Goal: Task Accomplishment & Management: Manage account settings

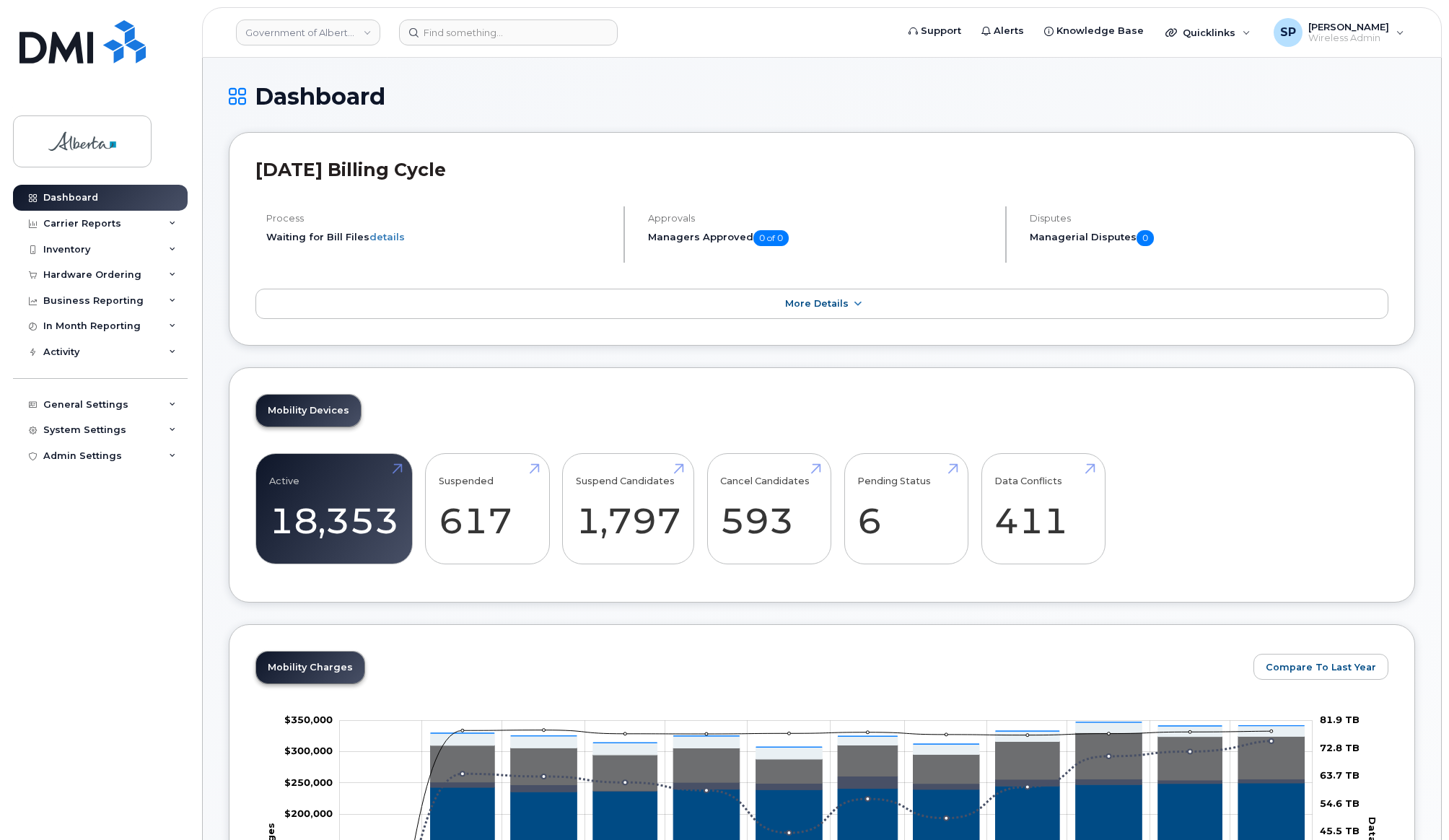
click at [1247, 100] on h1 "Dashboard" at bounding box center [822, 96] width 1186 height 26
click at [394, 235] on link "details" at bounding box center [387, 236] width 36 height 12
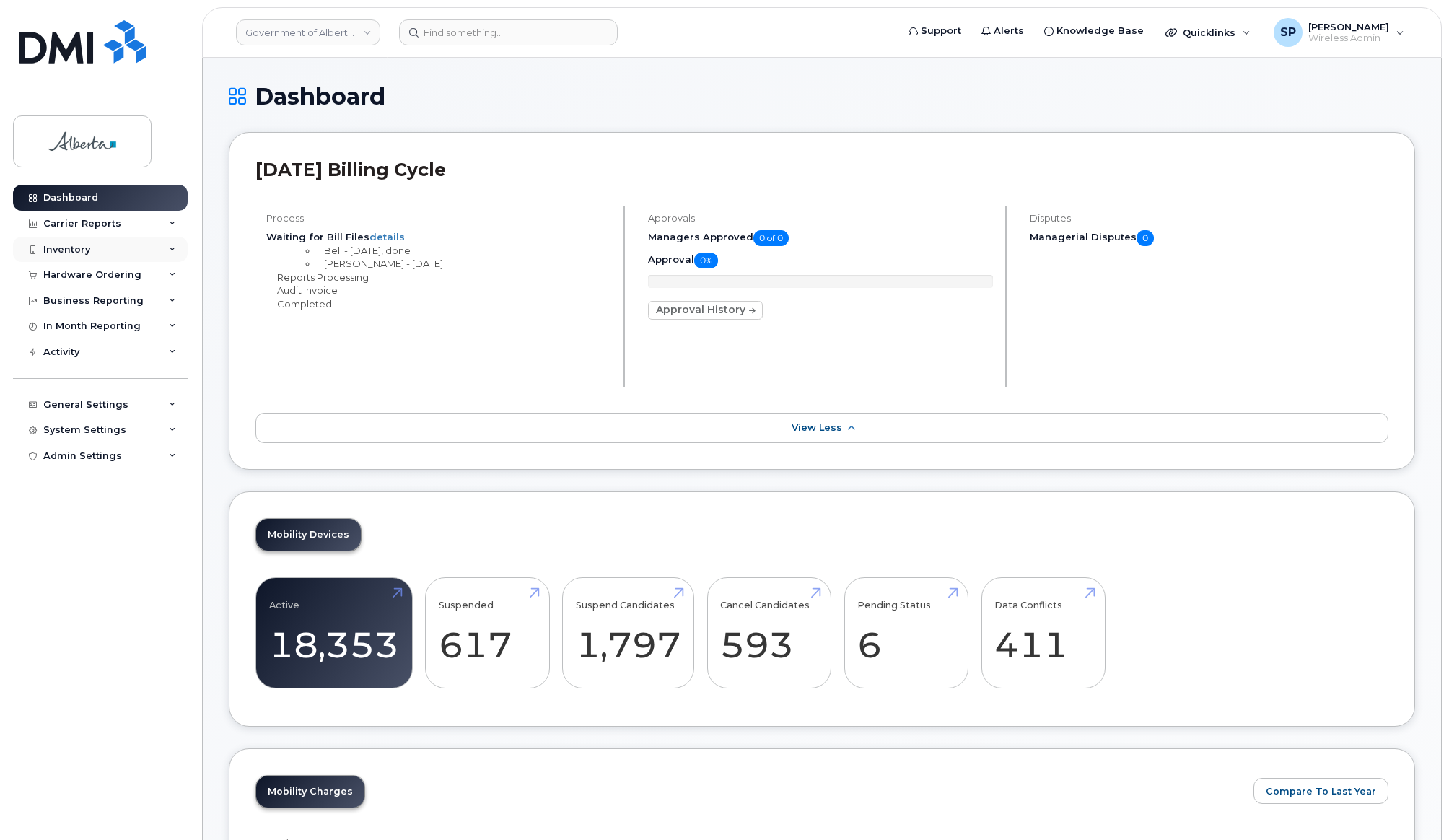
click at [73, 249] on div "Inventory" at bounding box center [67, 249] width 47 height 12
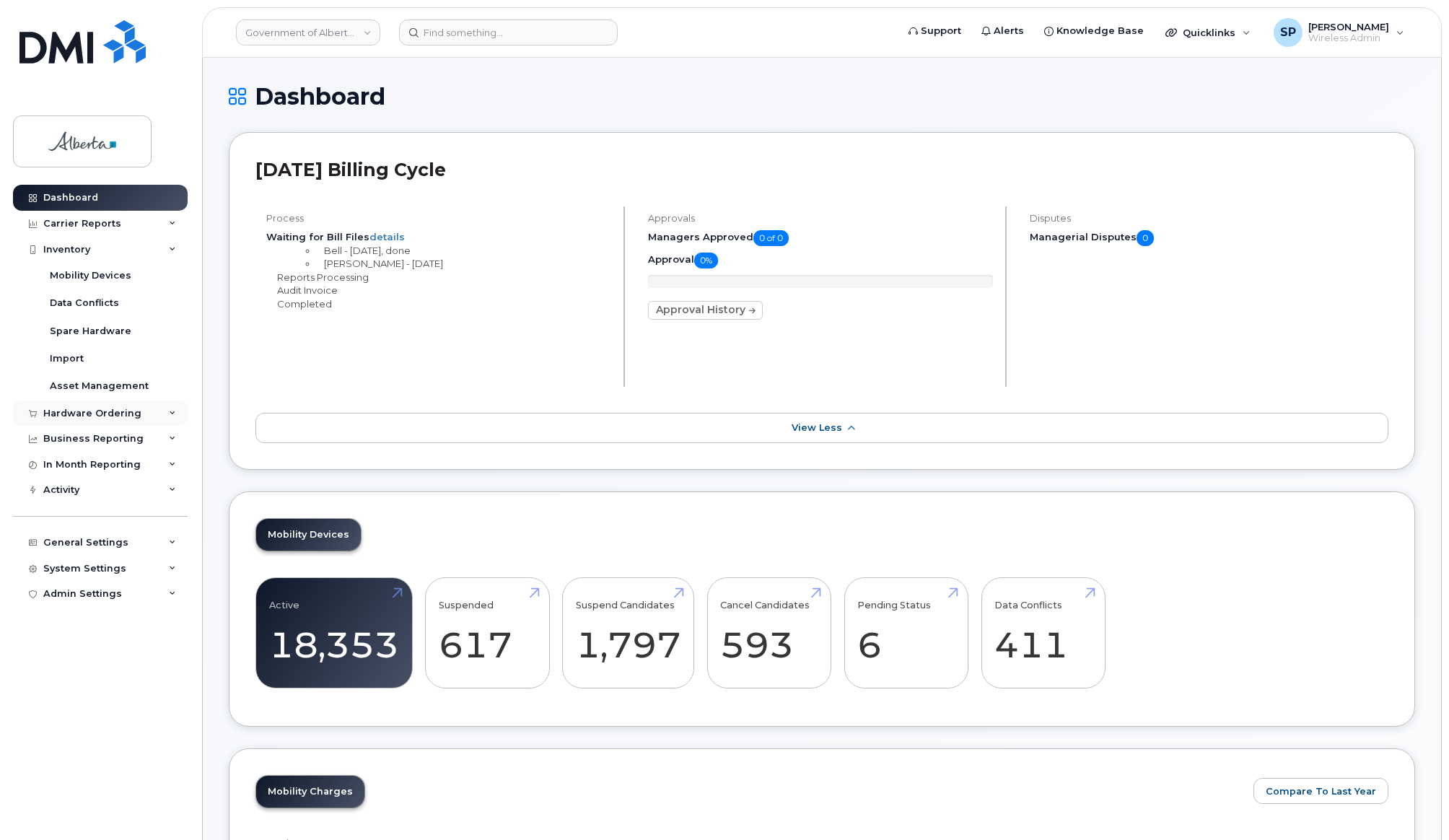
click at [68, 411] on div "Hardware Ordering" at bounding box center [92, 413] width 98 height 12
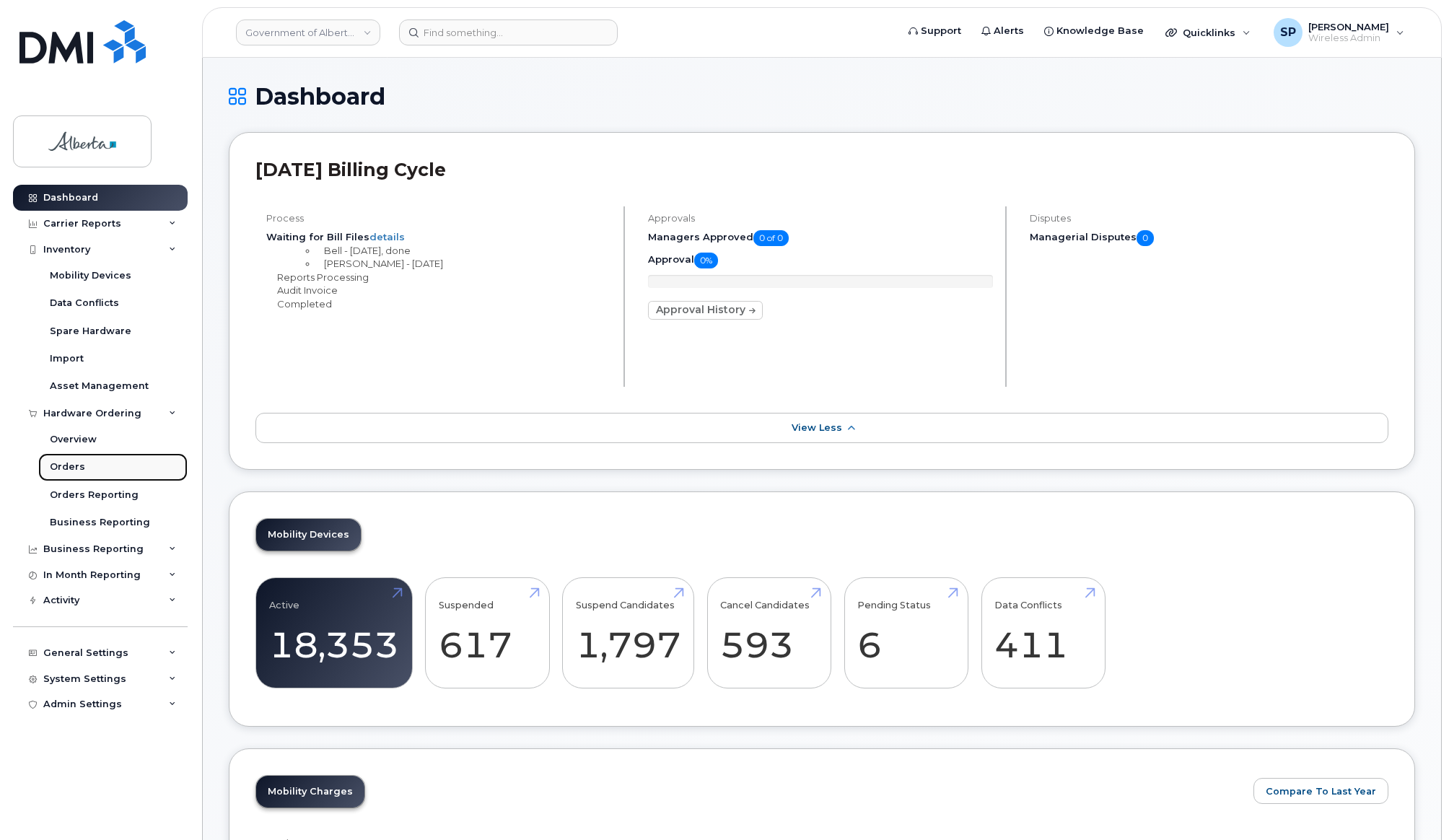
click at [68, 466] on div "Orders" at bounding box center [67, 466] width 36 height 13
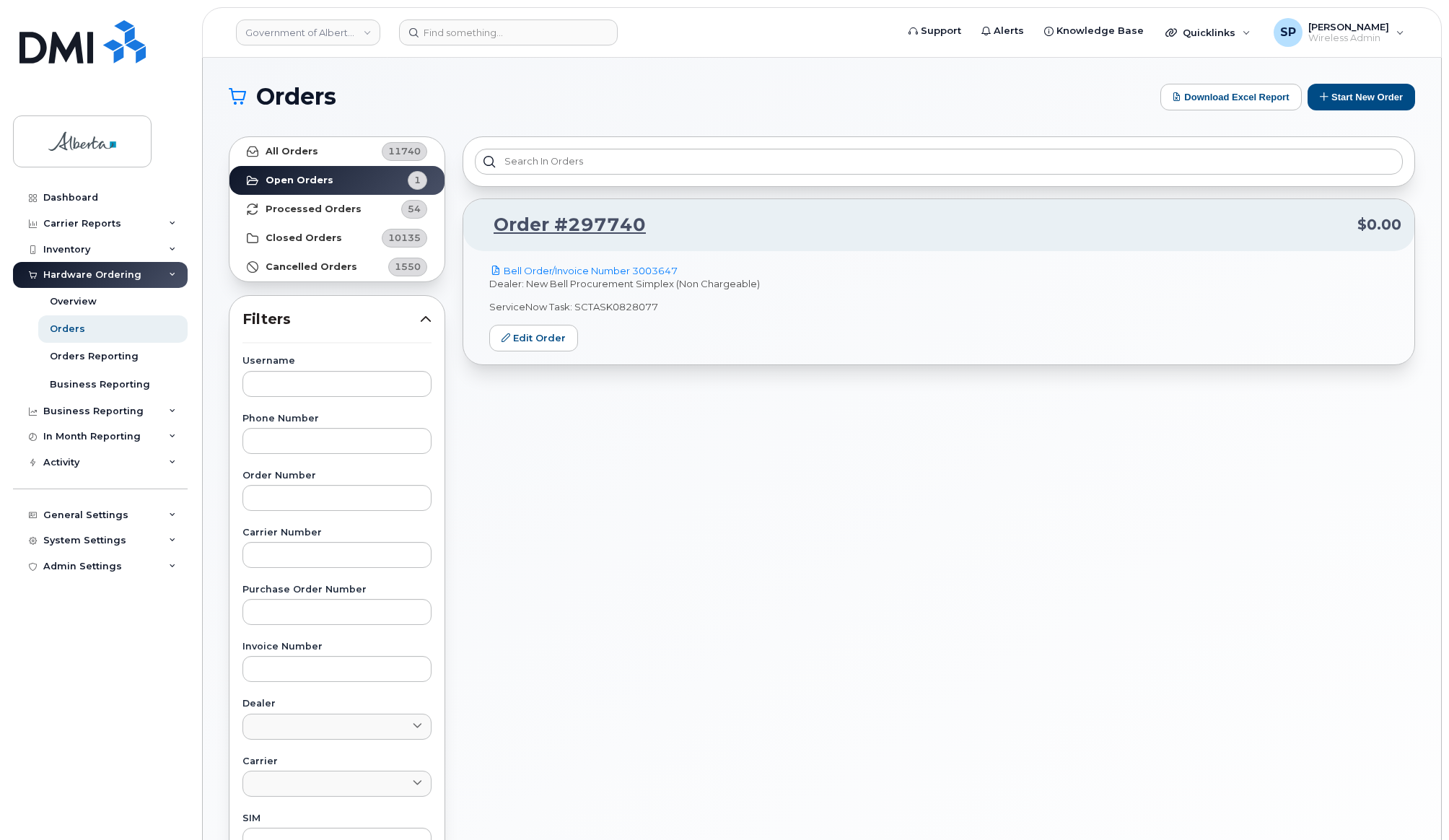
click at [175, 275] on icon at bounding box center [172, 275] width 7 height 7
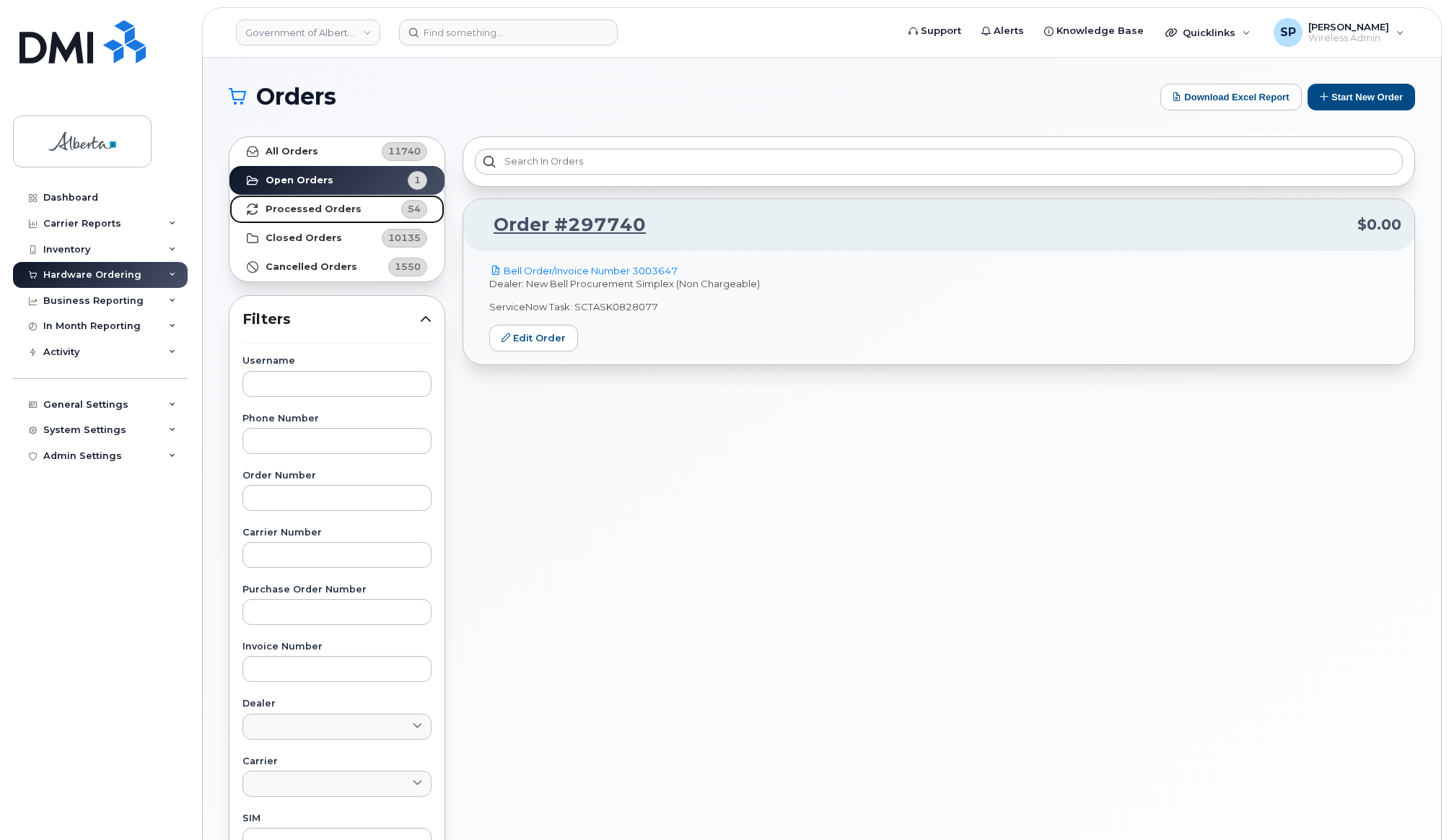
click at [325, 208] on strong "Processed Orders" at bounding box center [313, 209] width 96 height 12
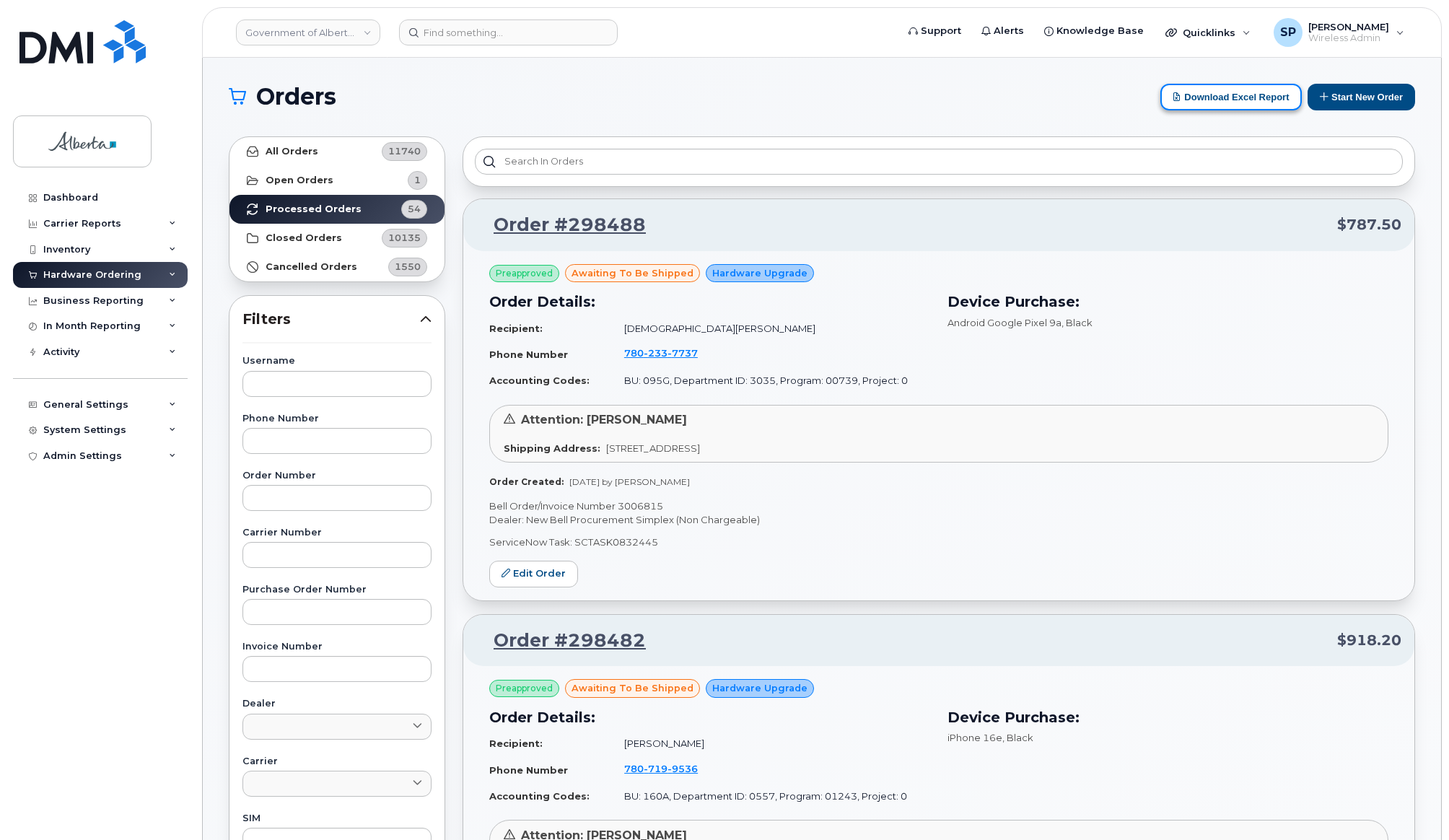
click at [1228, 100] on button "Download Excel Report" at bounding box center [1231, 97] width 142 height 27
click at [487, 29] on input at bounding box center [508, 32] width 219 height 26
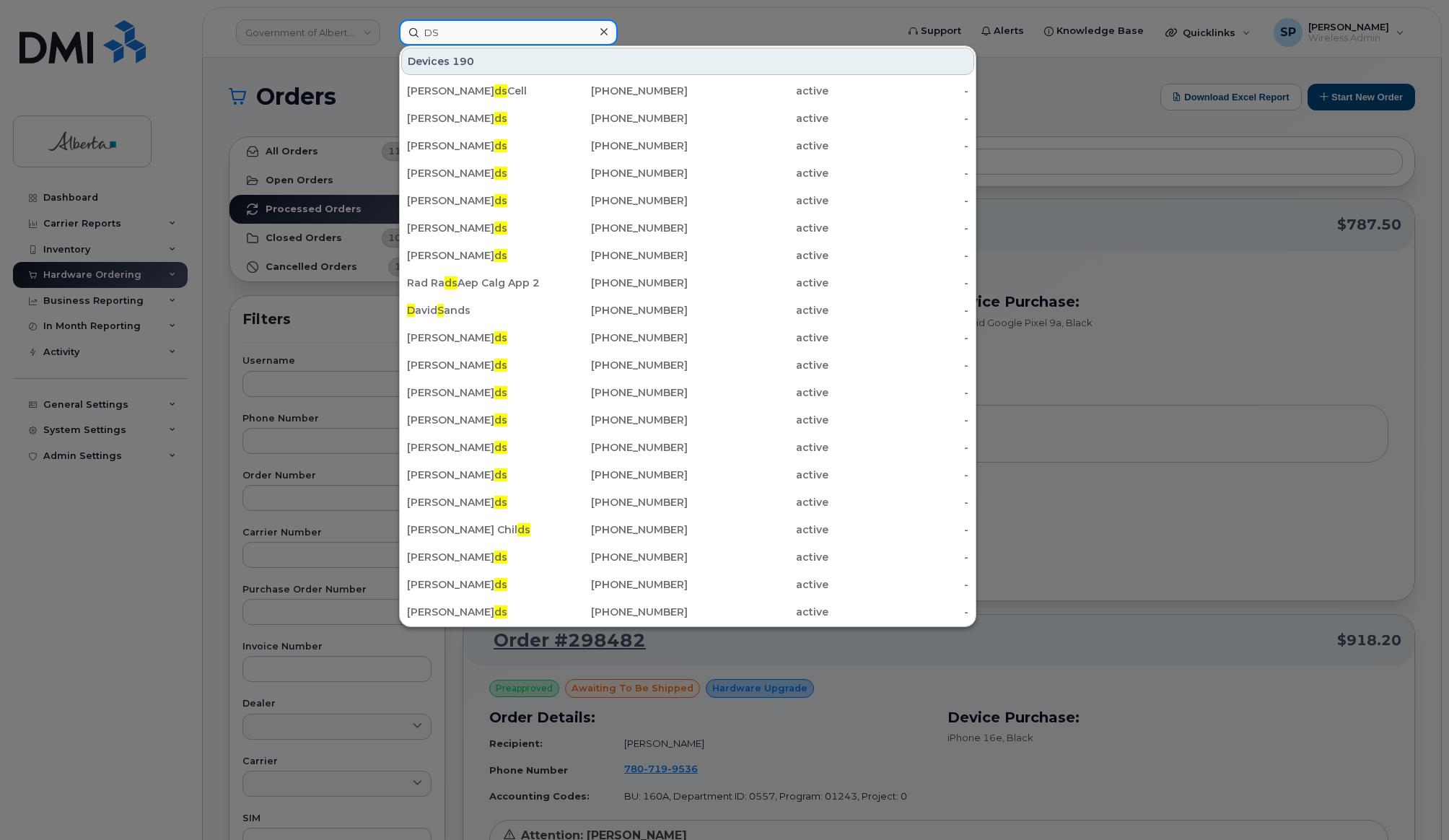
drag, startPoint x: 518, startPoint y: 32, endPoint x: 408, endPoint y: 39, distance: 110.2
click at [408, 39] on input "DS" at bounding box center [508, 32] width 219 height 26
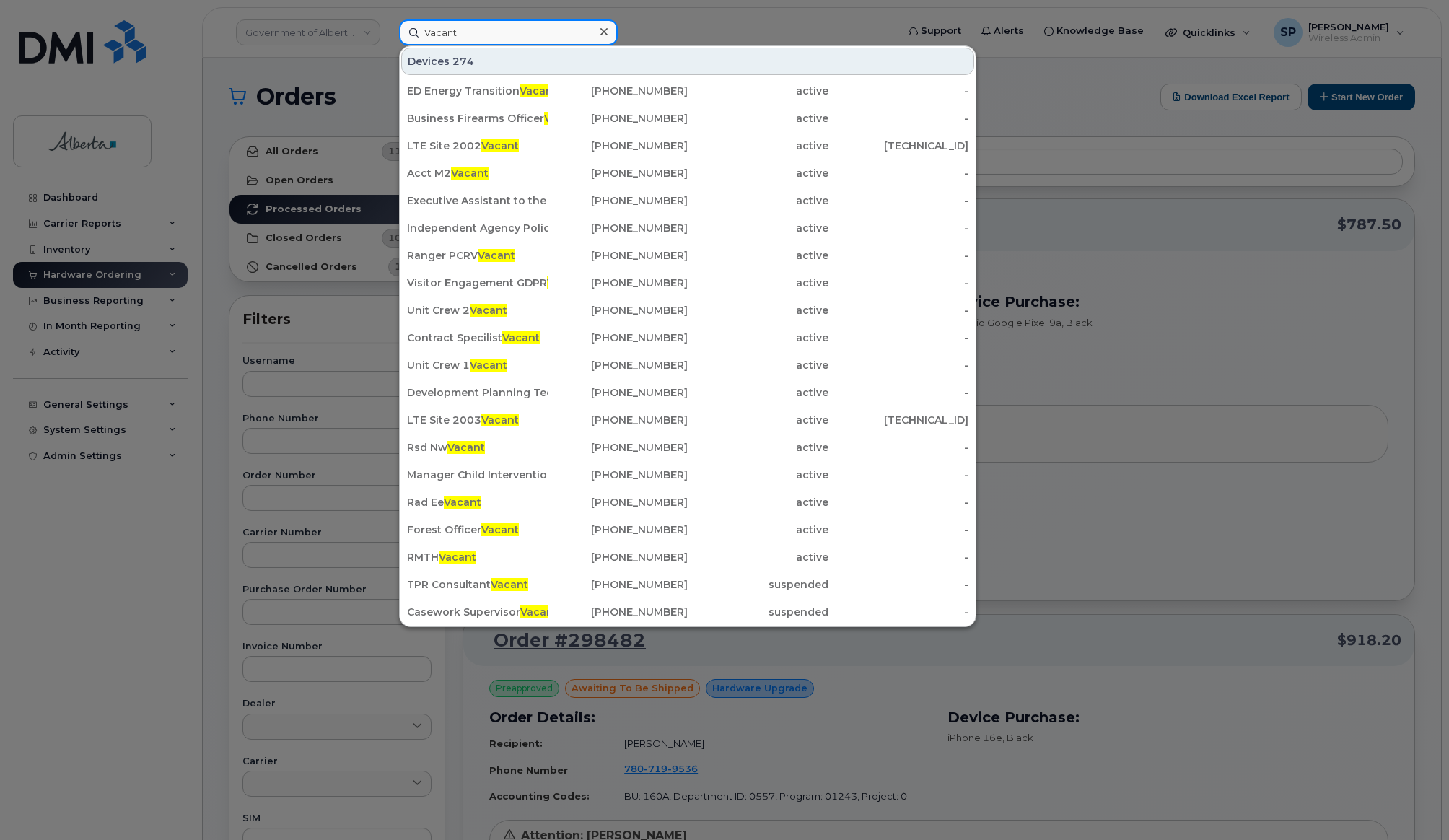
drag, startPoint x: 483, startPoint y: 39, endPoint x: 374, endPoint y: 20, distance: 110.6
click at [388, 20] on div "Vacant Devices 274 ED Energy Transition Vacant 587-438-1714 active - Business F…" at bounding box center [643, 32] width 511 height 26
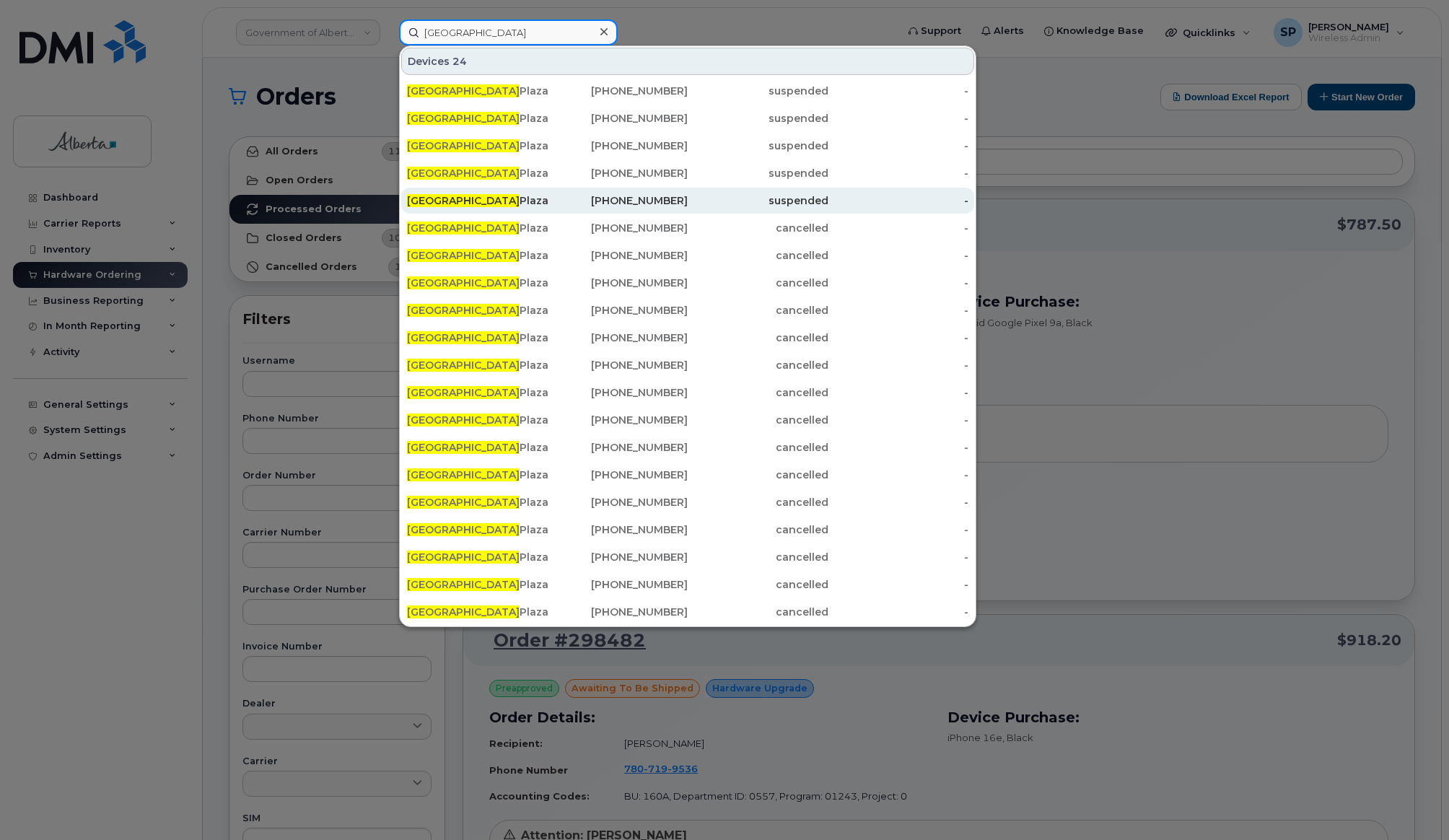
type input "DS Park"
click at [473, 205] on div "DS Park Plaza 10" at bounding box center [477, 200] width 141 height 15
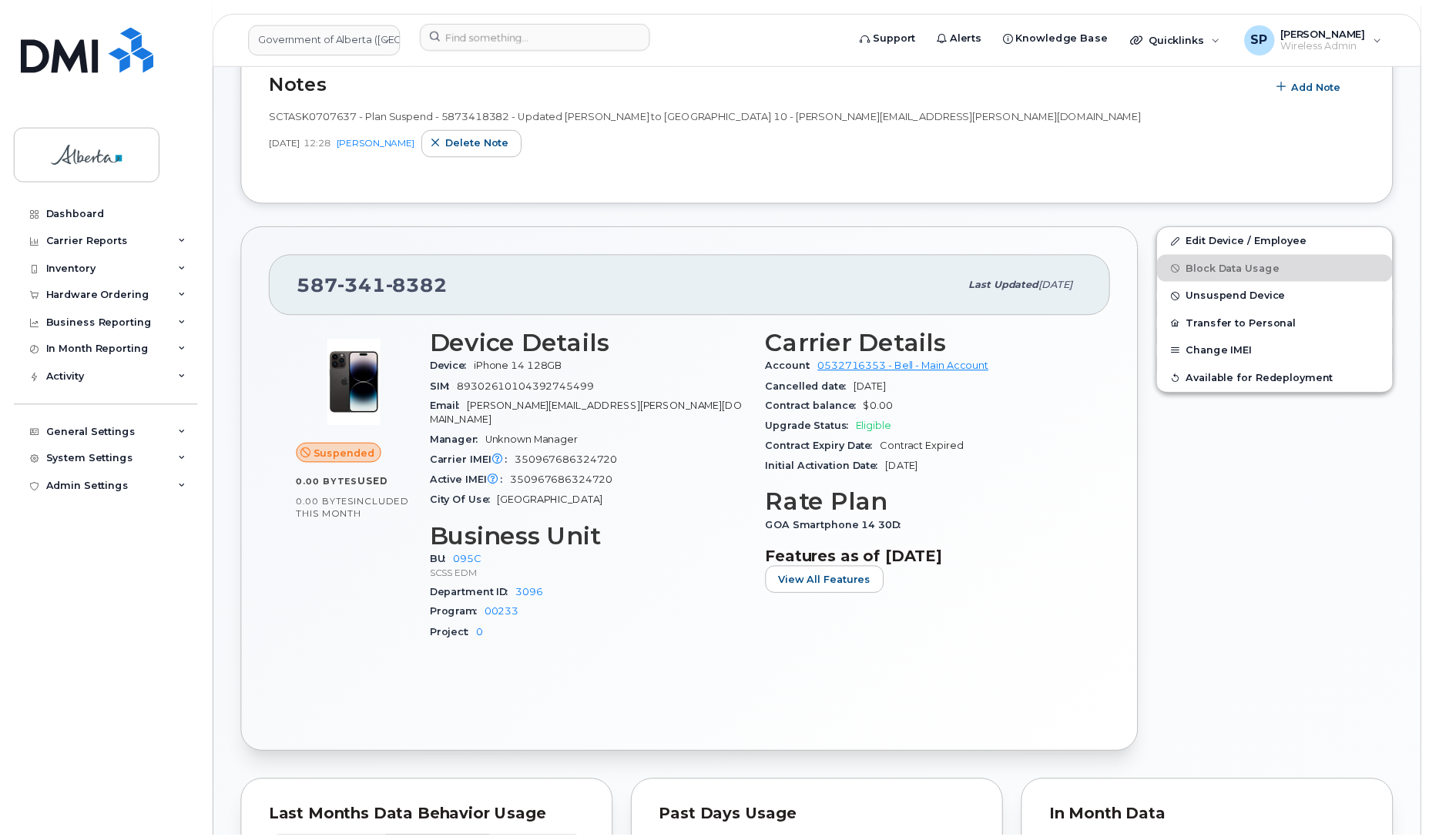
scroll to position [417, 0]
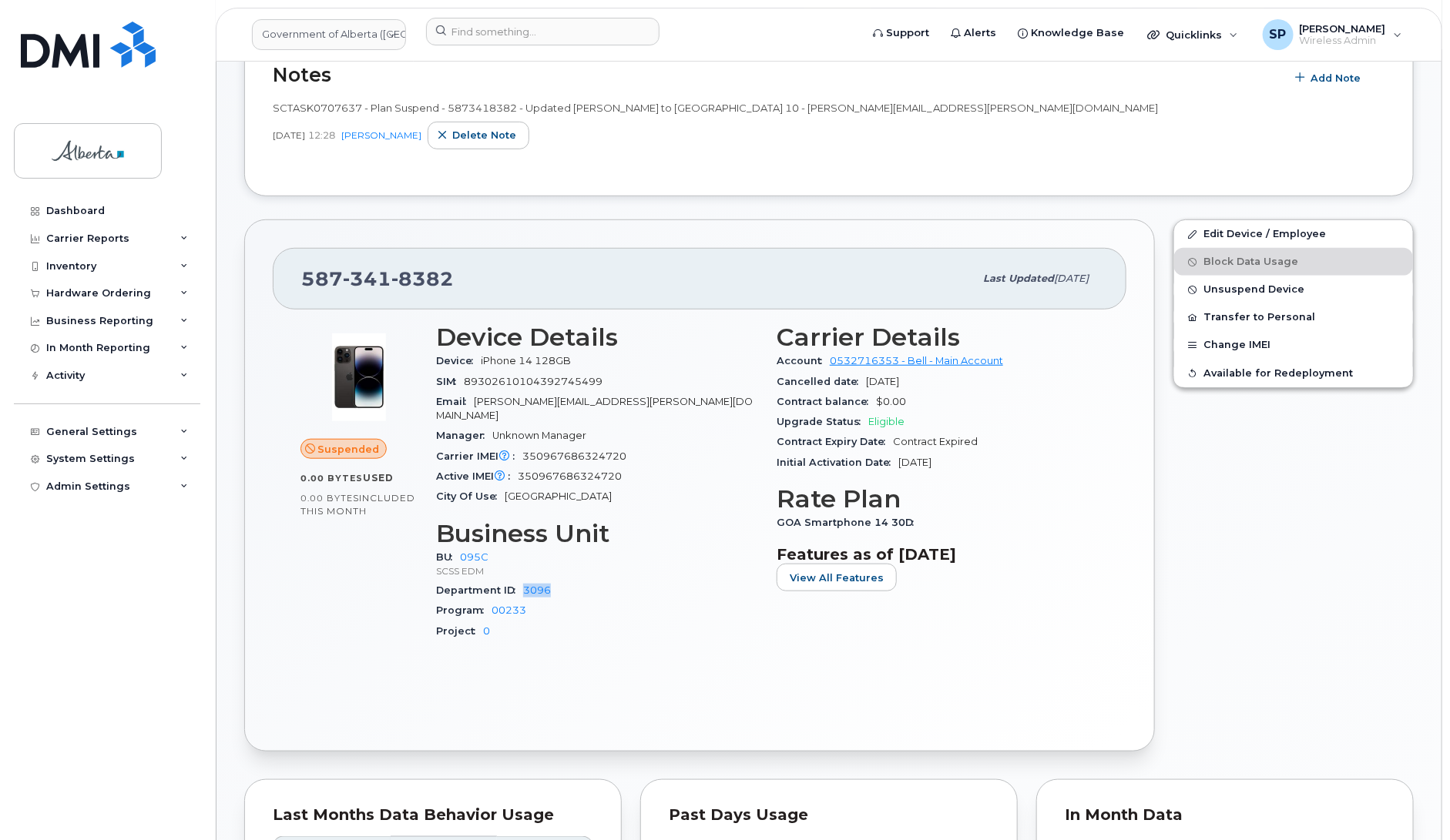
drag, startPoint x: 559, startPoint y: 581, endPoint x: 518, endPoint y: 584, distance: 41.1
click at [518, 584] on div "Department ID 3096" at bounding box center [597, 591] width 322 height 20
drag, startPoint x: 530, startPoint y: 599, endPoint x: 494, endPoint y: 598, distance: 36.0
click at [494, 600] on div "Program 00233" at bounding box center [597, 610] width 322 height 20
click at [626, 487] on div "City Of Use Edmonton" at bounding box center [597, 496] width 322 height 20
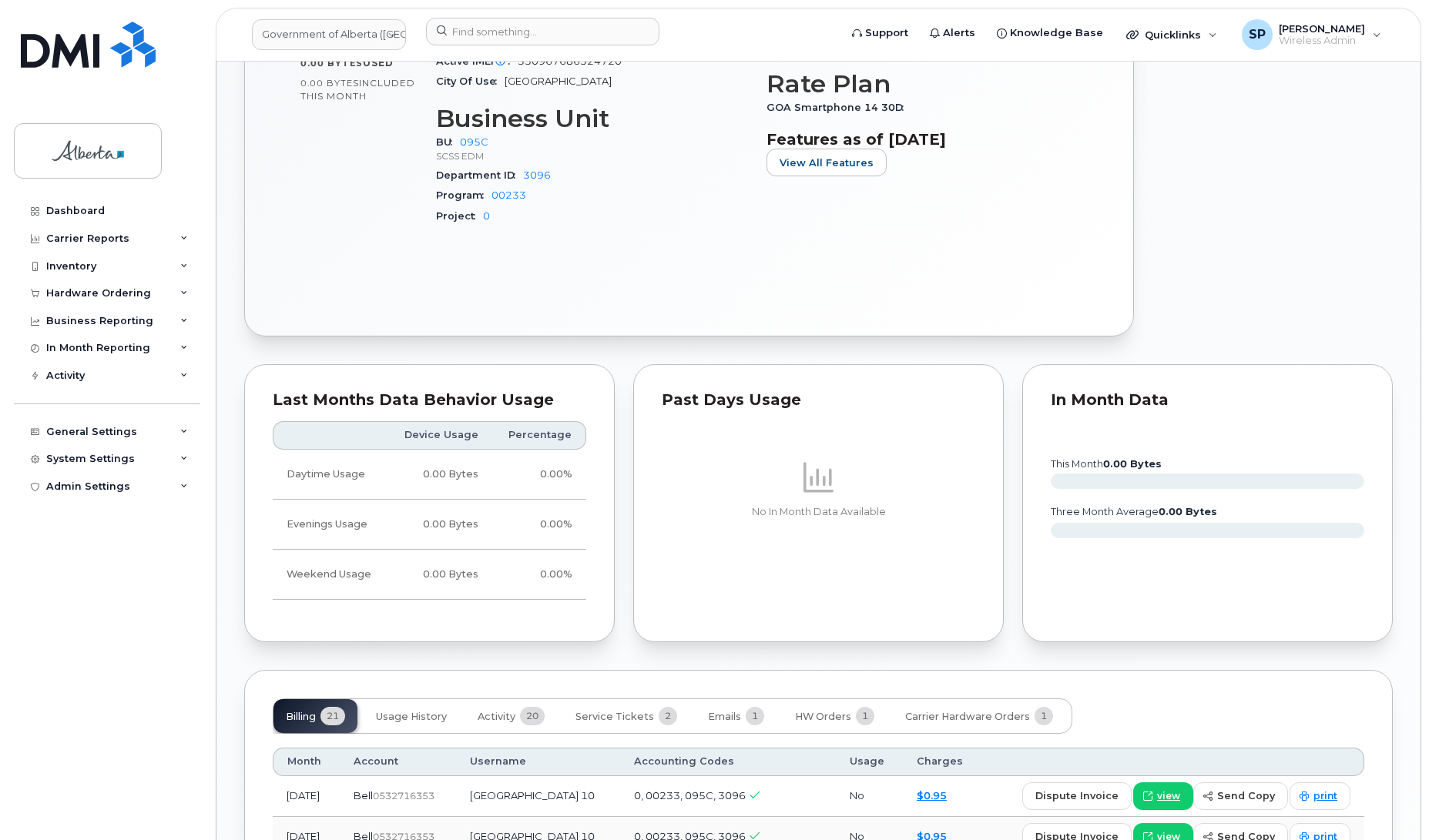
scroll to position [834, 0]
click at [1267, 235] on div "Edit Device / Employee Block Data Usage Unsuspend Device Transfer to Personal C…" at bounding box center [1272, 68] width 259 height 551
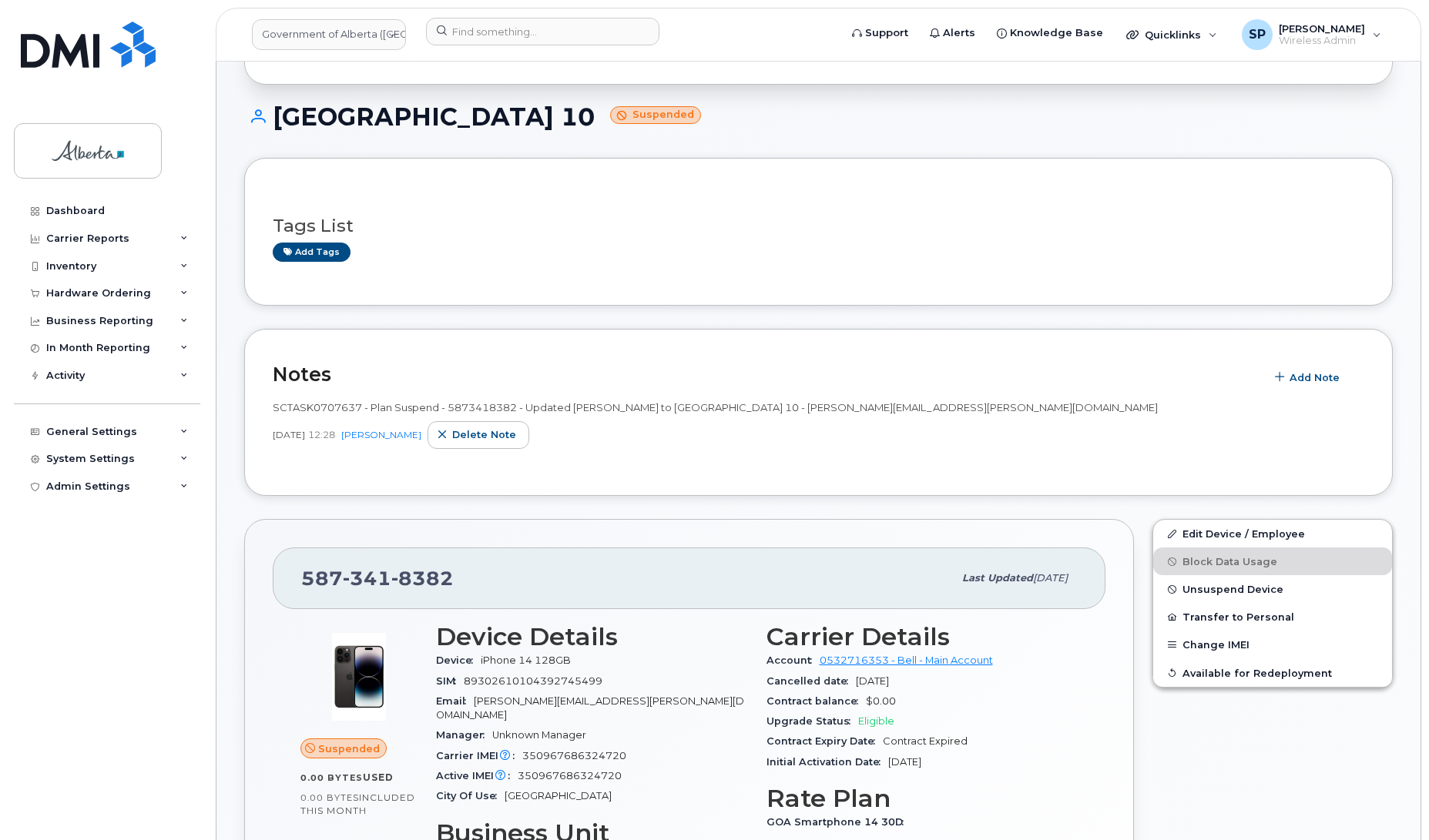
scroll to position [0, 0]
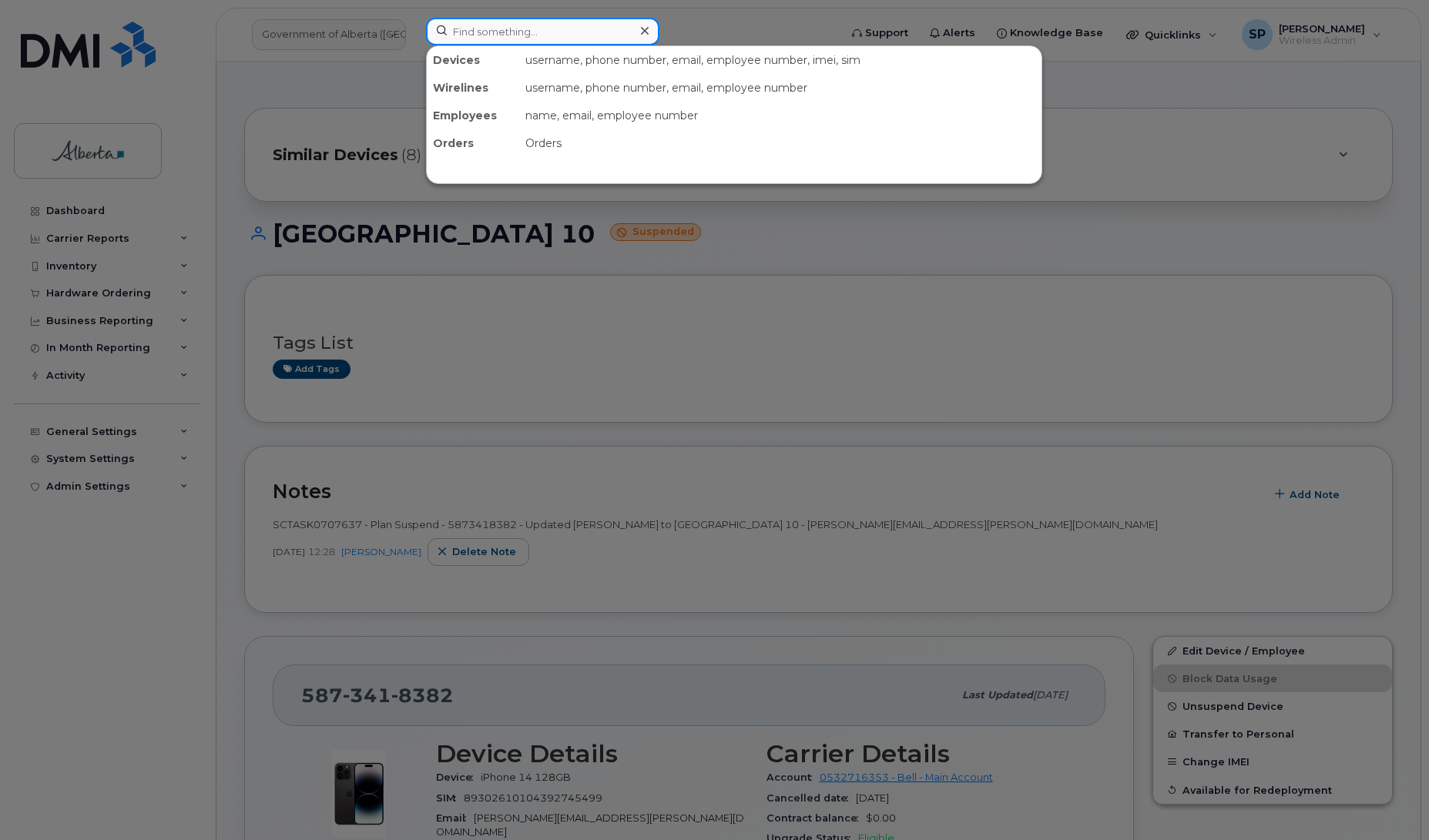
click at [547, 25] on input at bounding box center [543, 31] width 234 height 28
paste input "5877855617"
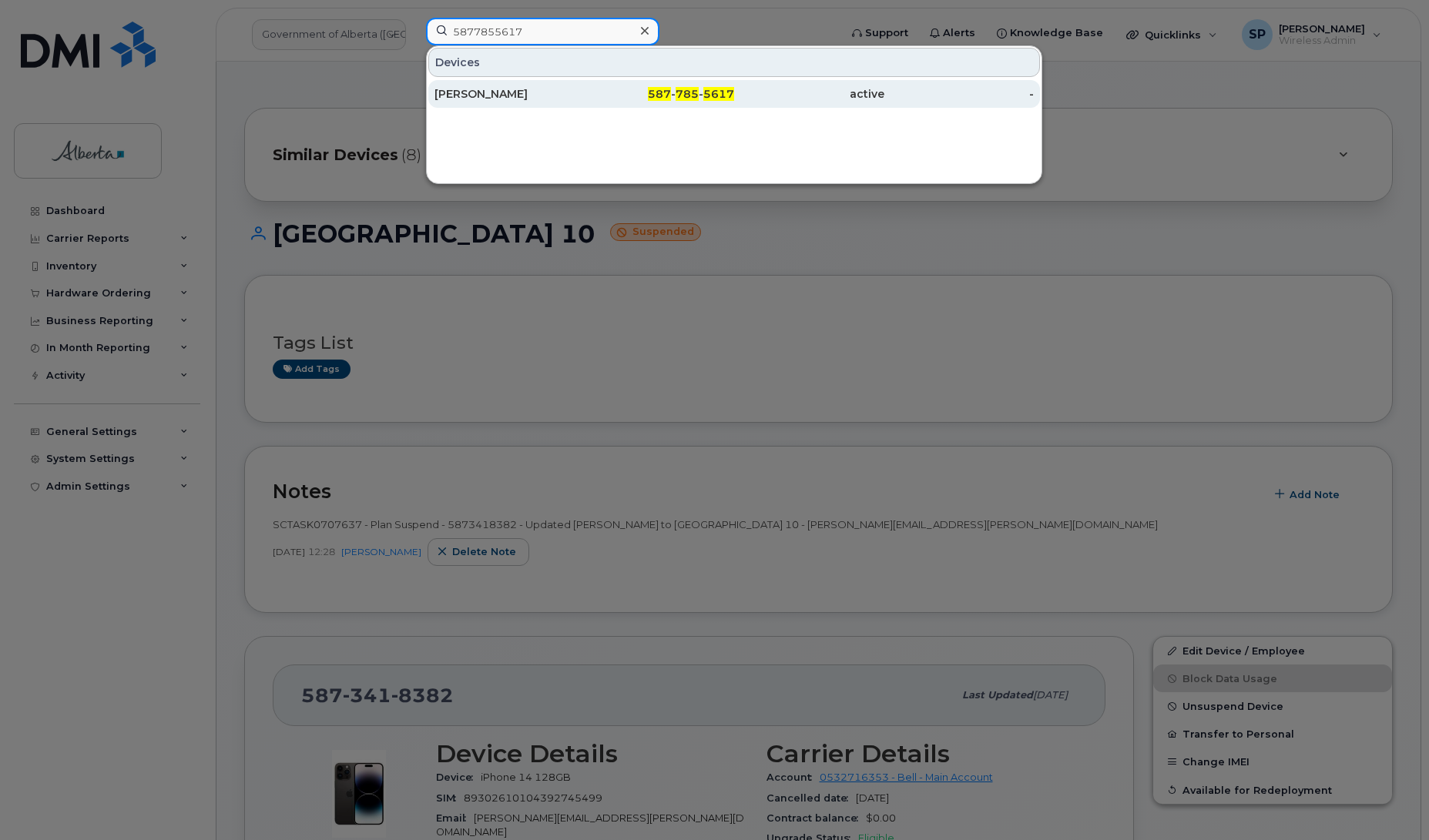
type input "5877855617"
click at [518, 94] on div "[PERSON_NAME]" at bounding box center [510, 93] width 150 height 16
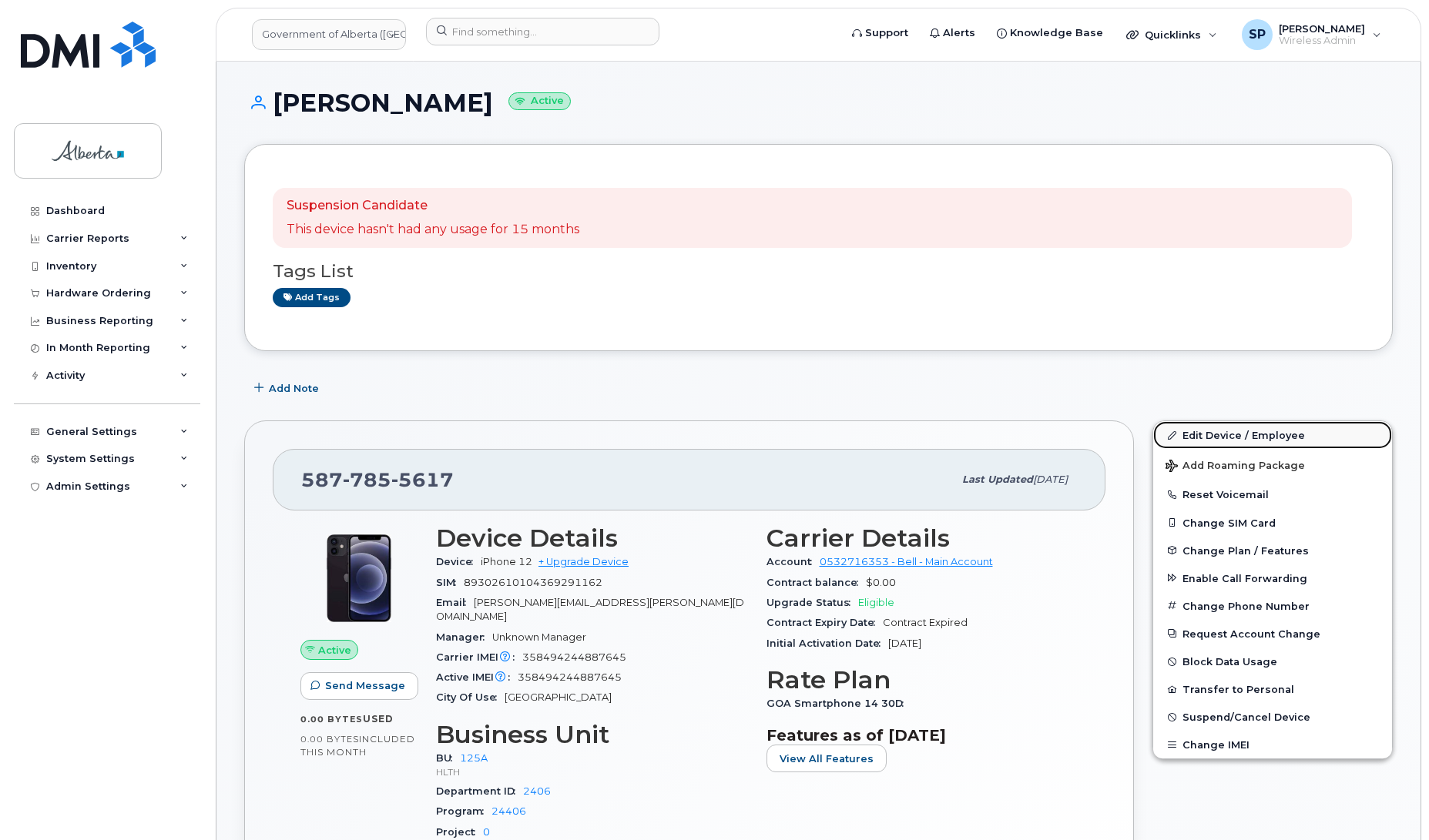
click at [1214, 436] on link "Edit Device / Employee" at bounding box center [1272, 435] width 239 height 28
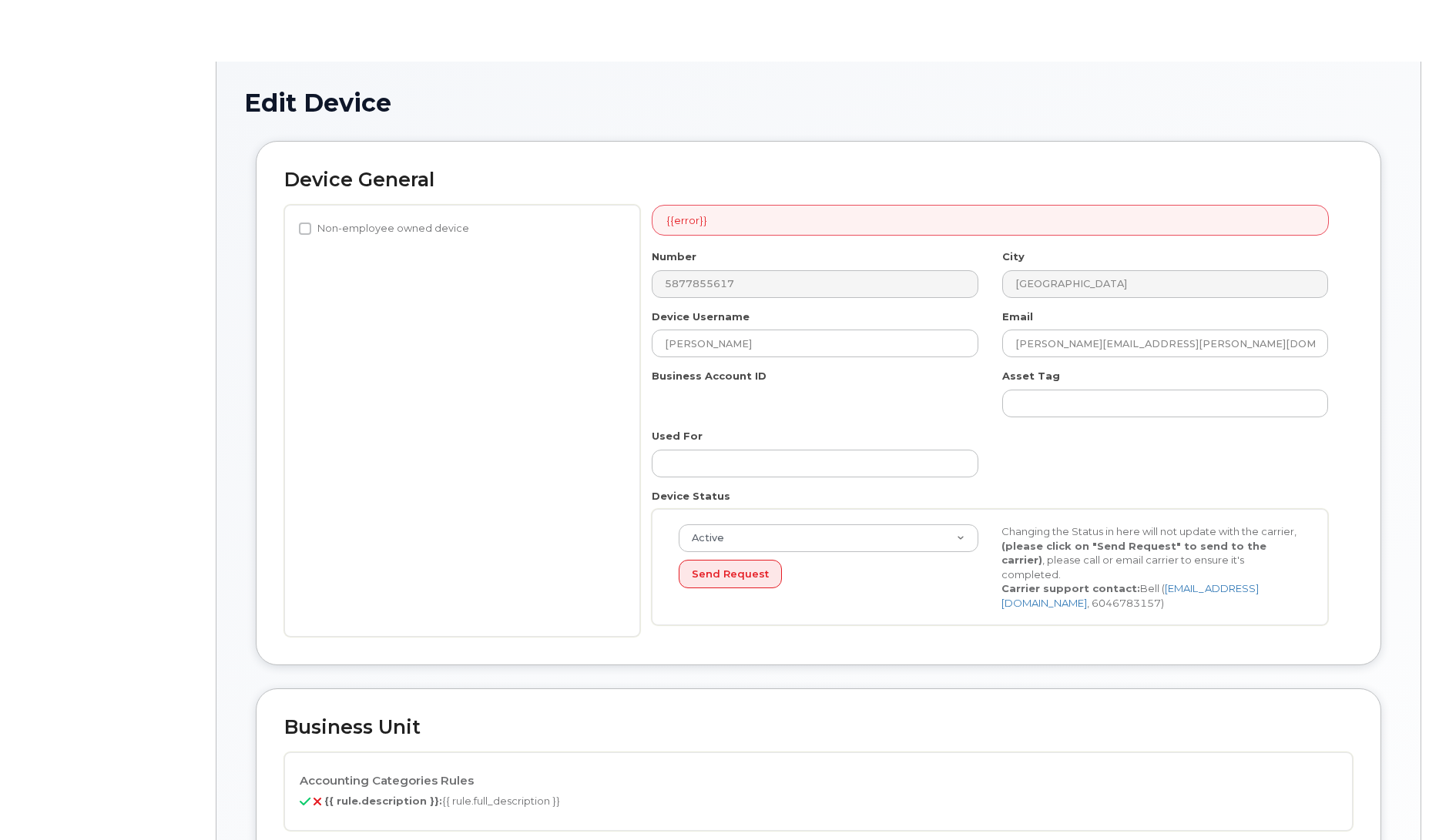
select select "4120335"
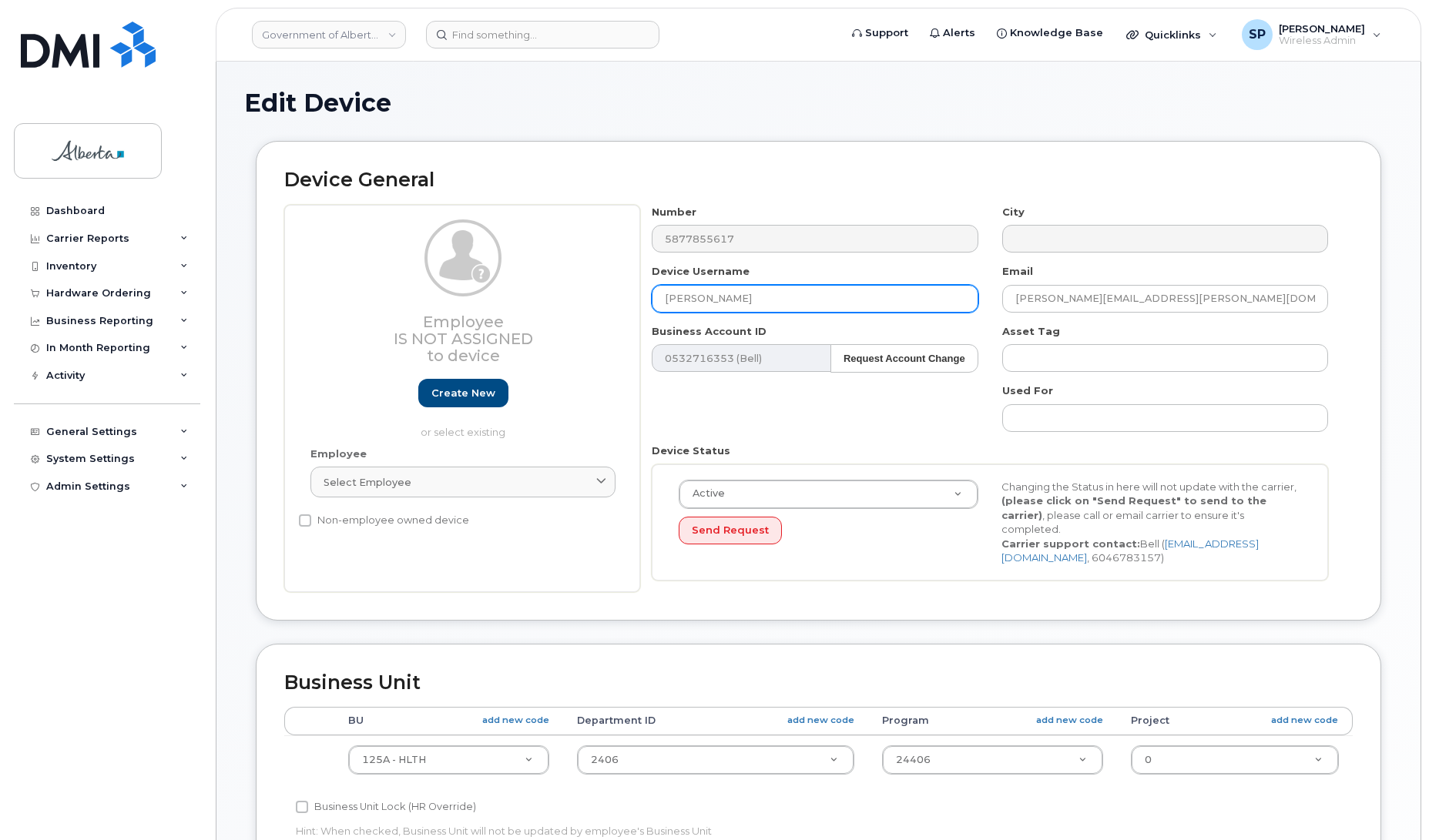
drag, startPoint x: 775, startPoint y: 297, endPoint x: 537, endPoint y: 309, distance: 238.3
click at [538, 310] on div "Employee Is not assigned to device Create new or select existing Employee Selec…" at bounding box center [818, 398] width 1068 height 387
paste input "[PERSON_NAME]"
type input "[PERSON_NAME]"
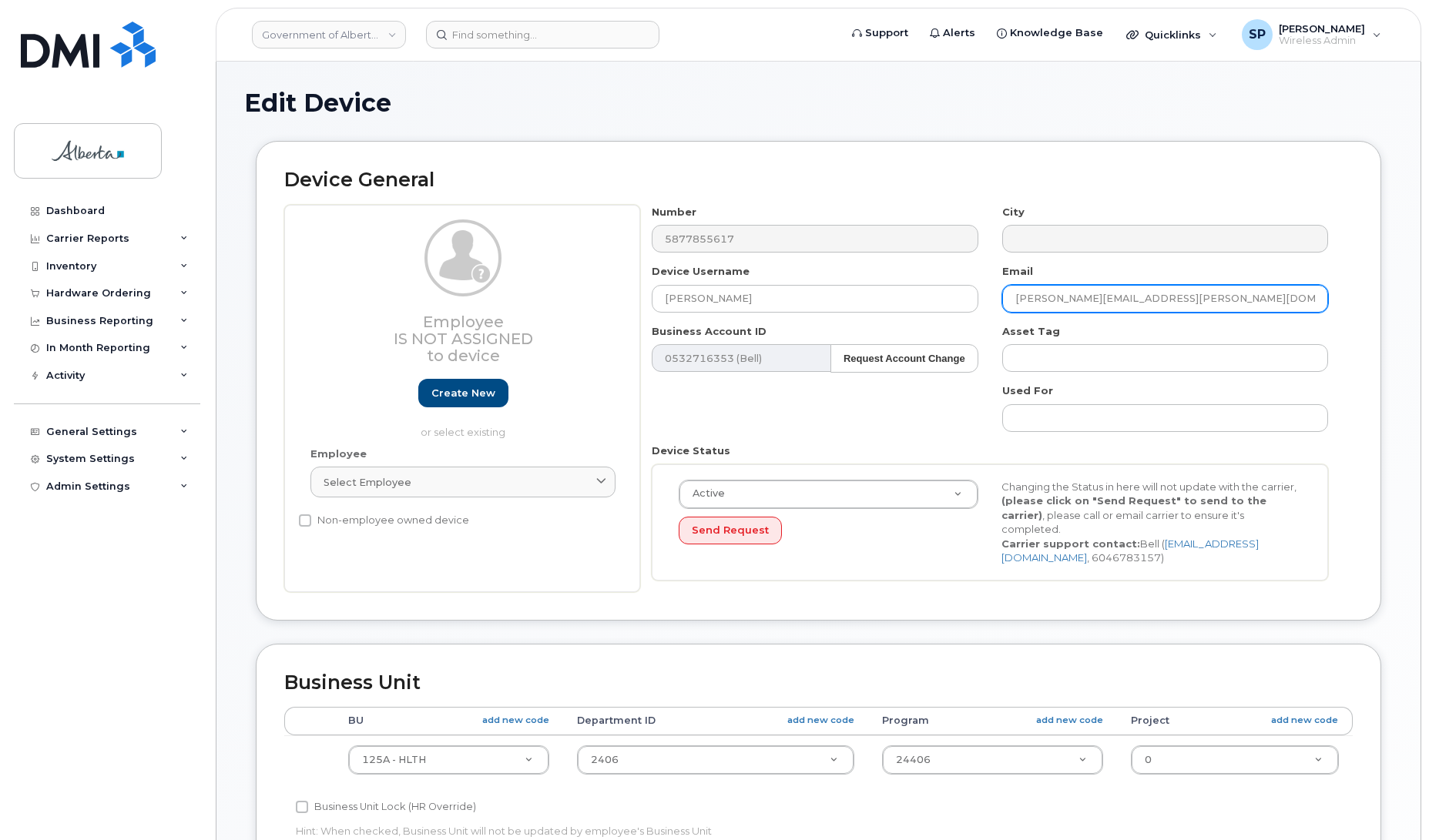
click at [1029, 299] on input "Sonya.Kujat-Choy@gov.ab.ca" at bounding box center [1165, 299] width 325 height 28
paste input "Leigh.Thorburn"
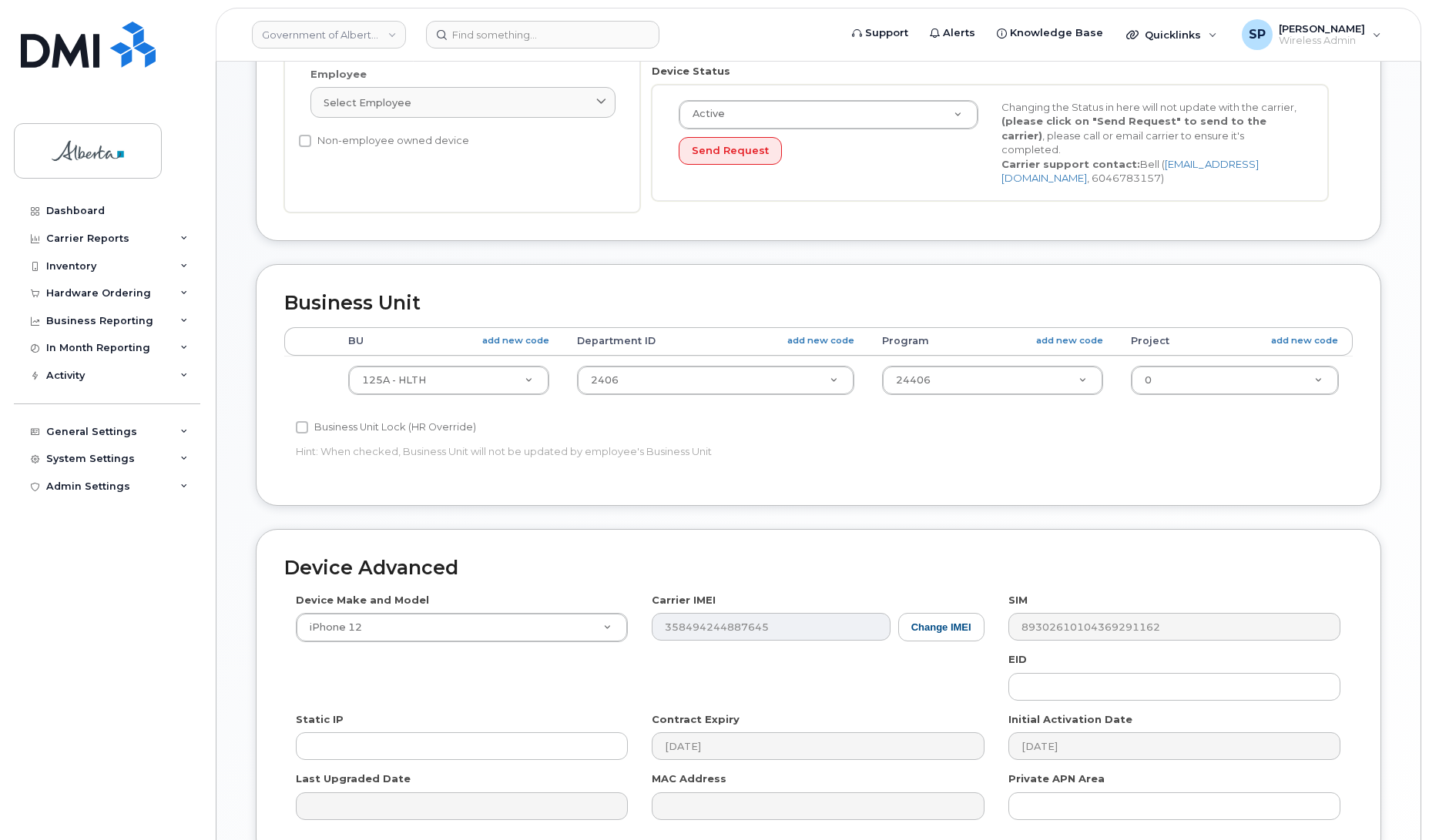
scroll to position [391, 0]
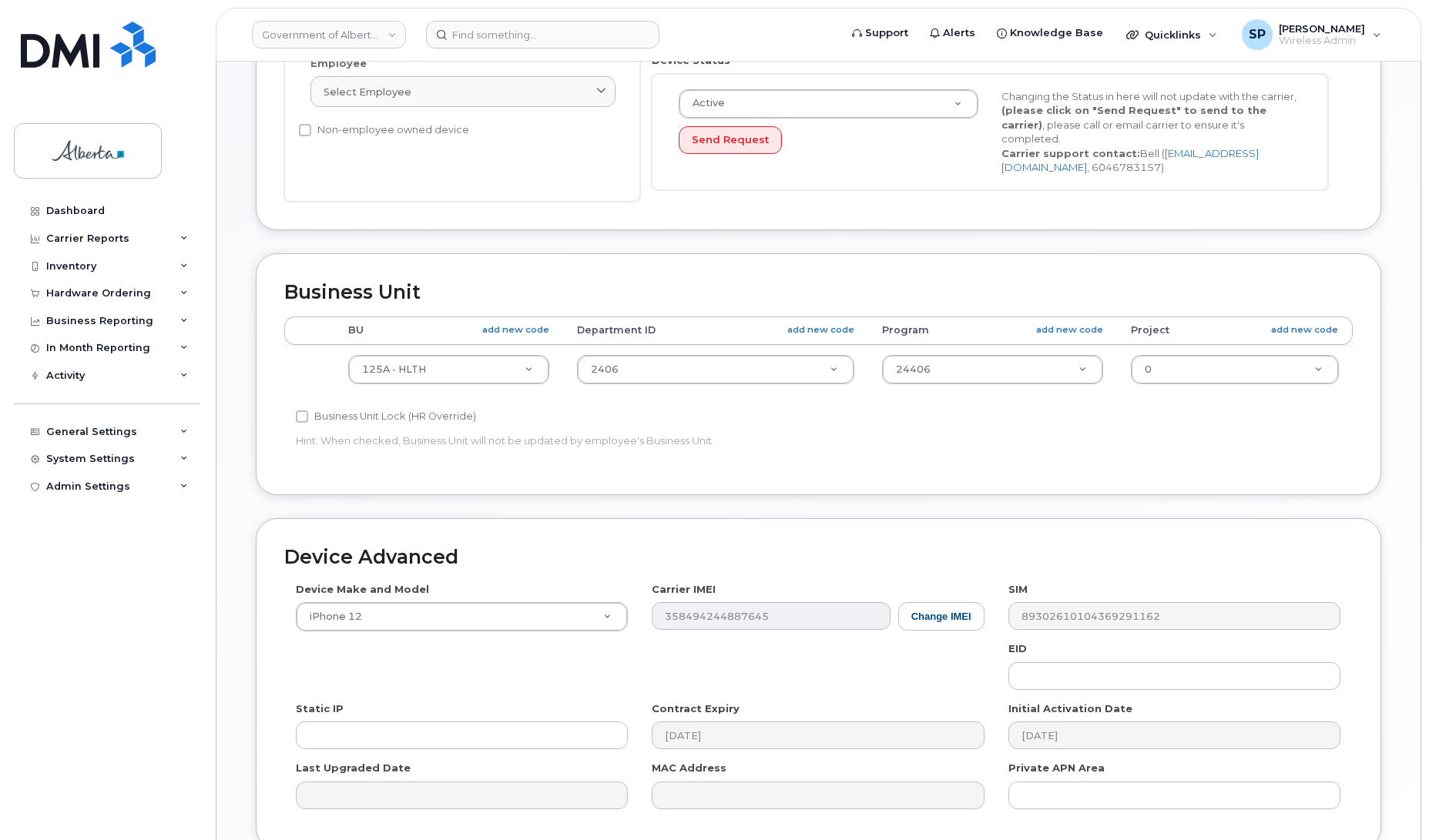
type input "[PERSON_NAME][EMAIL_ADDRESS][PERSON_NAME][DOMAIN_NAME]"
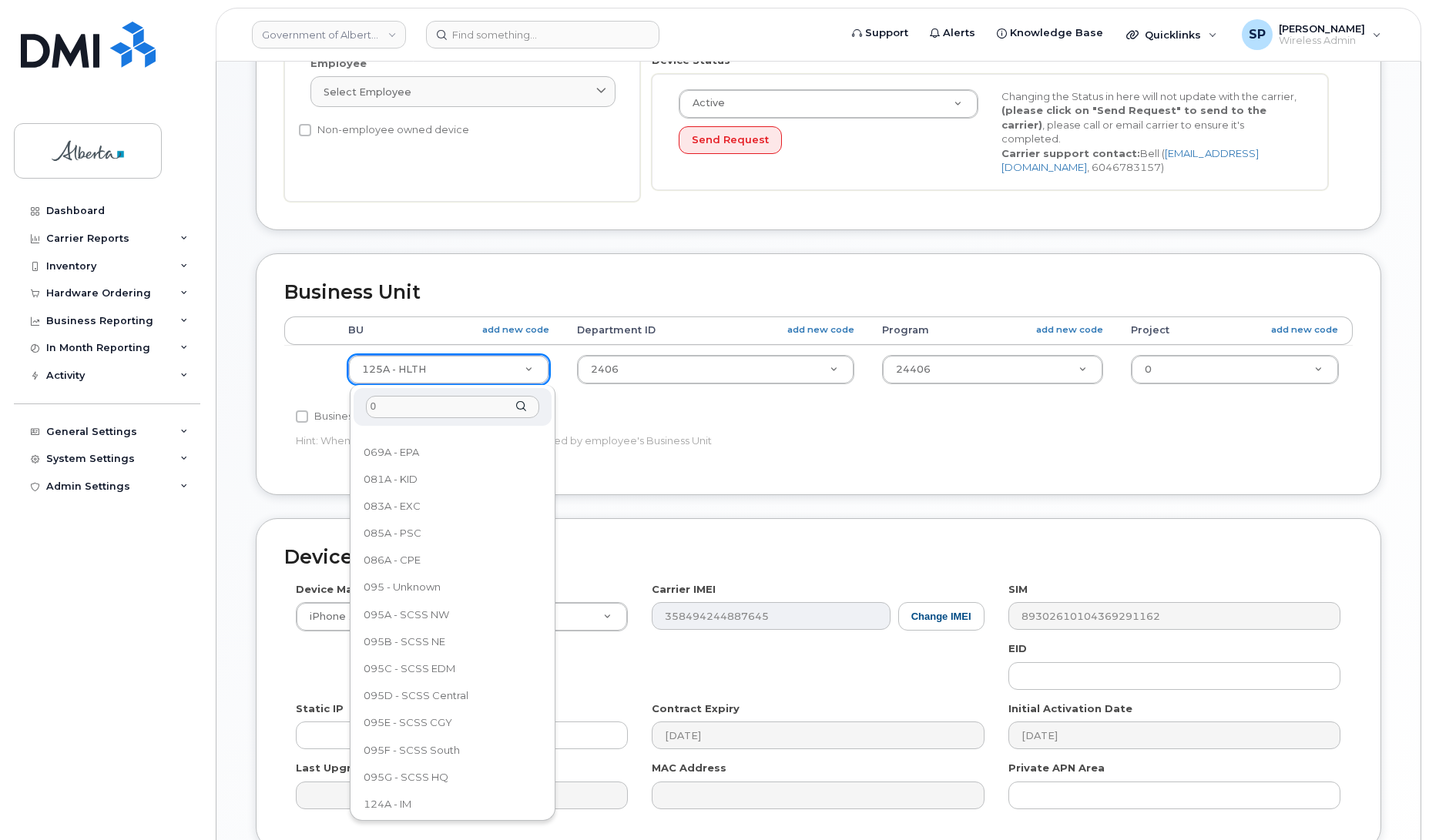
scroll to position [0, 0]
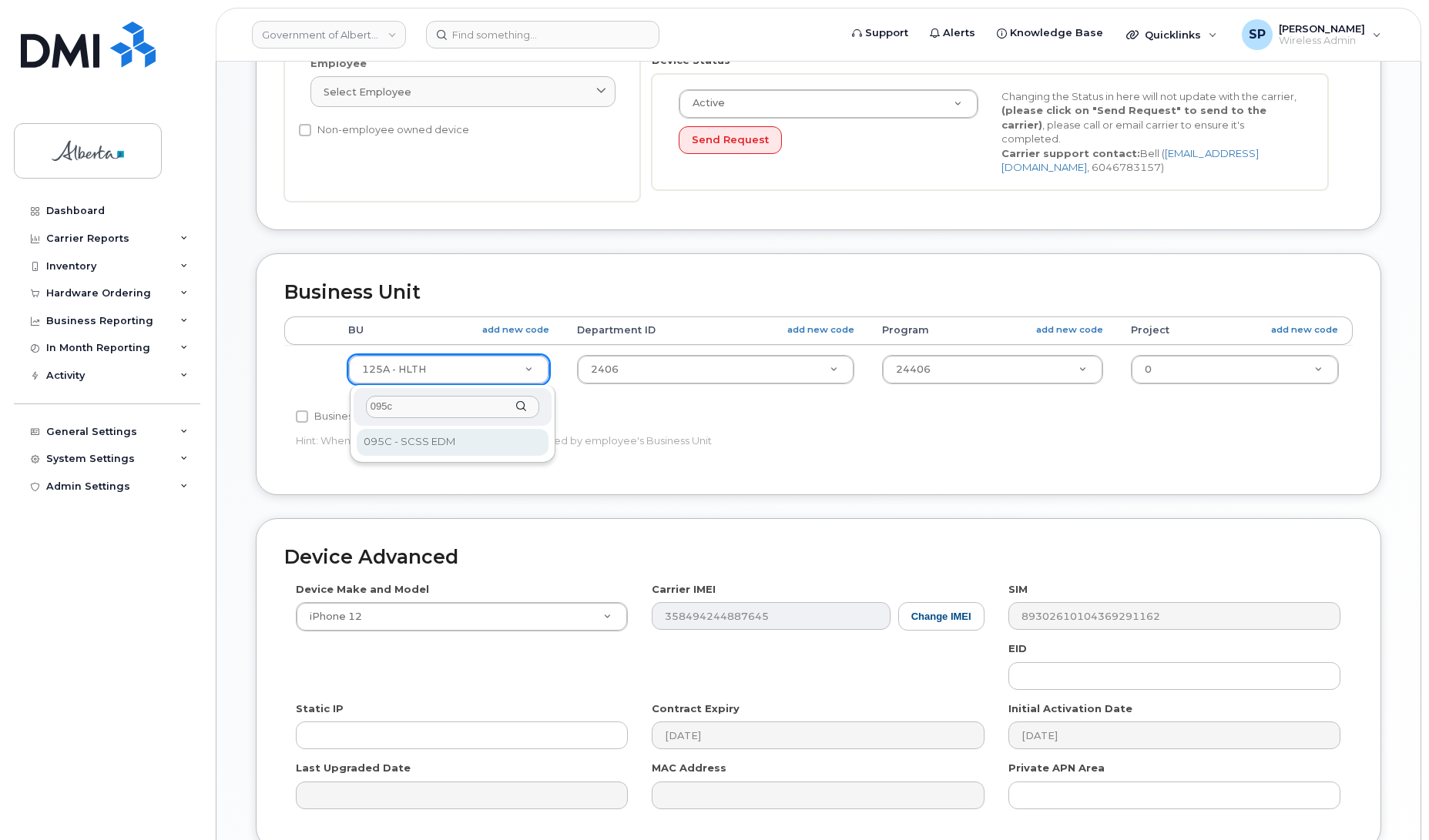
type input "095c"
select select "4749748"
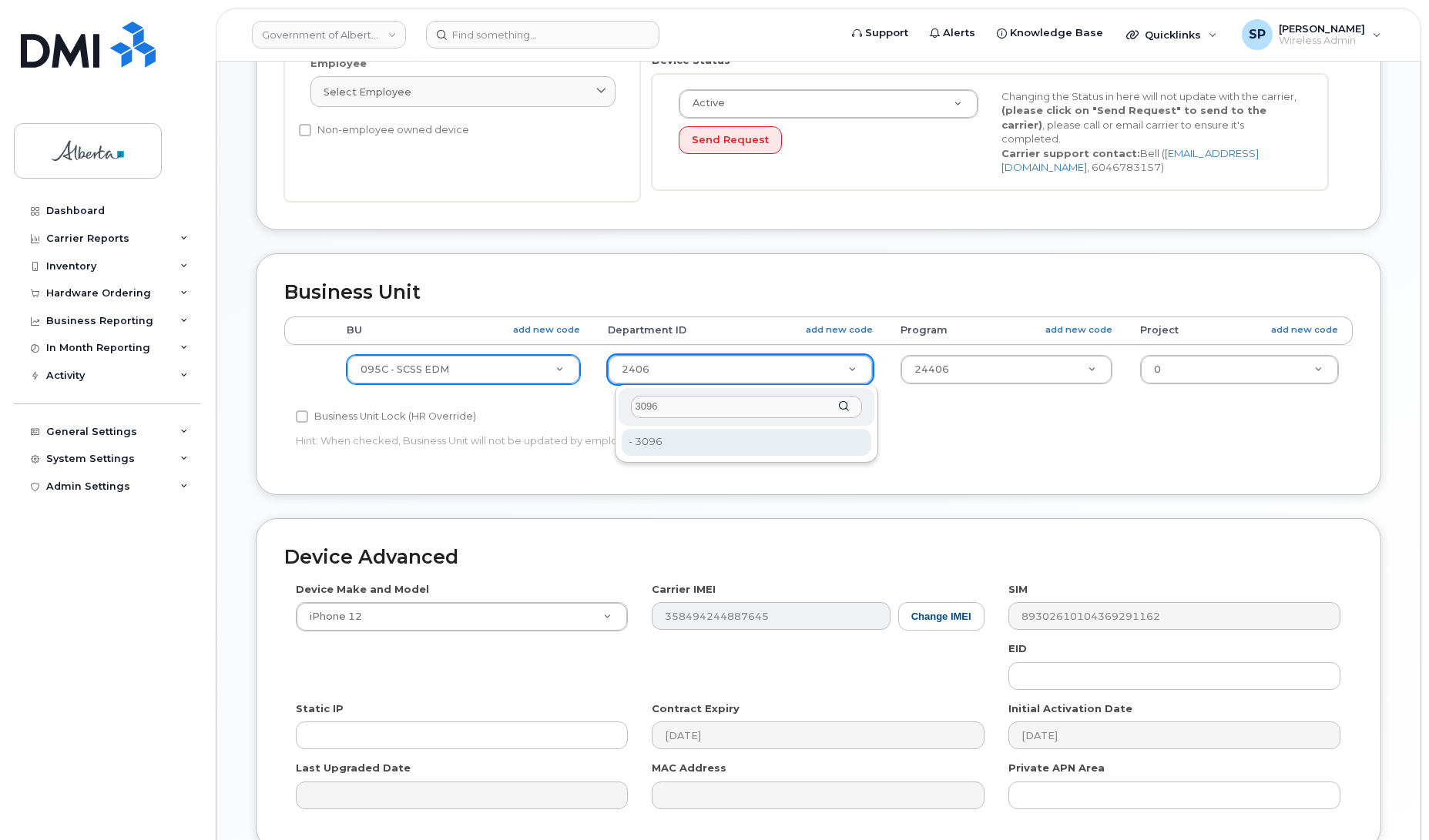
type input "3096"
type input "4752762"
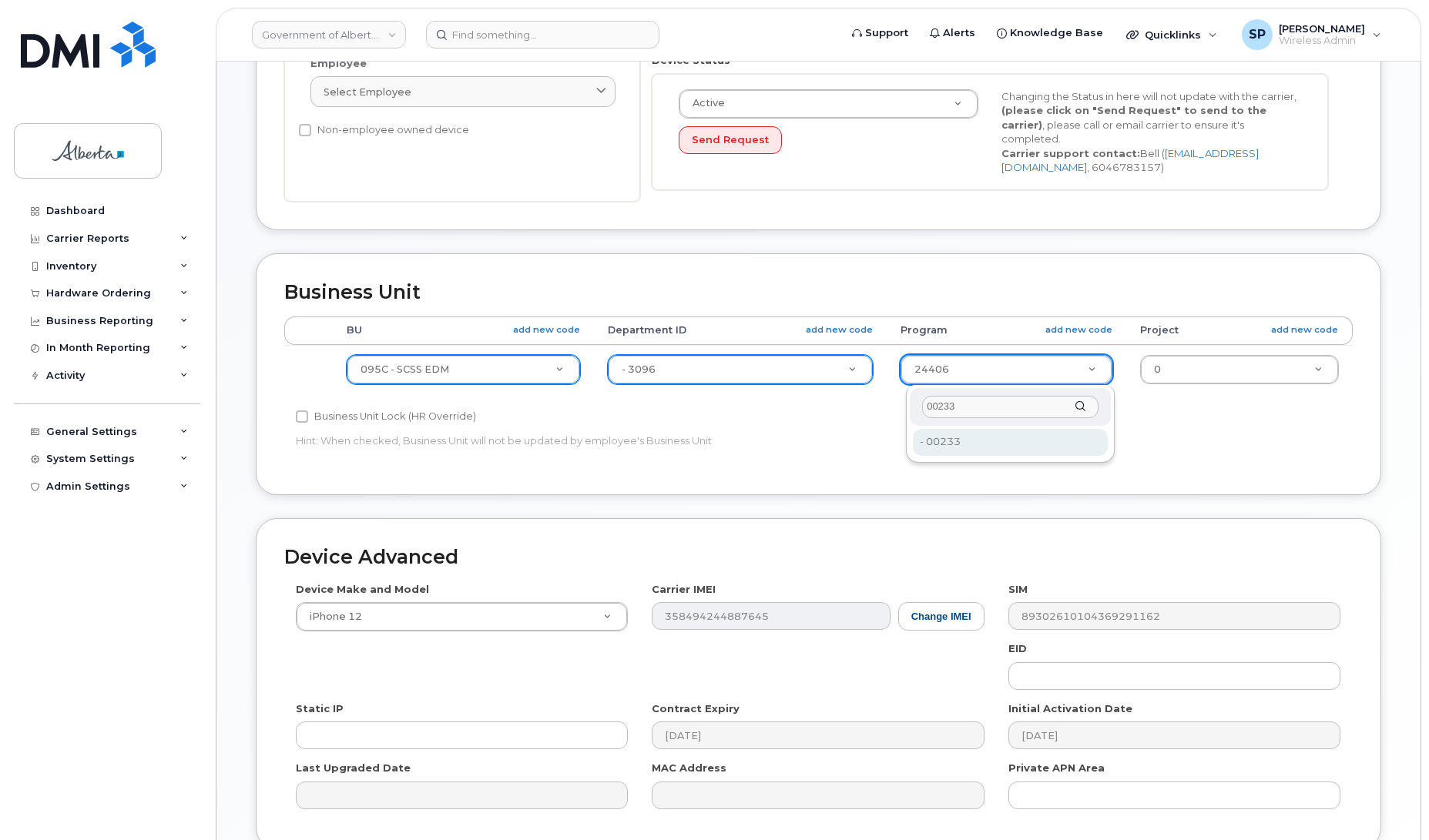
type input "00233"
type input "4753188"
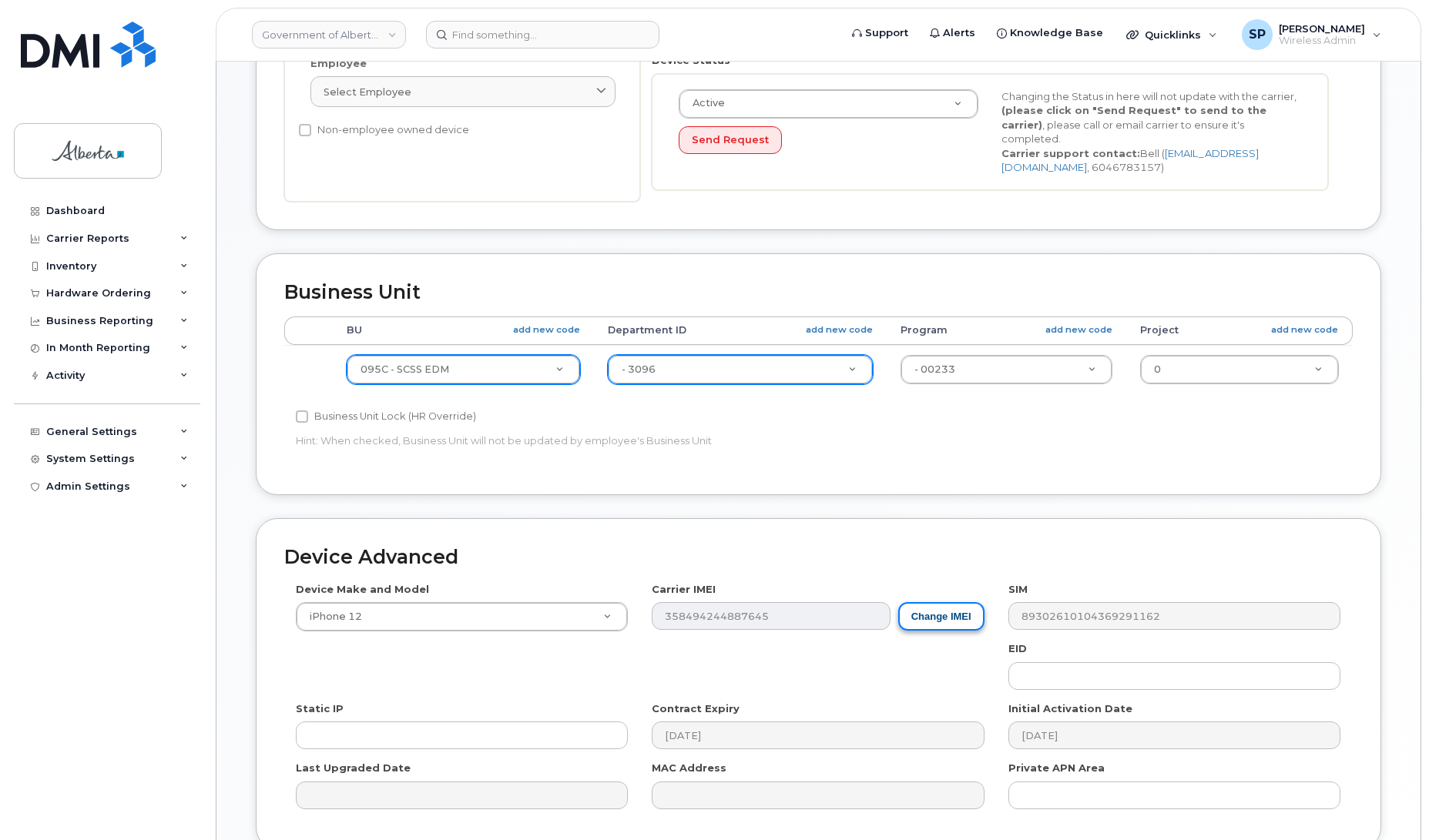
click at [927, 623] on button "Change IMEI" at bounding box center [941, 616] width 86 height 29
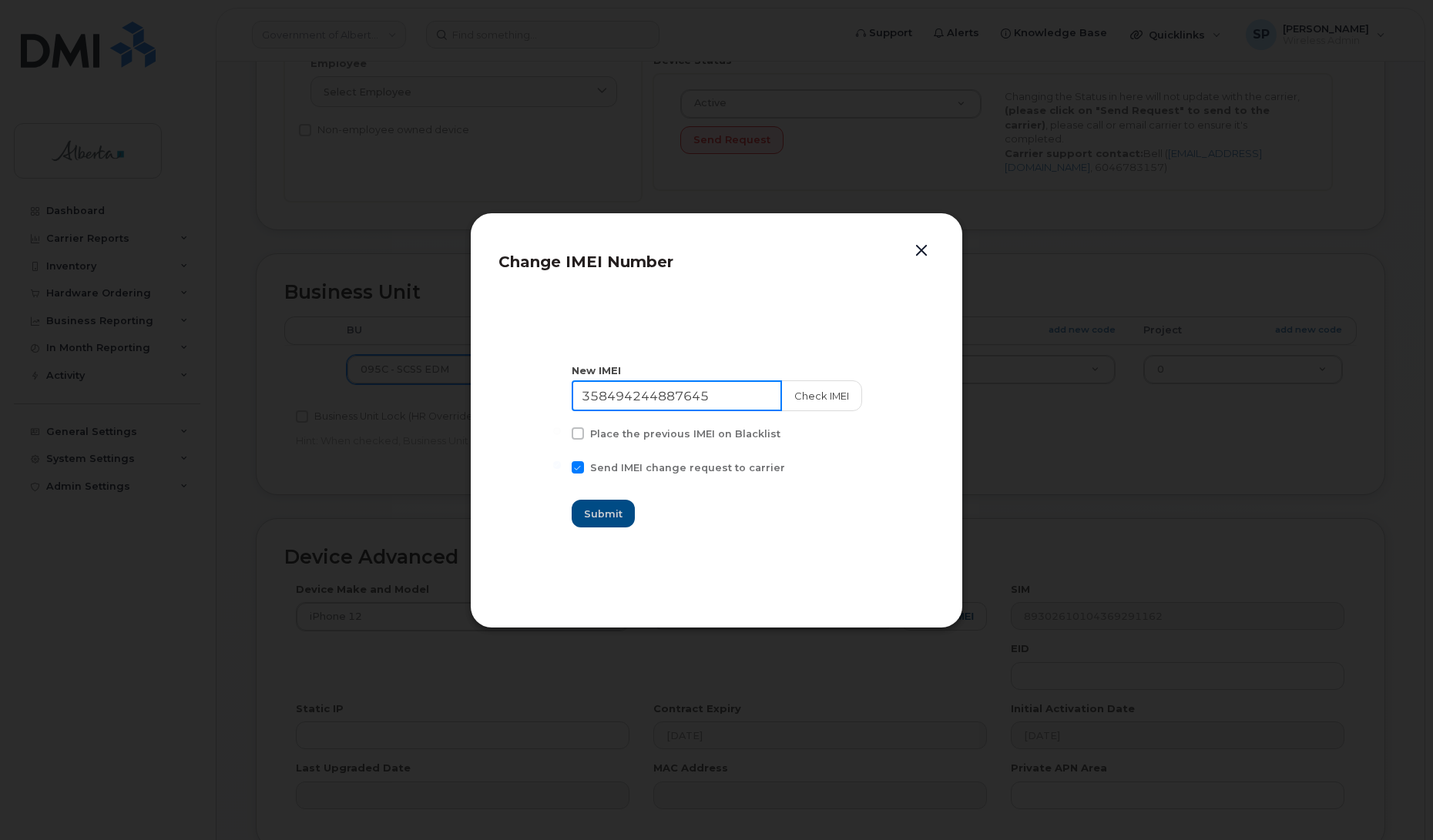
drag, startPoint x: 733, startPoint y: 396, endPoint x: 521, endPoint y: 410, distance: 212.5
click at [521, 410] on section "New IMEI 358494244887645 Check IMEI Place the previous IMEI on Blacklist Send I…" at bounding box center [716, 445] width 436 height 308
paste input "0400616227151"
type input "350400616227151"
click at [817, 397] on button "Check IMEI" at bounding box center [821, 396] width 81 height 31
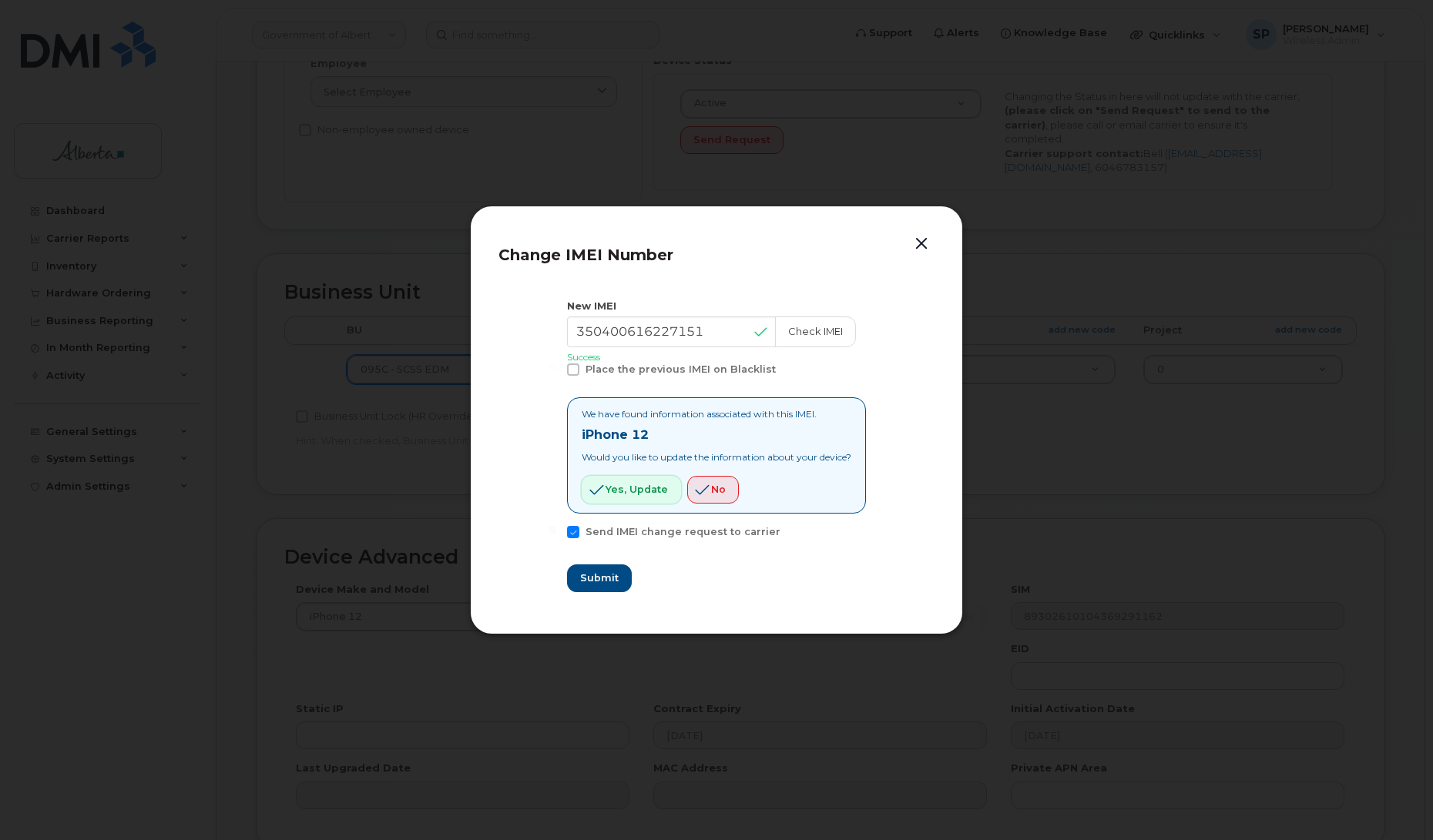
click at [605, 494] on span "Yes, update" at bounding box center [637, 490] width 63 height 15
click at [596, 578] on span "Submit" at bounding box center [598, 578] width 39 height 15
type input "350400616227151"
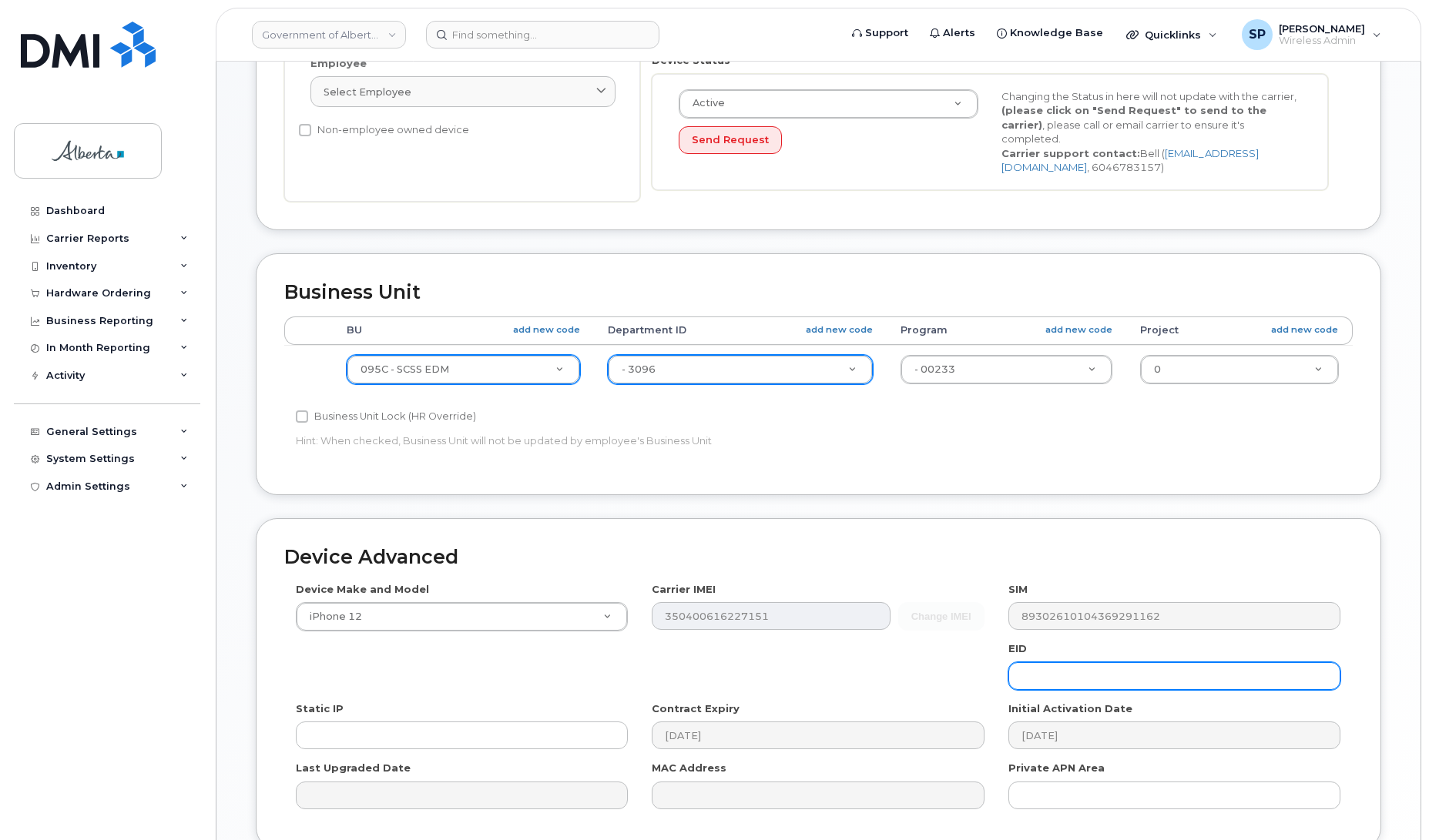
click at [1031, 676] on input "text" at bounding box center [1175, 676] width 332 height 28
paste input "89049032006008882600069190919139"
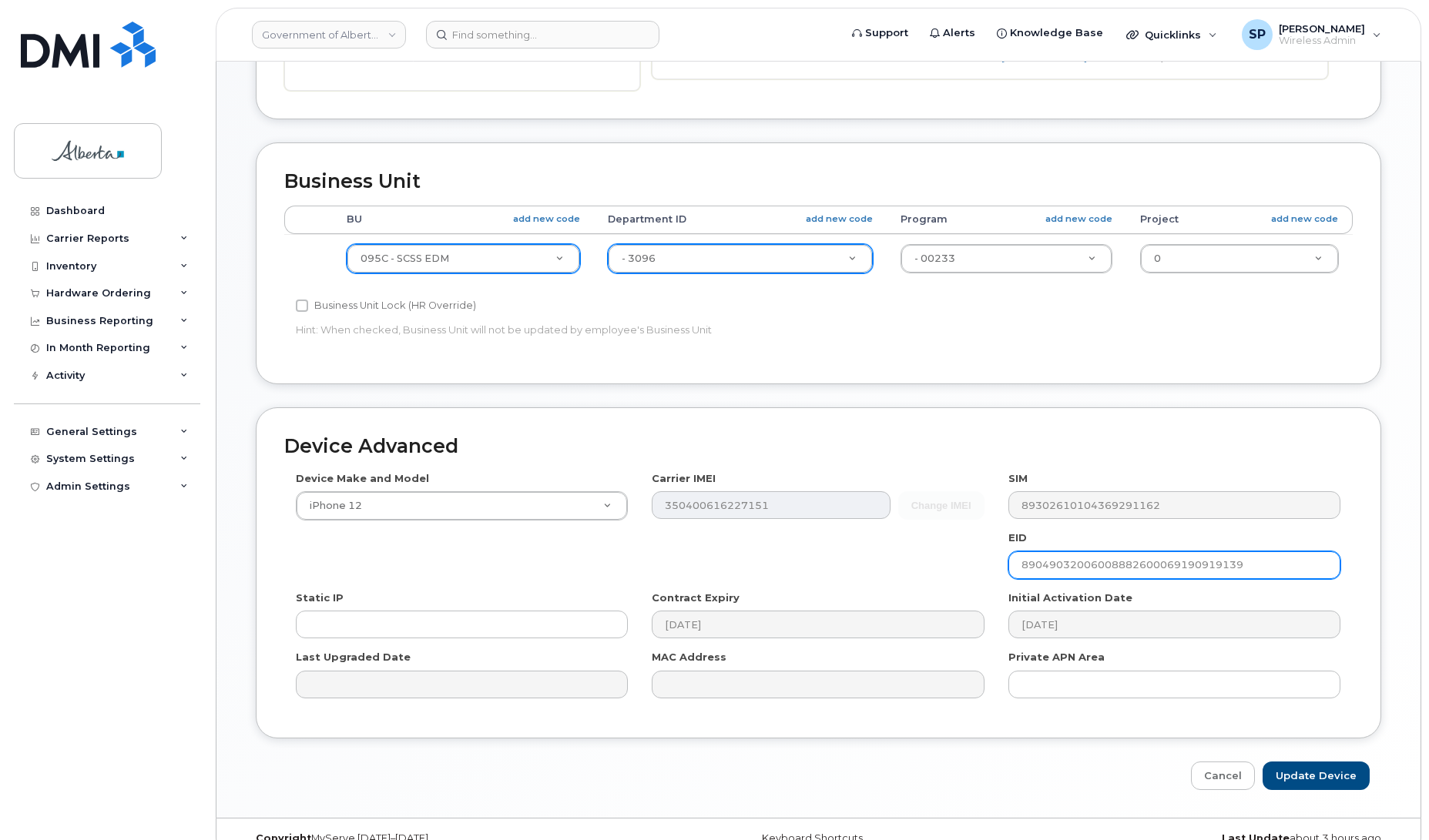
scroll to position [531, 0]
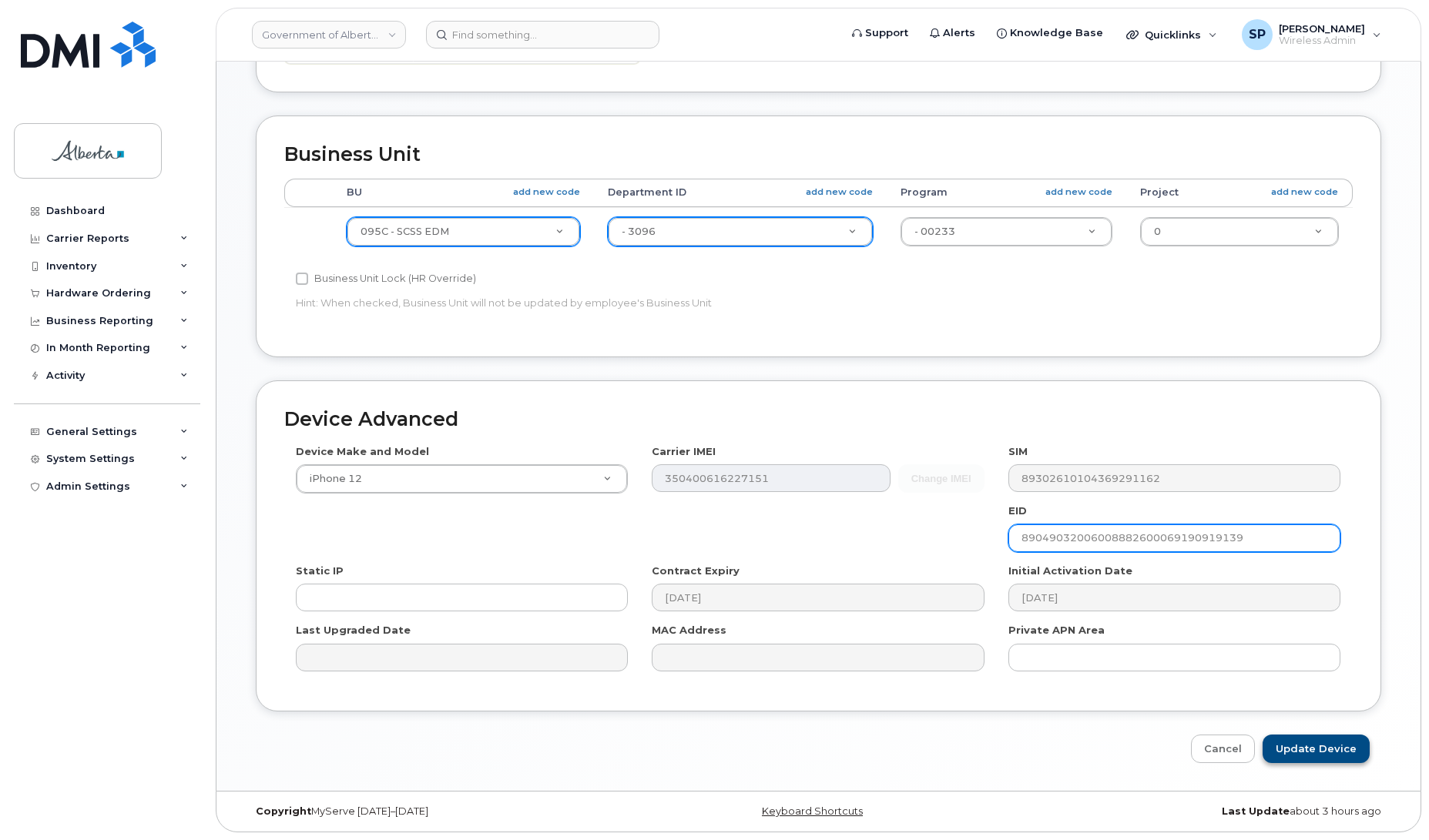
type input "89049032006008882600069190919139"
click at [1338, 751] on input "Update Device" at bounding box center [1316, 749] width 107 height 29
type input "Saving..."
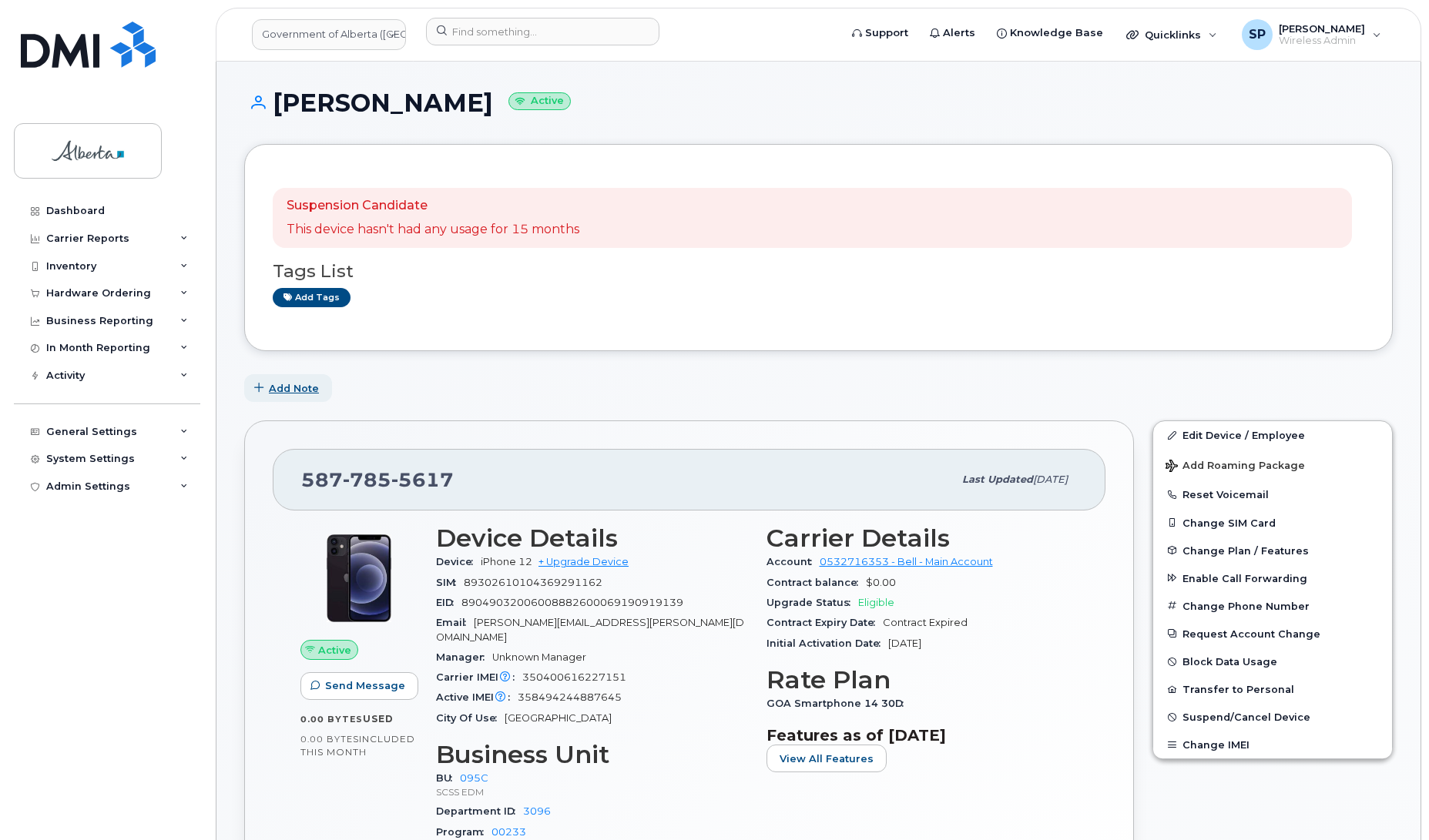
click at [292, 387] on span "Add Note" at bounding box center [293, 389] width 50 height 15
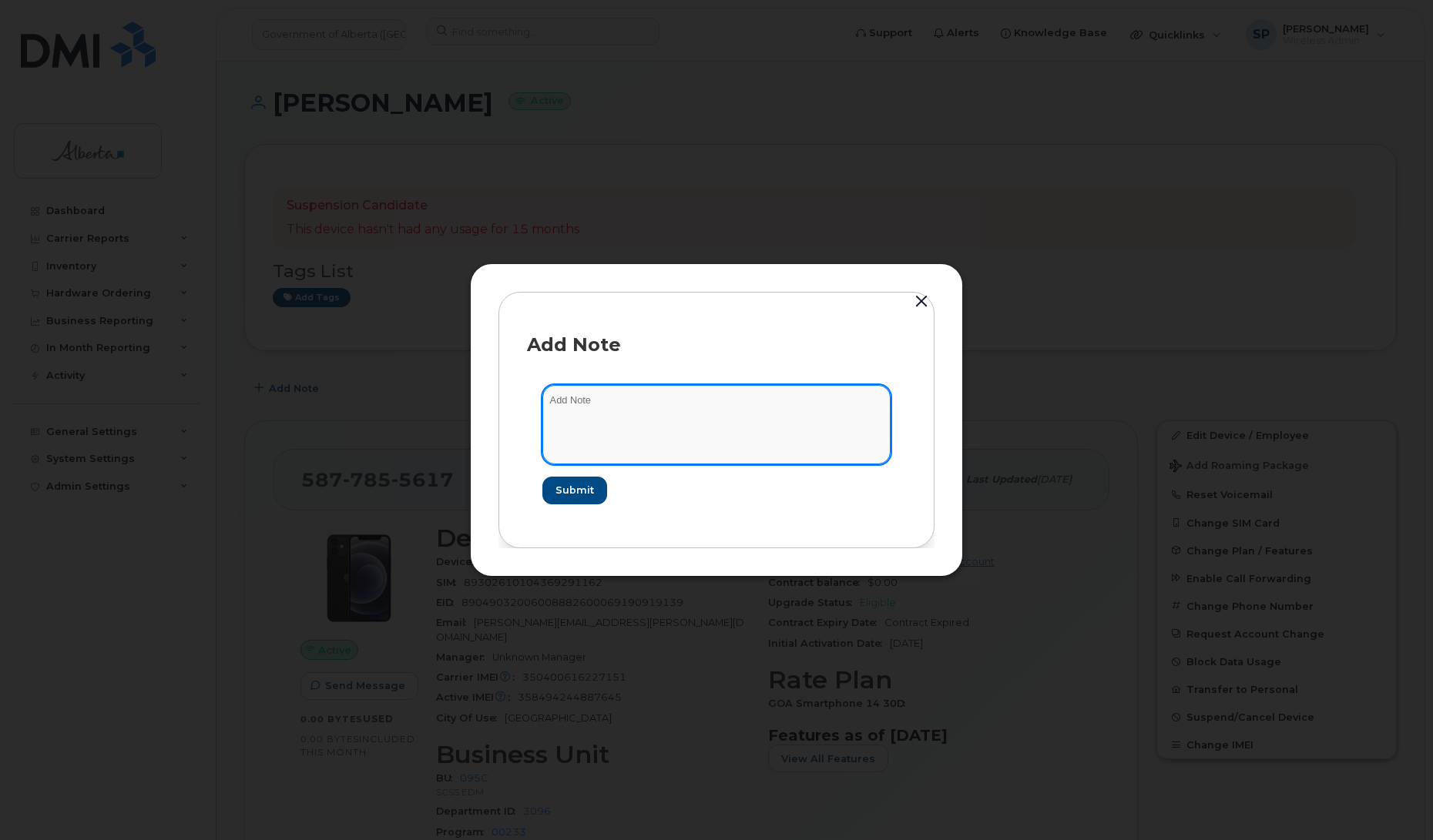
click at [572, 411] on textarea at bounding box center [717, 424] width 349 height 78
paste textarea "SCTASK0833881 5877855617 DO NOT DELETE THIS NUMBER - BEING REASSIGNED to [PERSO…"
type textarea "SCTASK0833881 5877855617 DO NOT DELETE THIS NUMBER - BEING REASSIGNED to [PERSO…"
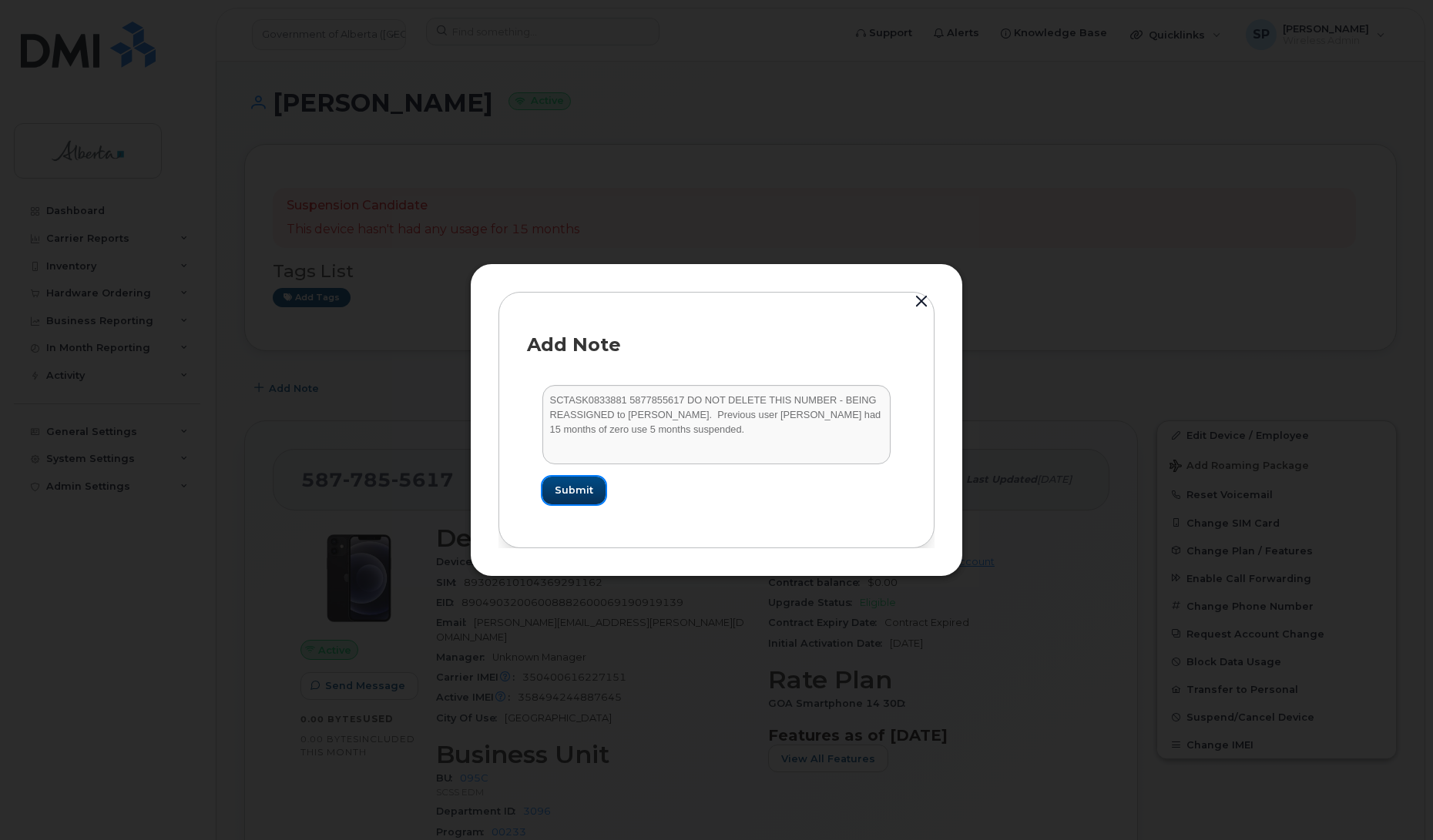
click at [572, 489] on span "Submit" at bounding box center [573, 491] width 39 height 15
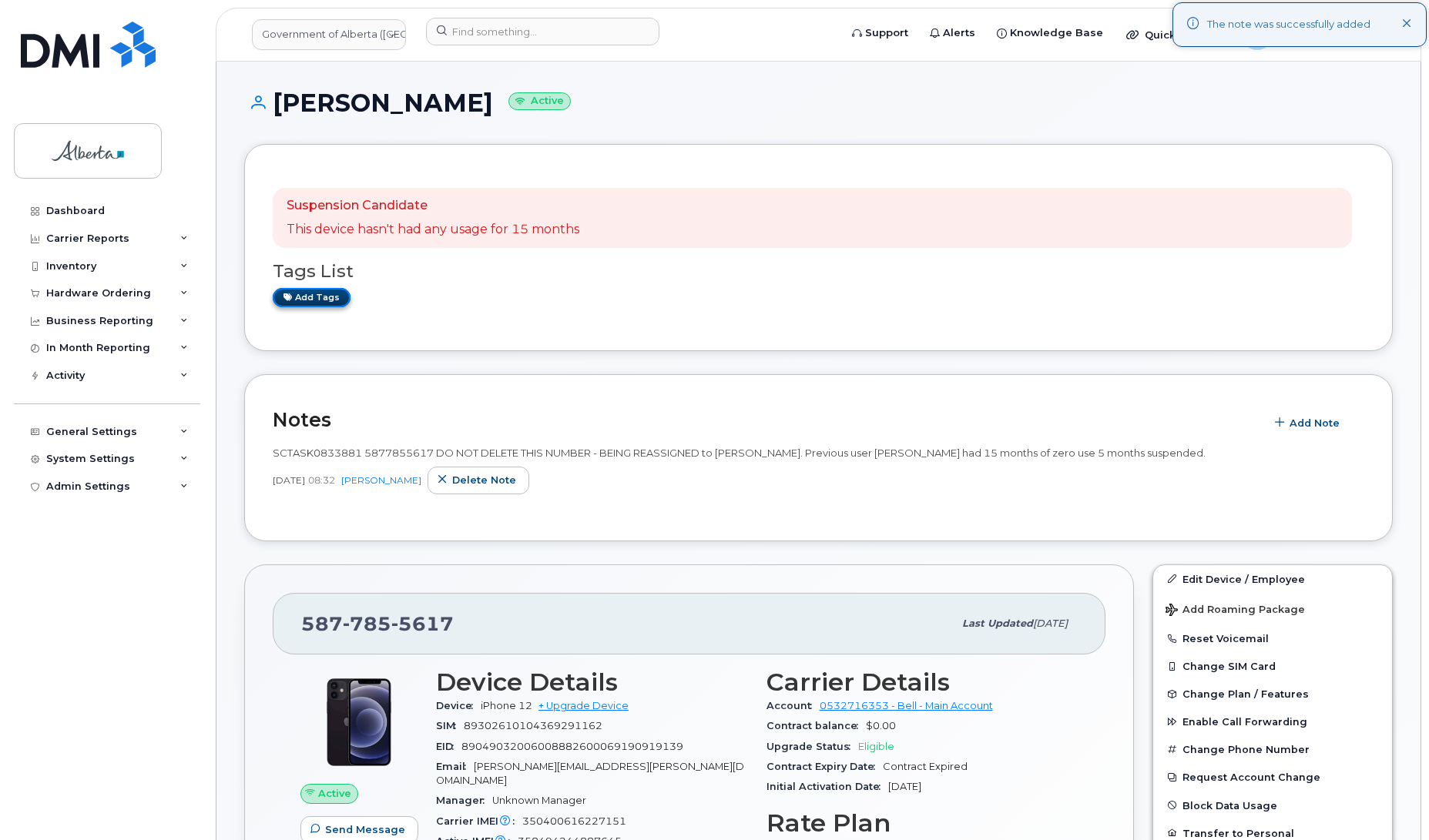
click at [318, 294] on link "Add tags" at bounding box center [311, 297] width 78 height 19
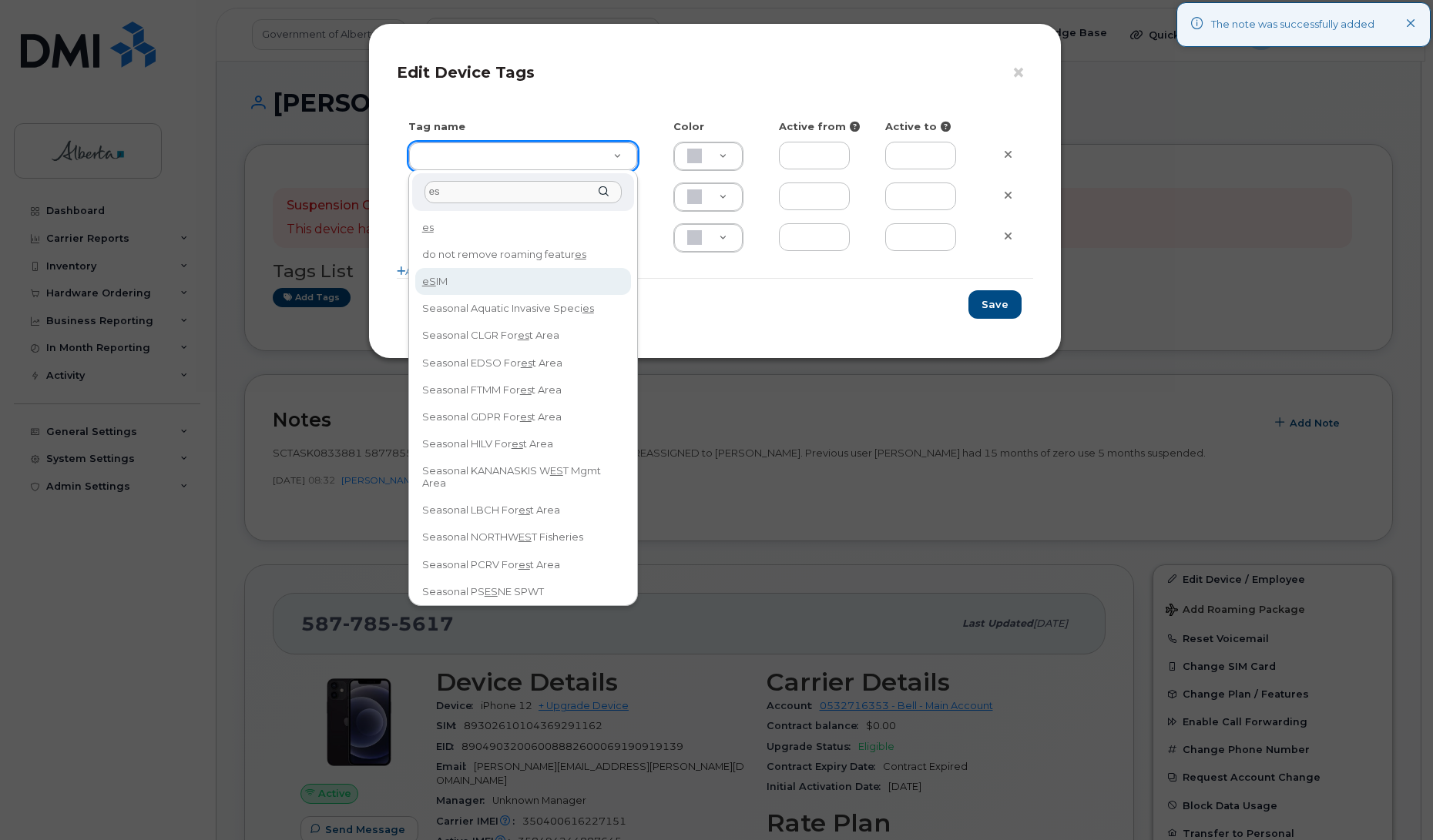
type input "es"
type input "eSIM"
type input "D6CDC1"
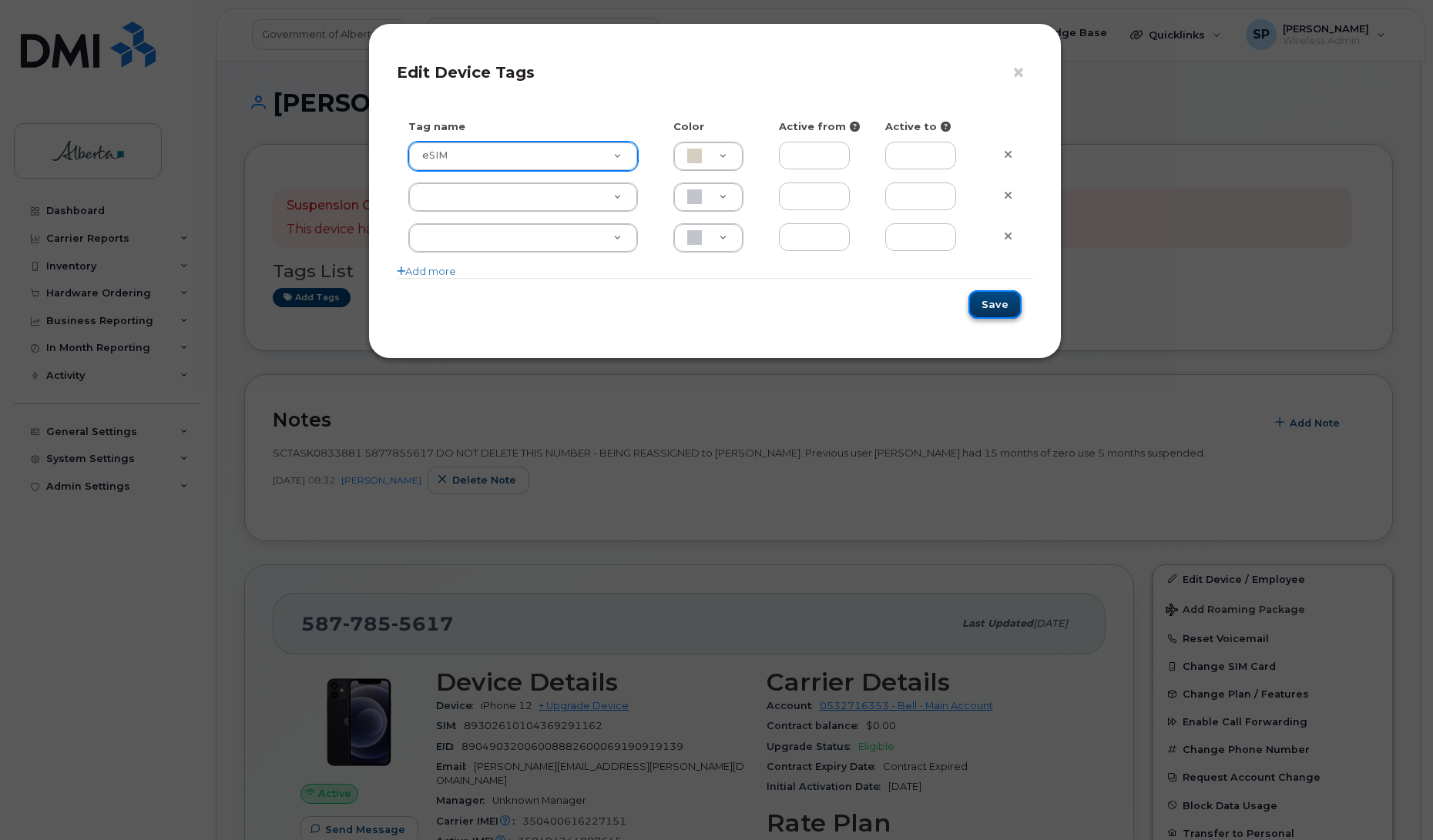
click at [987, 305] on button "Save" at bounding box center [994, 305] width 53 height 29
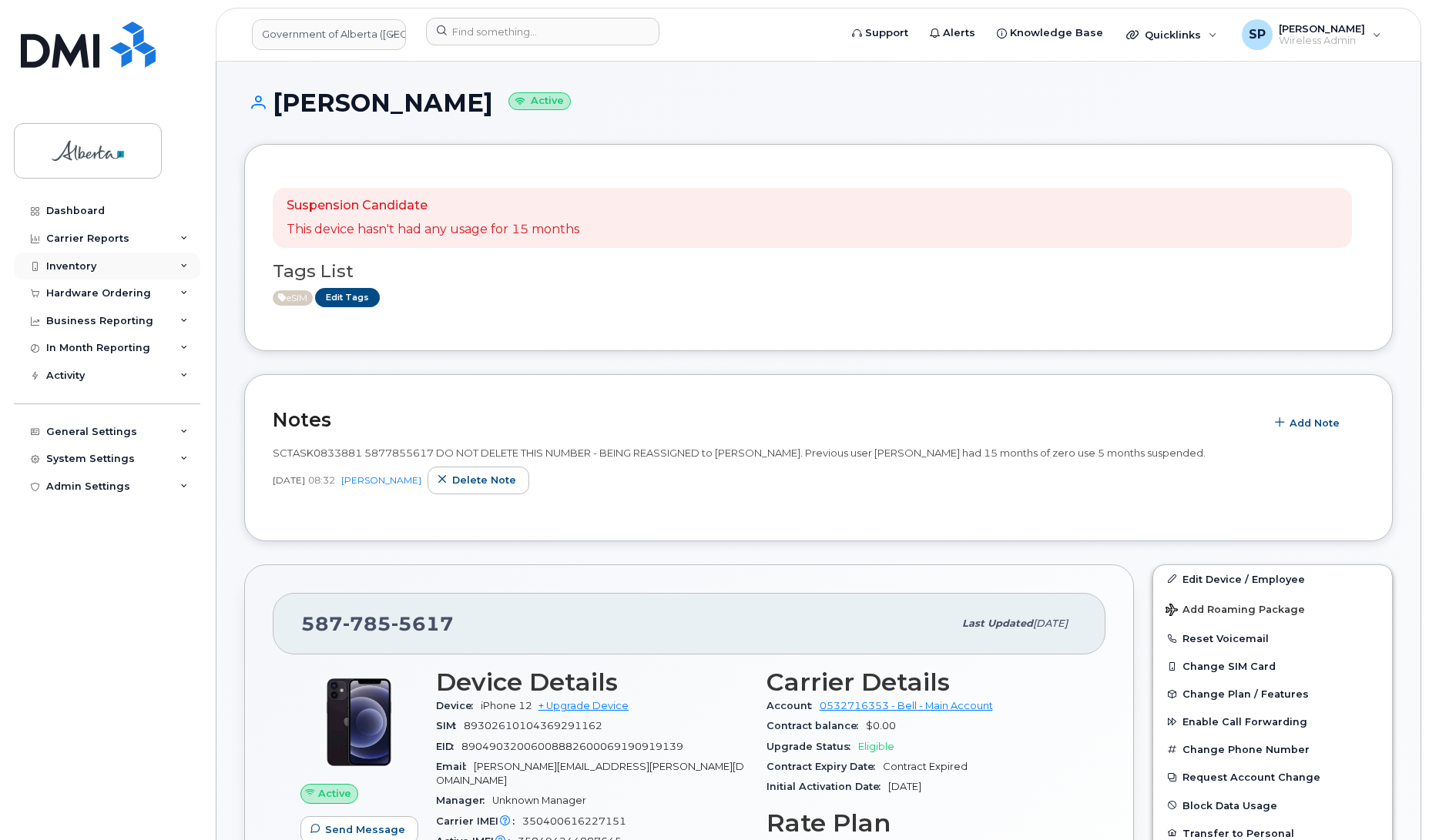
click at [71, 267] on div "Inventory" at bounding box center [71, 266] width 50 height 12
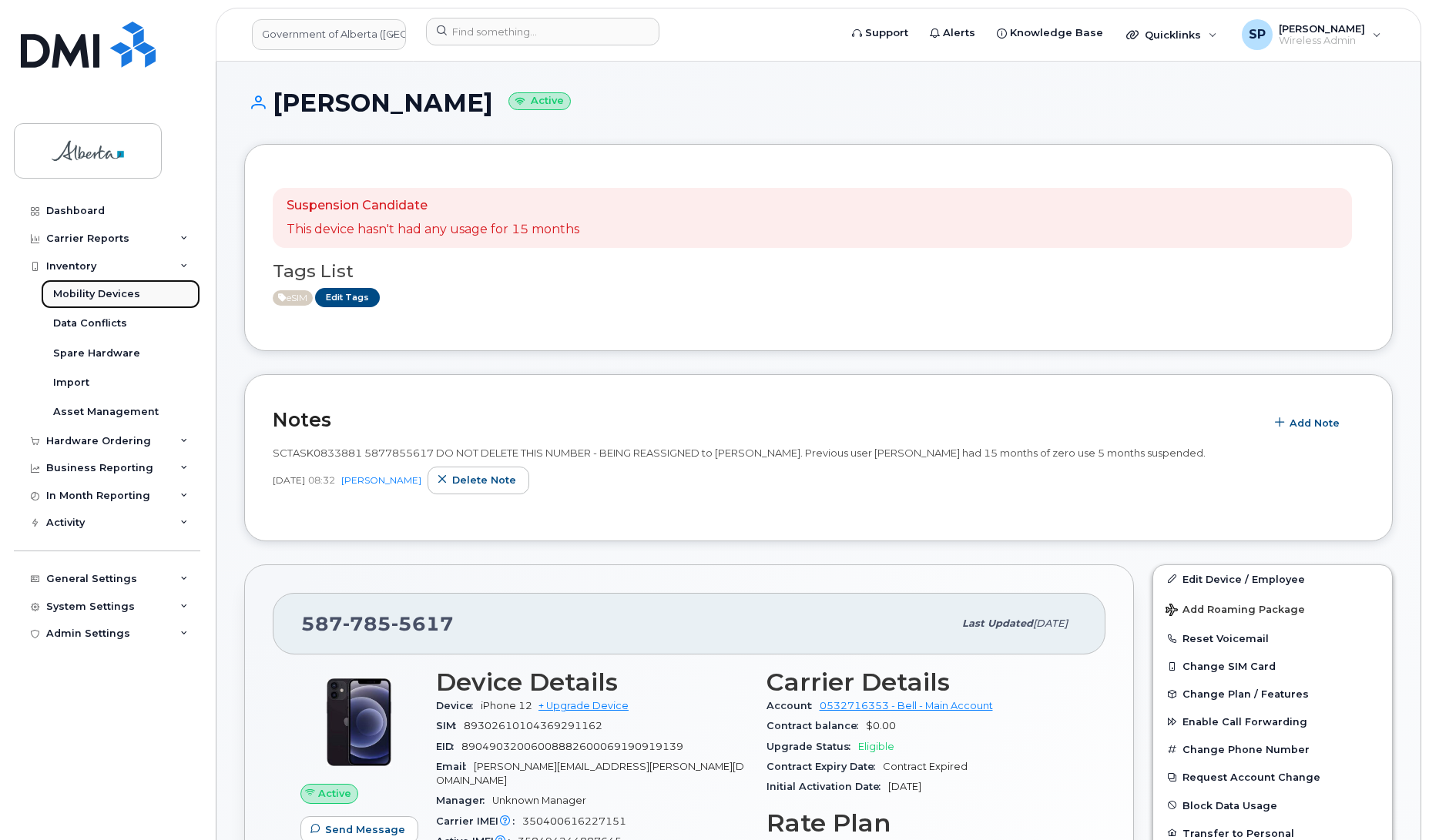
click at [74, 298] on div "Mobility Devices" at bounding box center [96, 294] width 87 height 14
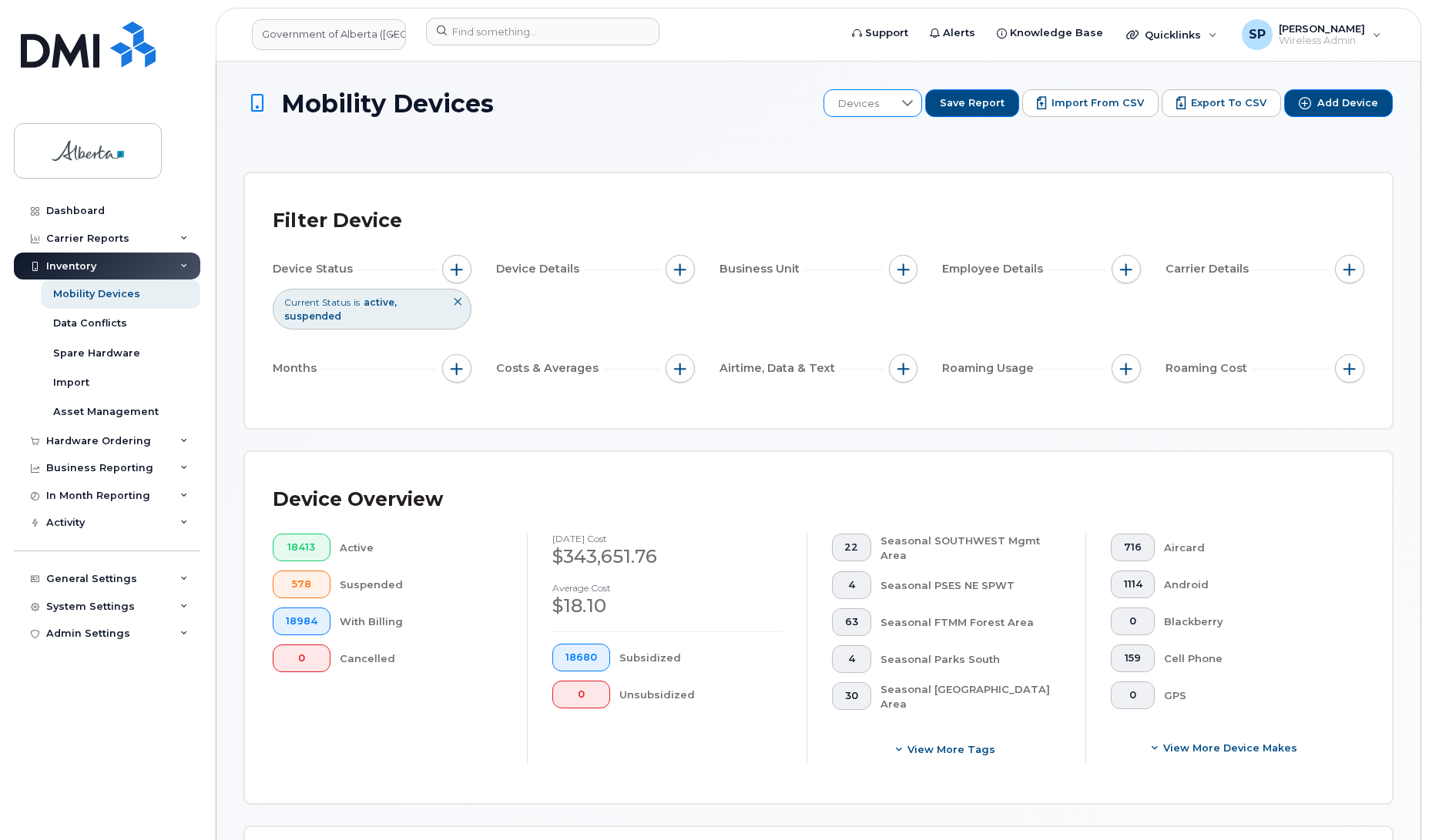
click at [913, 105] on icon at bounding box center [907, 102] width 11 height 6
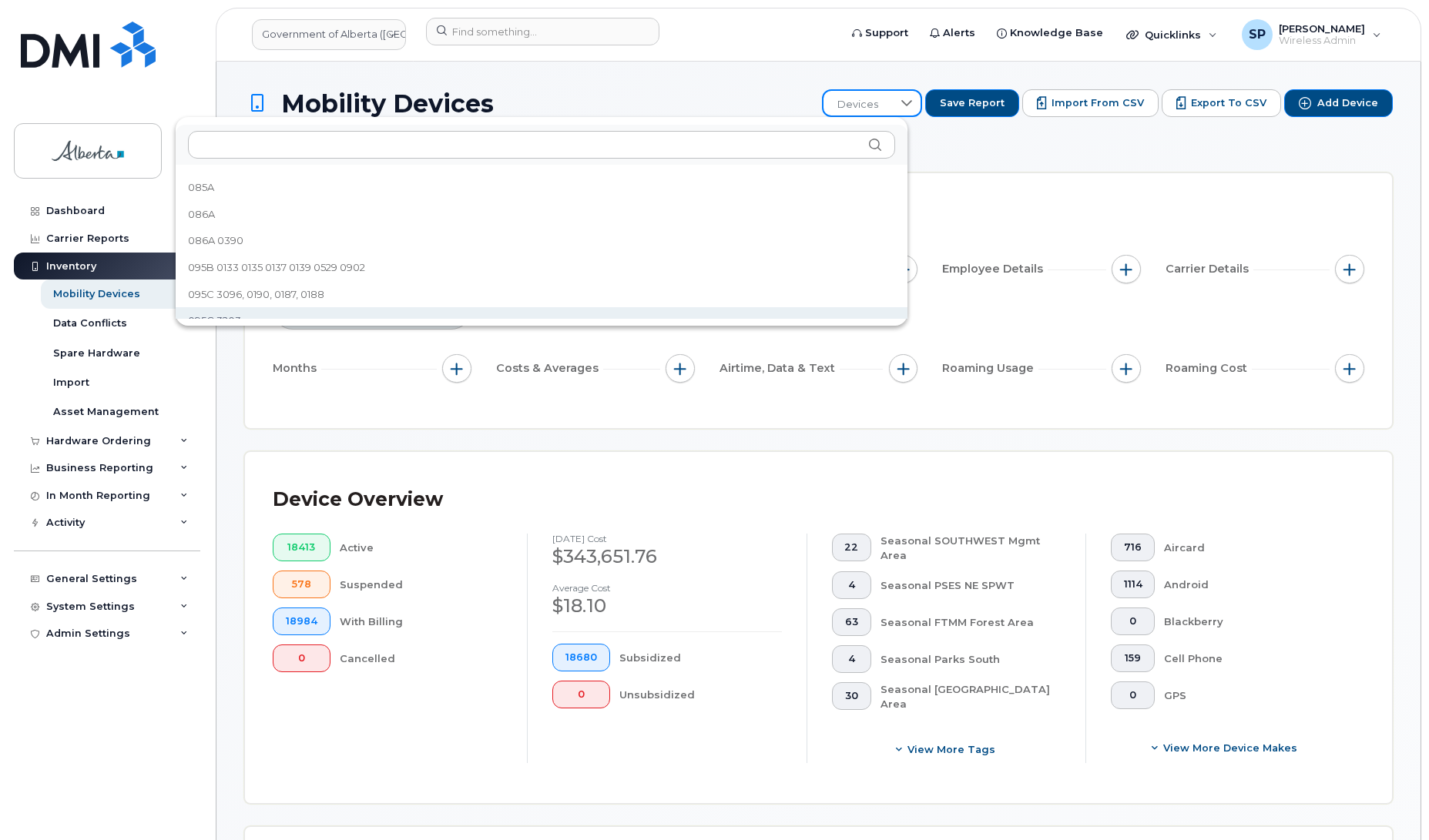
scroll to position [517, 0]
click at [243, 282] on span "095C 3096, 0190, 0187, 0188" at bounding box center [256, 280] width 136 height 15
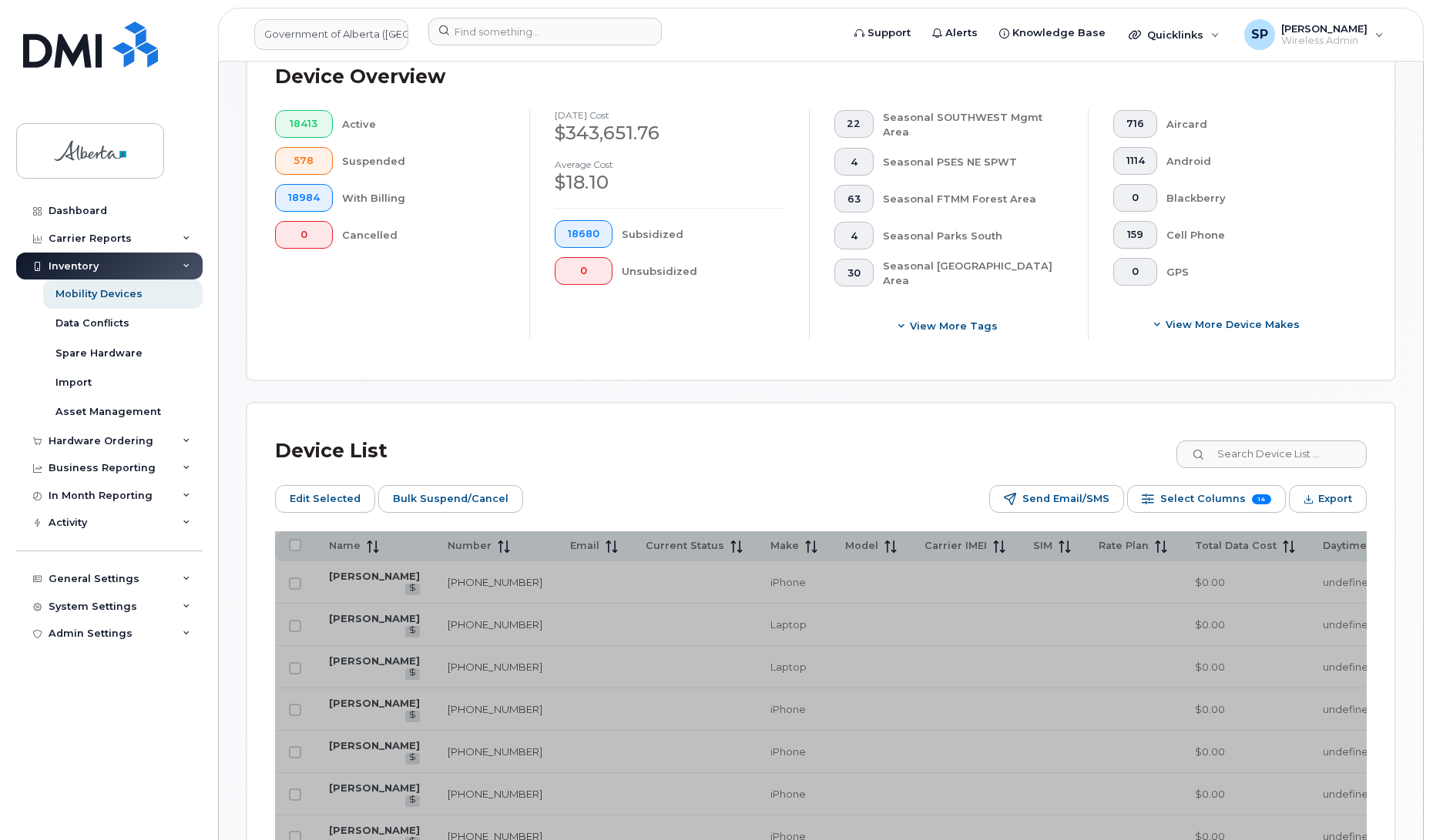
scroll to position [508, 0]
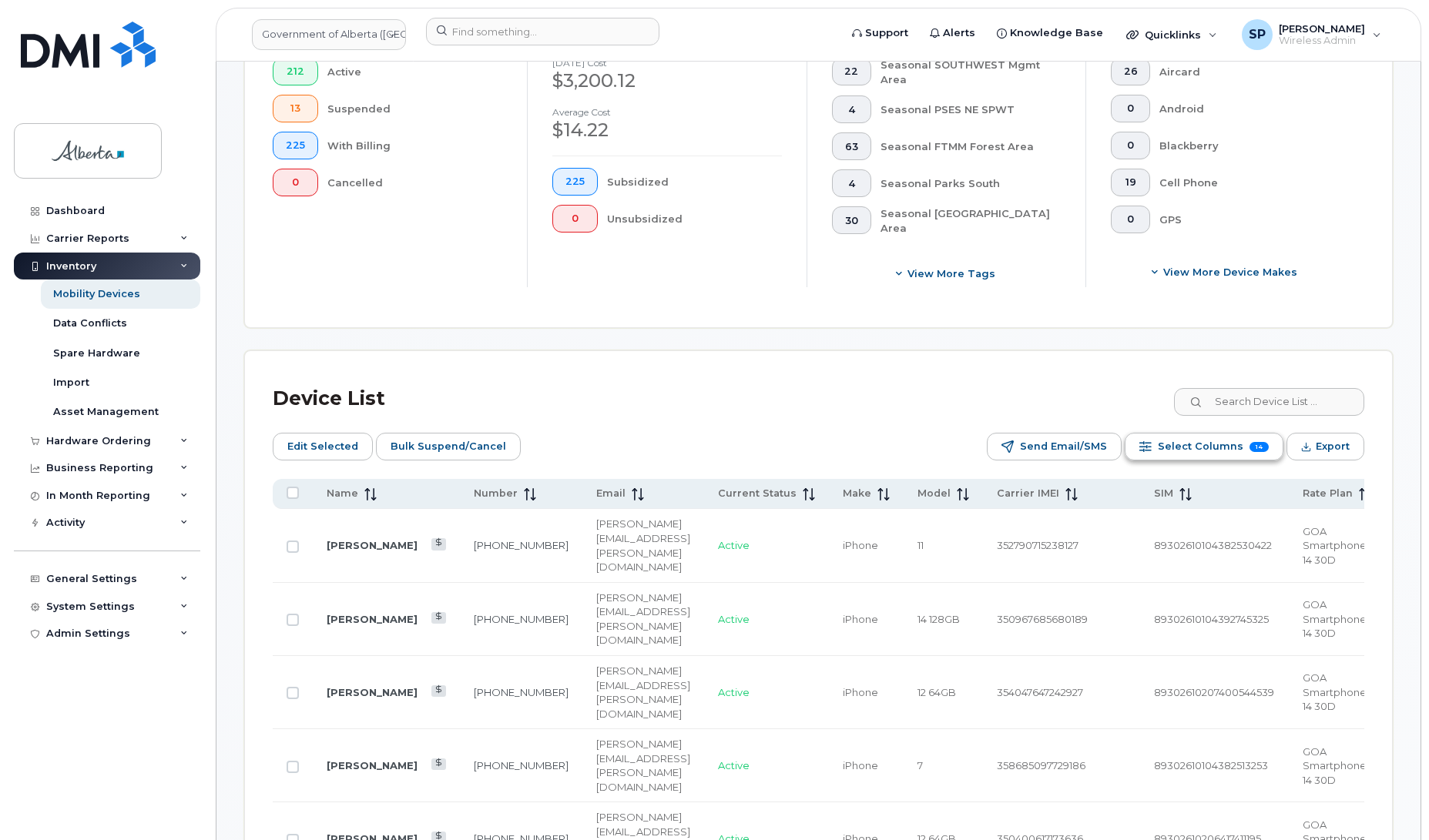
click at [1195, 447] on span "Select Columns" at bounding box center [1201, 447] width 86 height 23
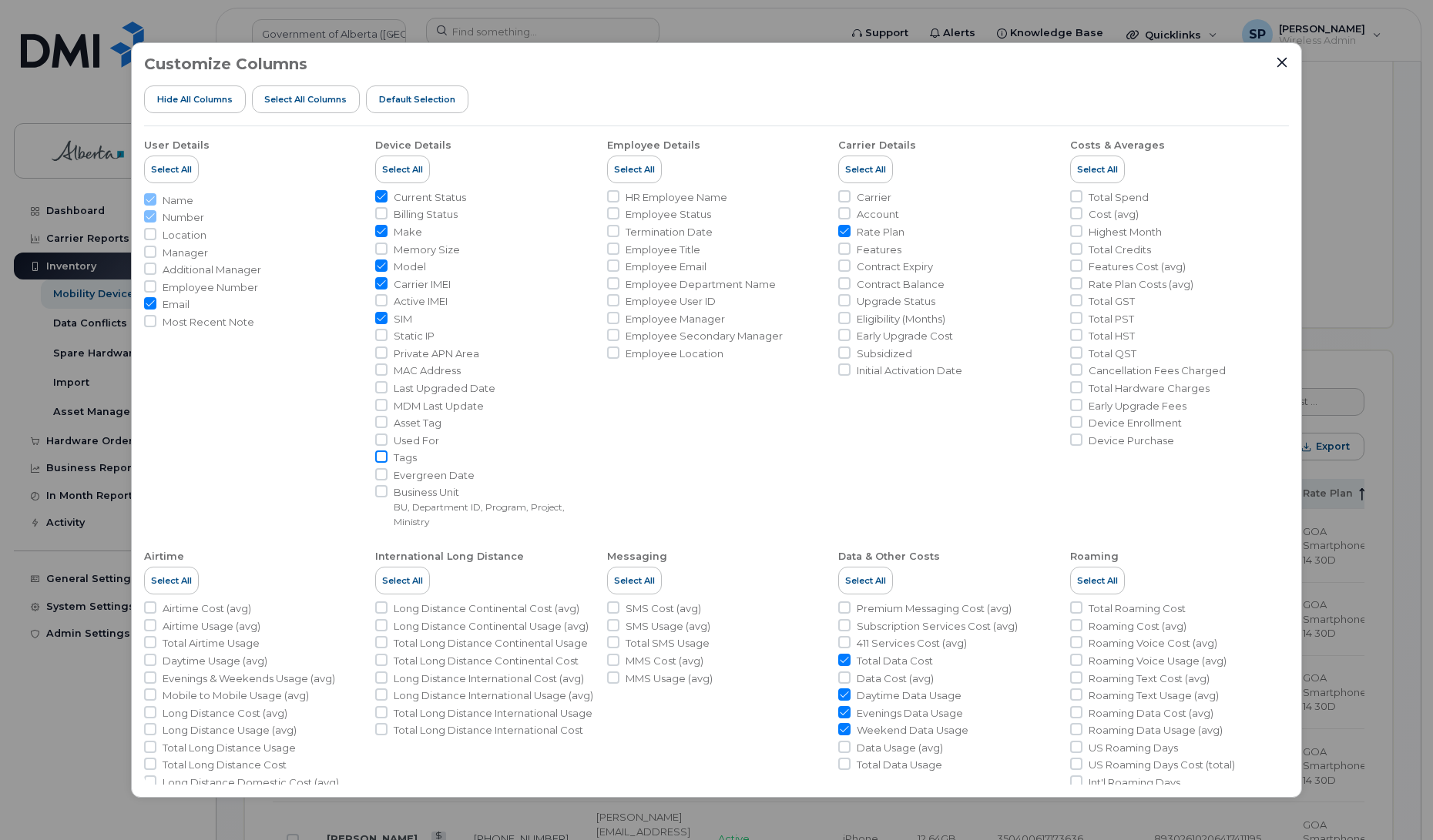
click at [377, 460] on input "Tags" at bounding box center [381, 457] width 12 height 12
checkbox input "true"
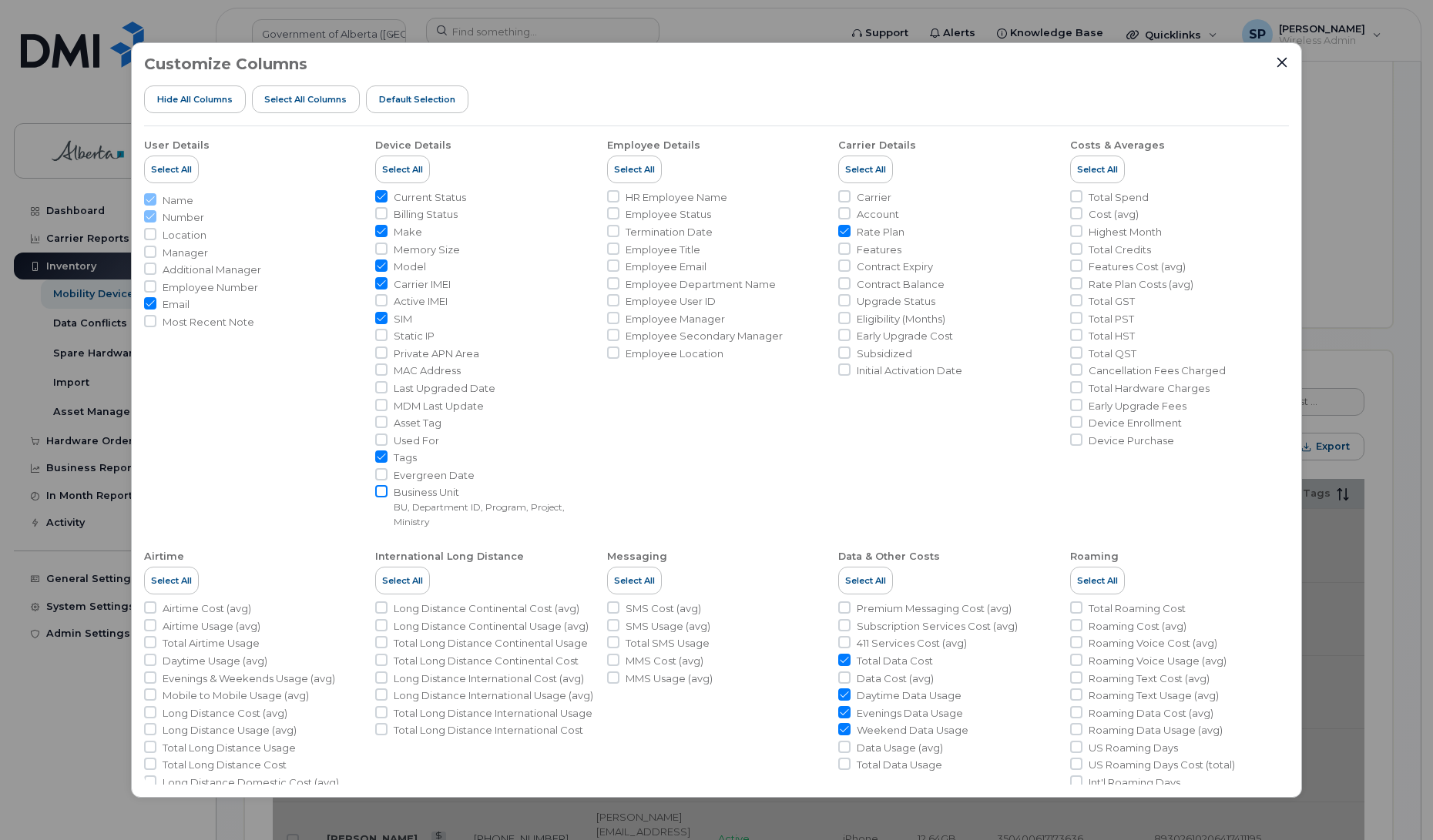
click at [382, 494] on input "Business Unit BU, Department ID, Program, Project, Ministry" at bounding box center [381, 491] width 12 height 12
checkbox input "true"
click at [1073, 198] on input "Total Spend" at bounding box center [1075, 196] width 12 height 12
checkbox input "true"
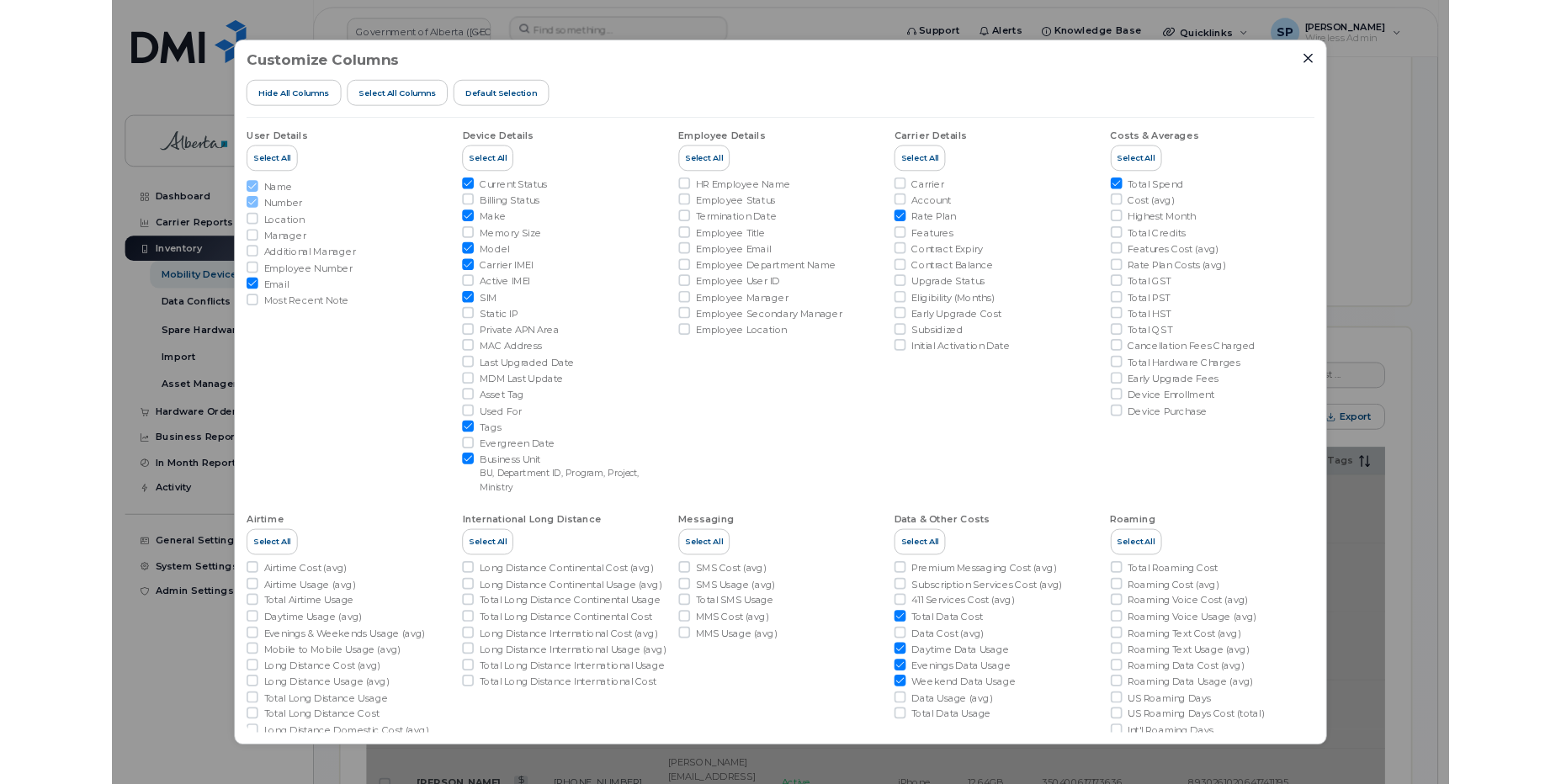
scroll to position [82, 0]
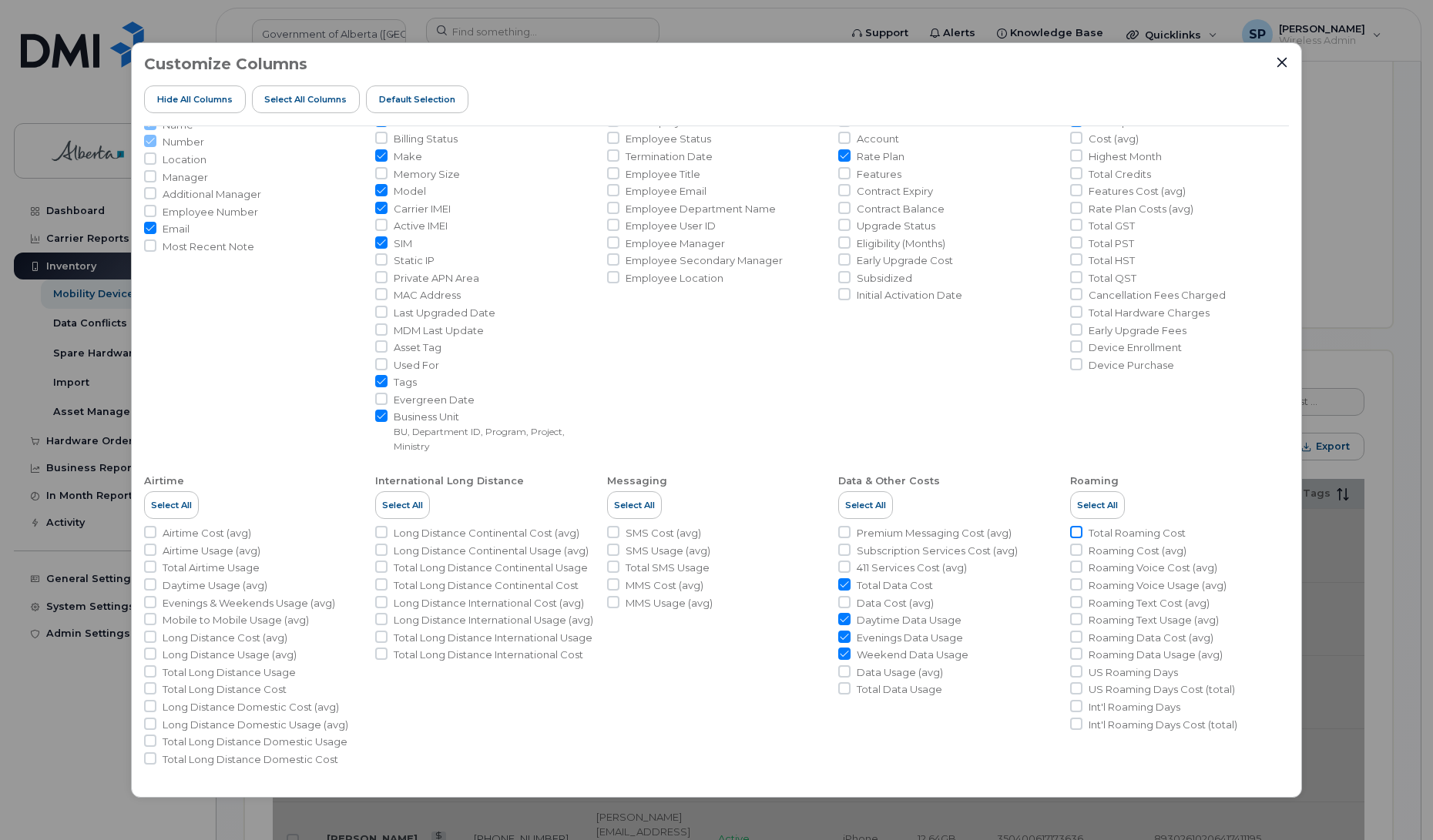
click at [1072, 533] on input "Total Roaming Cost" at bounding box center [1075, 532] width 12 height 12
checkbox input "true"
click at [1072, 671] on input "US Roaming Days" at bounding box center [1075, 672] width 12 height 12
checkbox input "true"
click at [1071, 709] on input "Int'l Roaming Days" at bounding box center [1075, 706] width 12 height 12
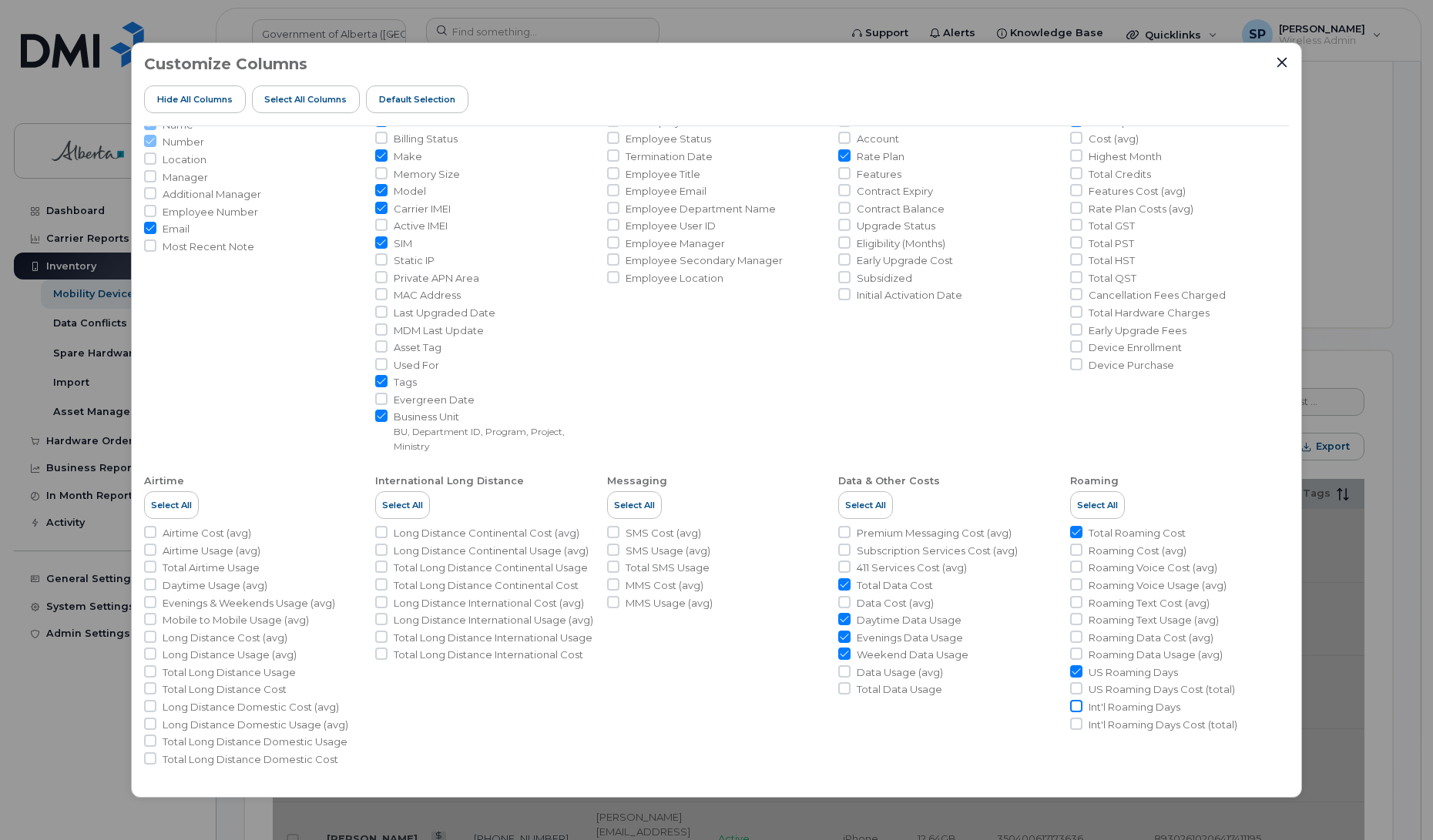
checkbox input "true"
click at [1277, 60] on icon "Close" at bounding box center [1281, 62] width 12 height 12
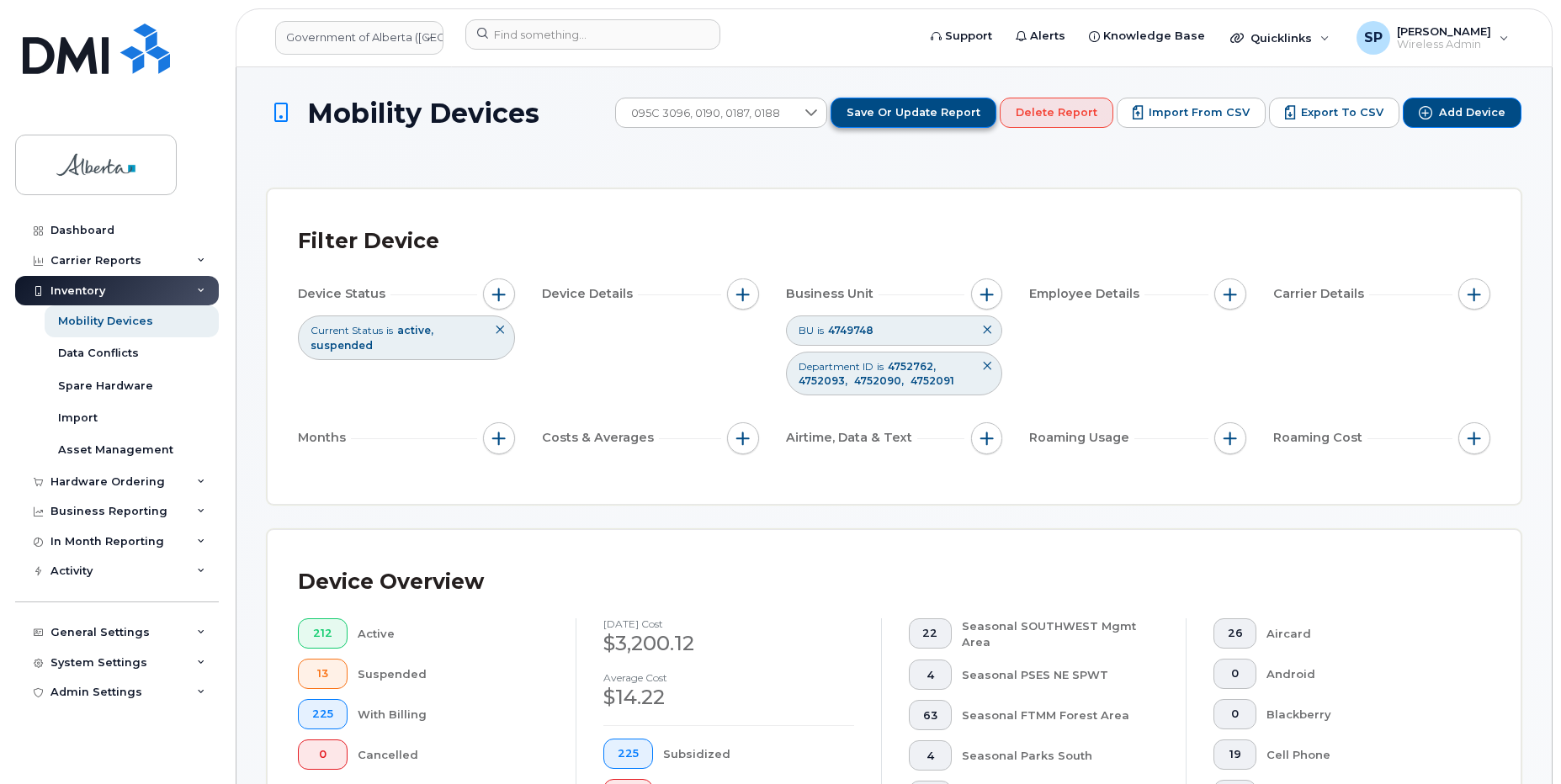
click at [941, 111] on span "Save or Update Report" at bounding box center [913, 113] width 134 height 15
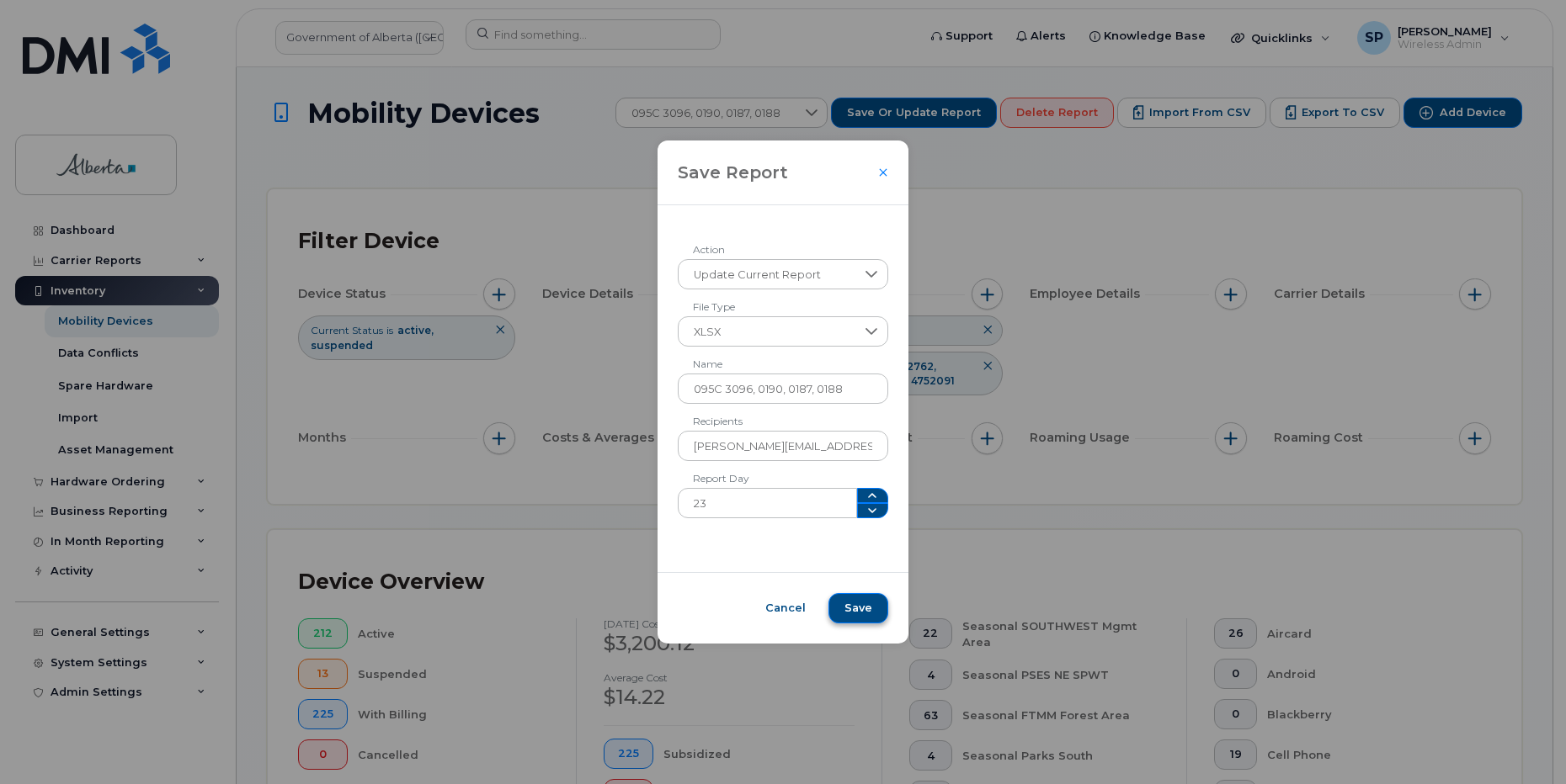
click at [844, 612] on span "Save" at bounding box center [857, 608] width 28 height 15
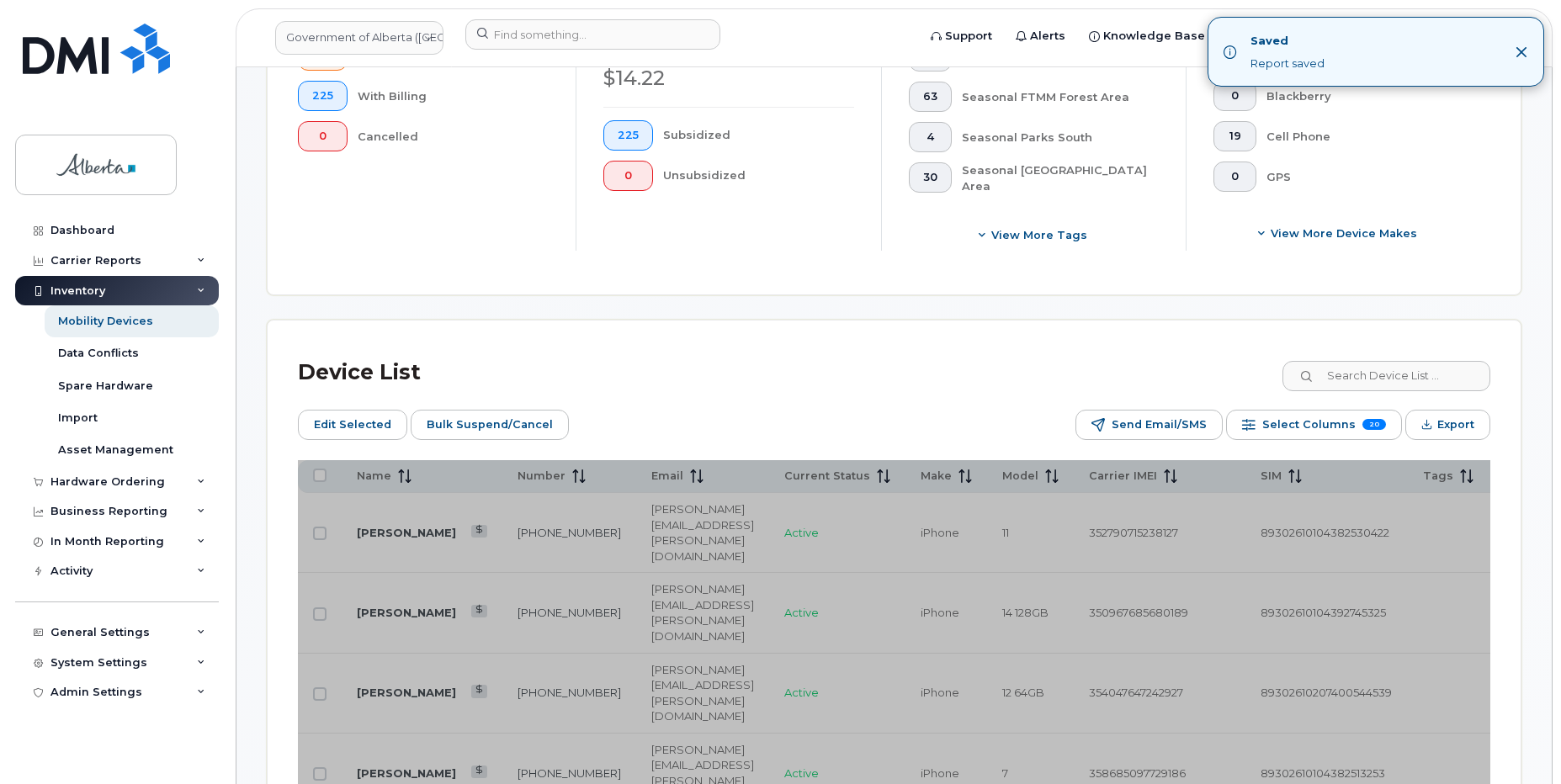
scroll to position [564, 0]
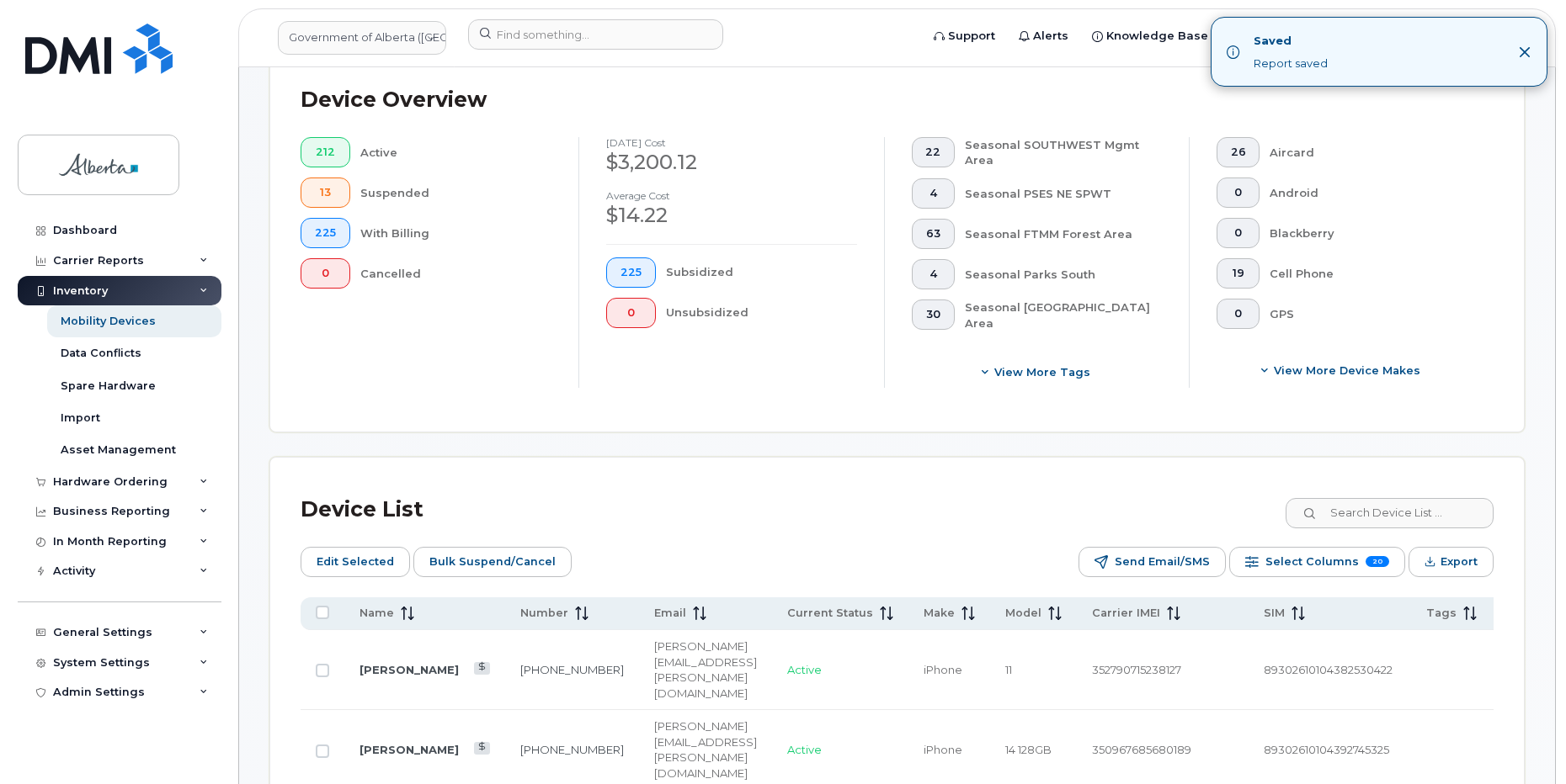
scroll to position [516, 0]
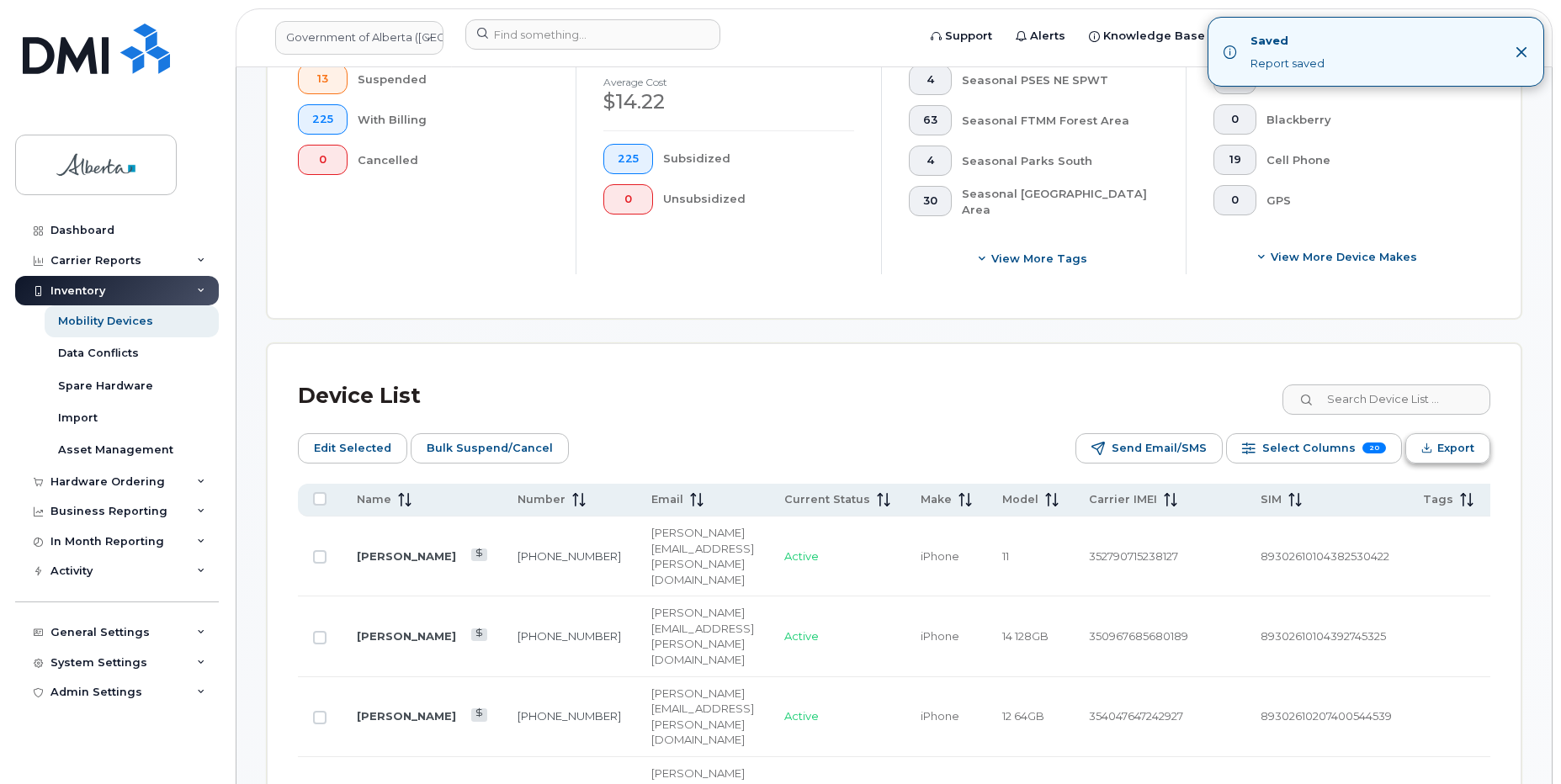
click at [1447, 447] on span "Export" at bounding box center [1455, 448] width 37 height 25
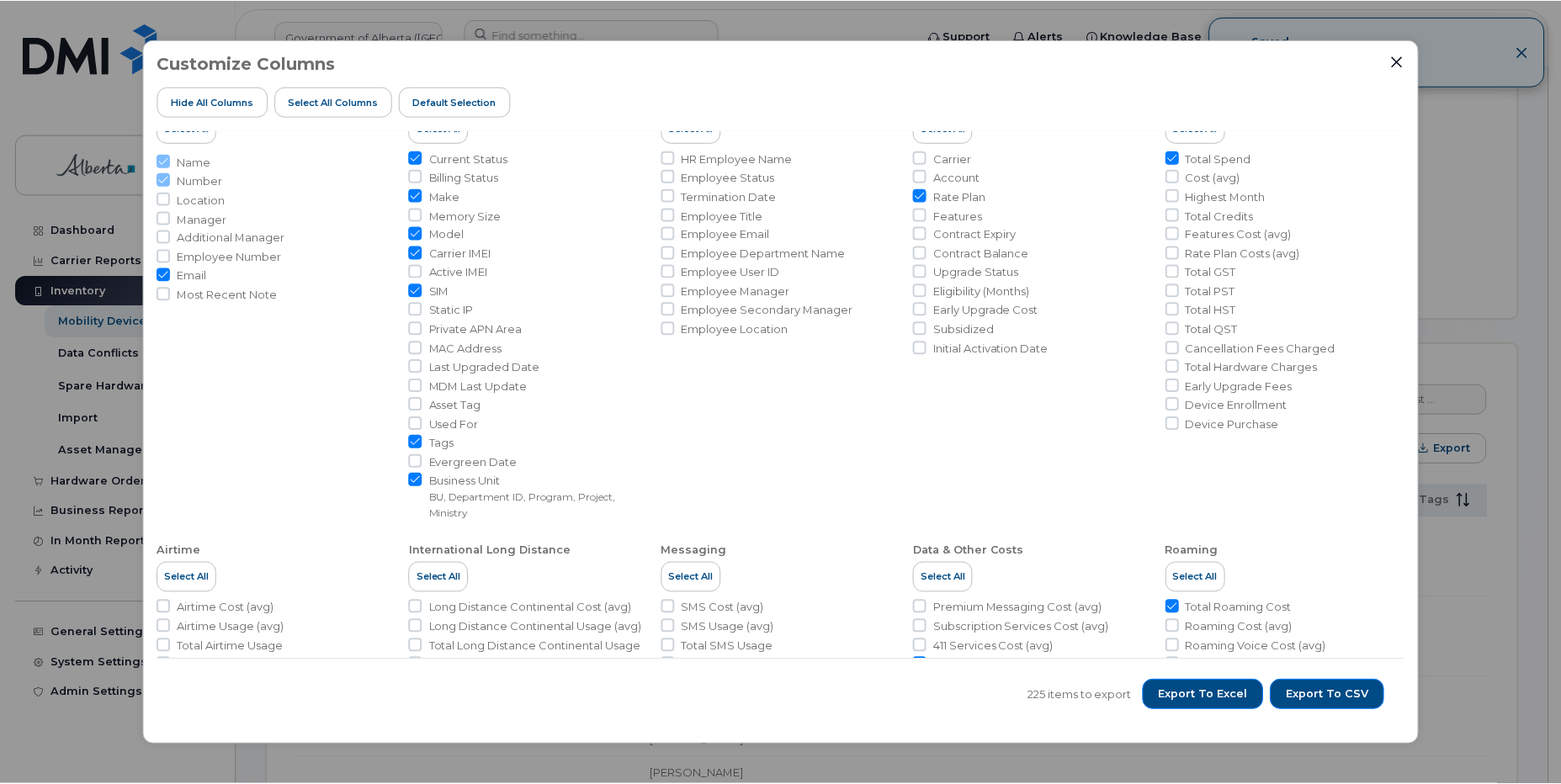
scroll to position [52, 0]
click at [1227, 694] on span "Export to Excel" at bounding box center [1205, 695] width 89 height 15
click at [1398, 59] on icon "Close" at bounding box center [1400, 61] width 11 height 11
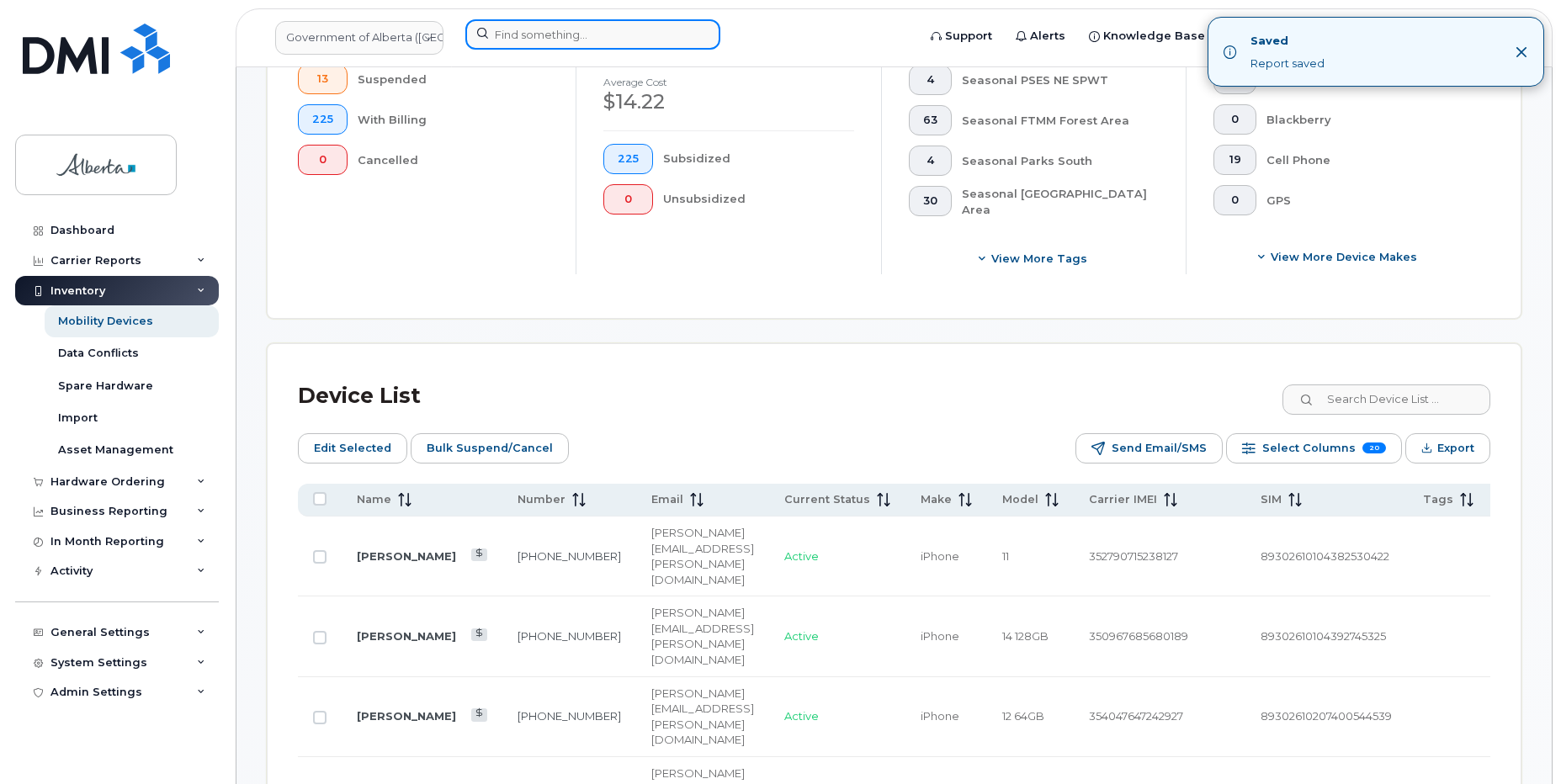
click at [485, 36] on input at bounding box center [593, 34] width 255 height 31
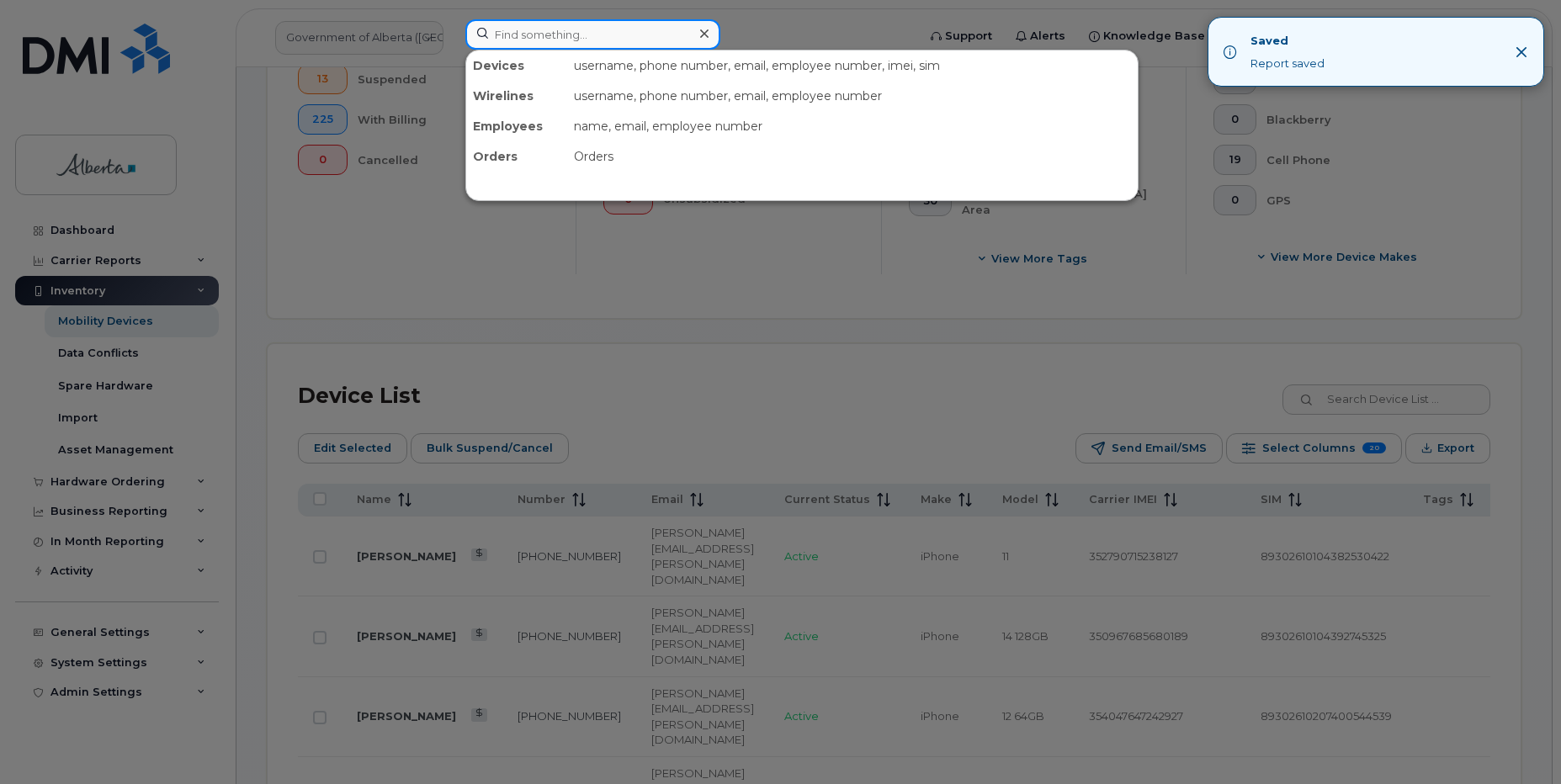
paste input "5877855617"
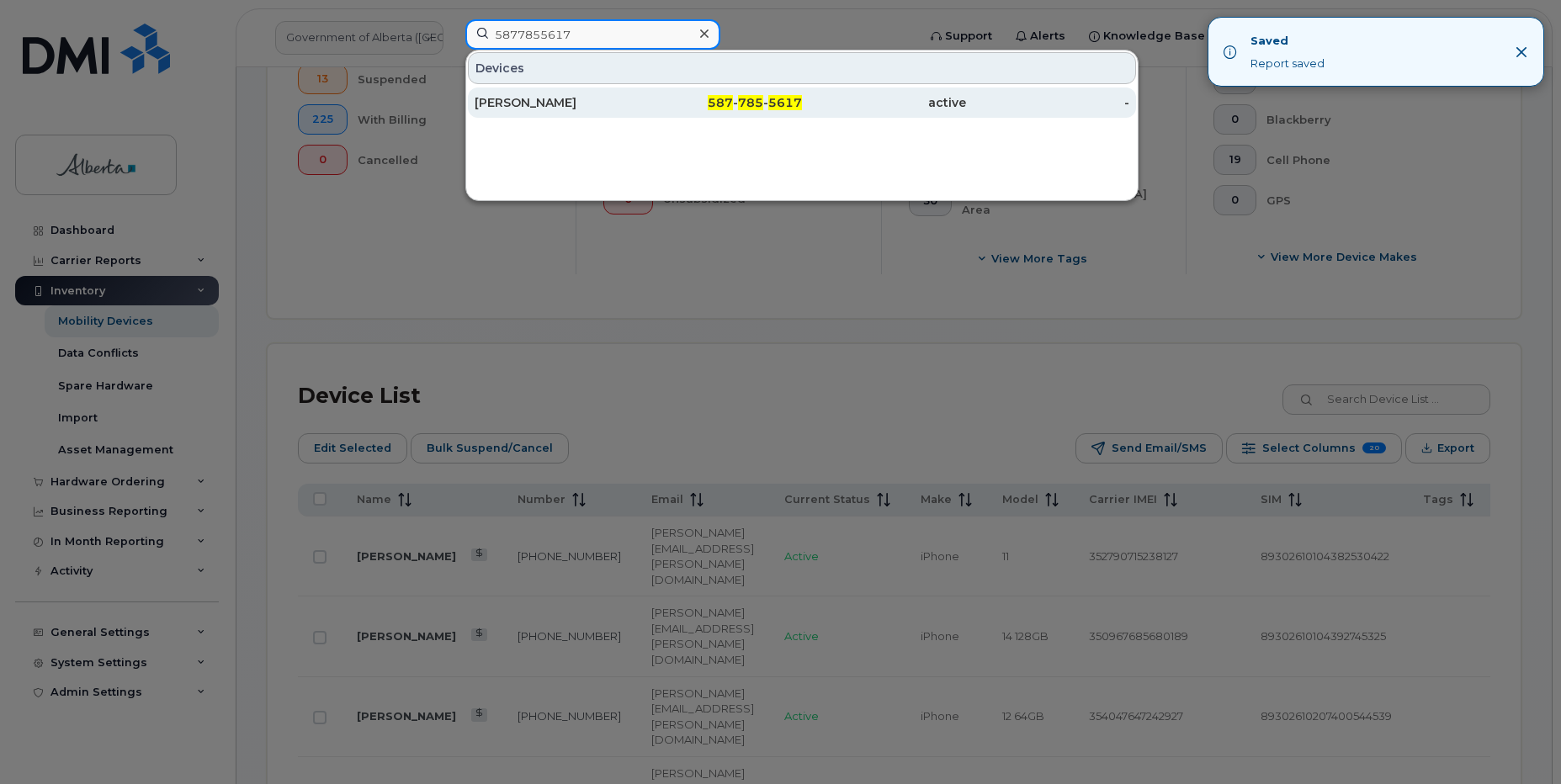
type input "5877855617"
click at [550, 104] on div "[PERSON_NAME]" at bounding box center [557, 102] width 164 height 17
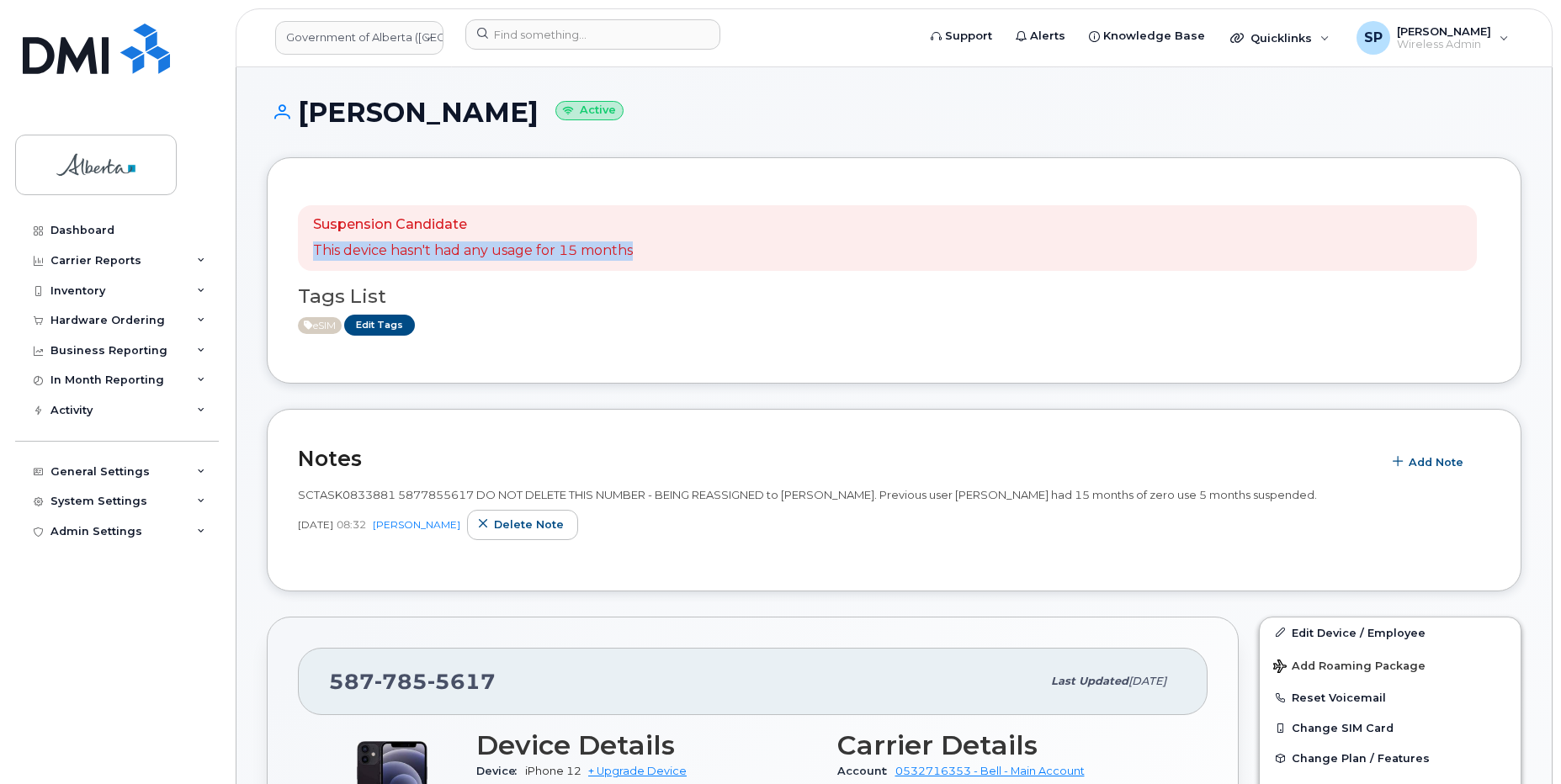
drag, startPoint x: 1559, startPoint y: 167, endPoint x: 1563, endPoint y: 269, distance: 102.1
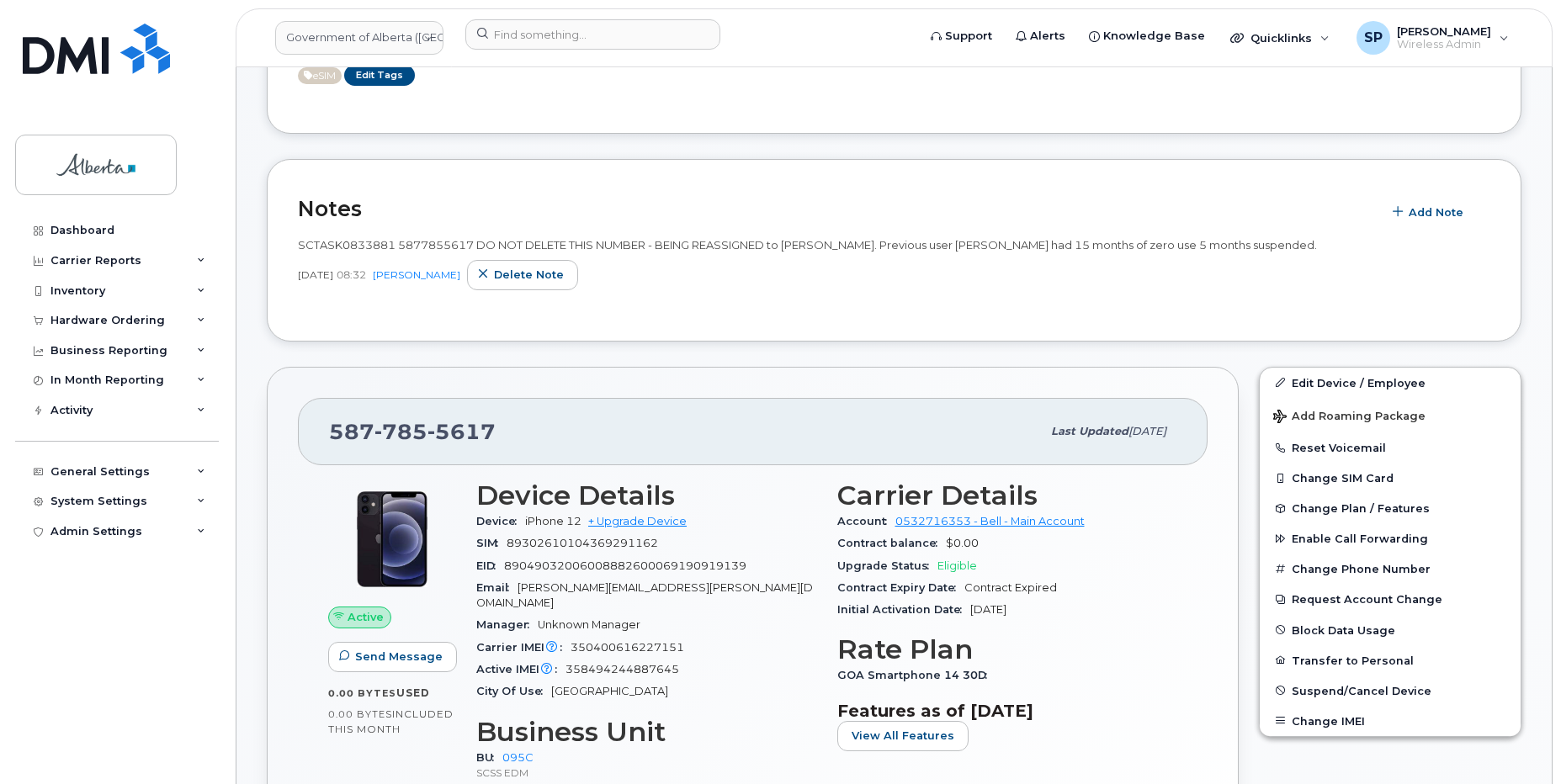
scroll to position [263, 0]
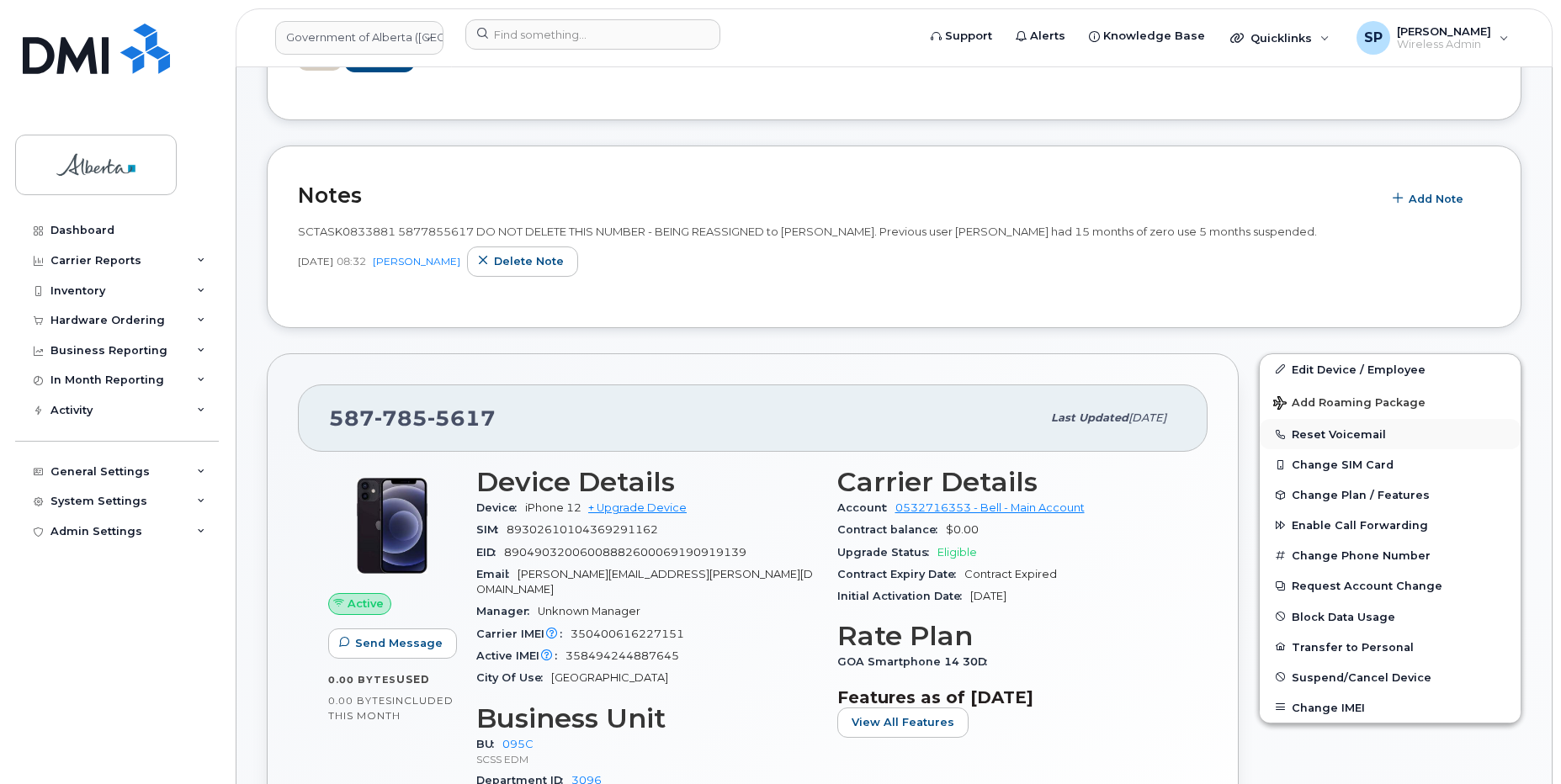
click at [1330, 438] on button "Reset Voicemail" at bounding box center [1390, 434] width 261 height 31
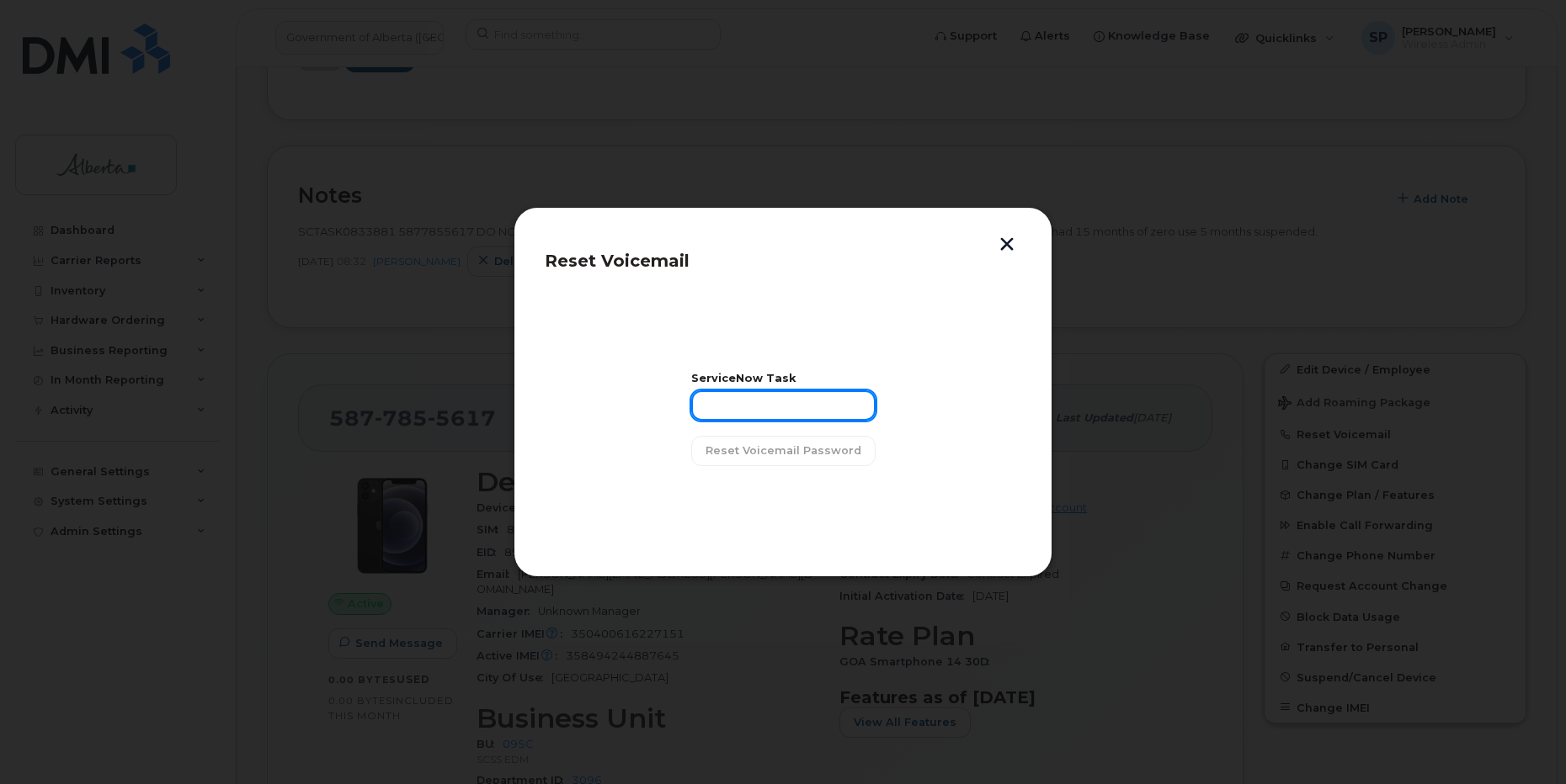
click at [762, 410] on input "text" at bounding box center [783, 406] width 184 height 31
paste input "SCTASK0833881"
type input "SCTASK0833881"
click at [767, 456] on span "Reset Voicemail Password" at bounding box center [783, 451] width 156 height 16
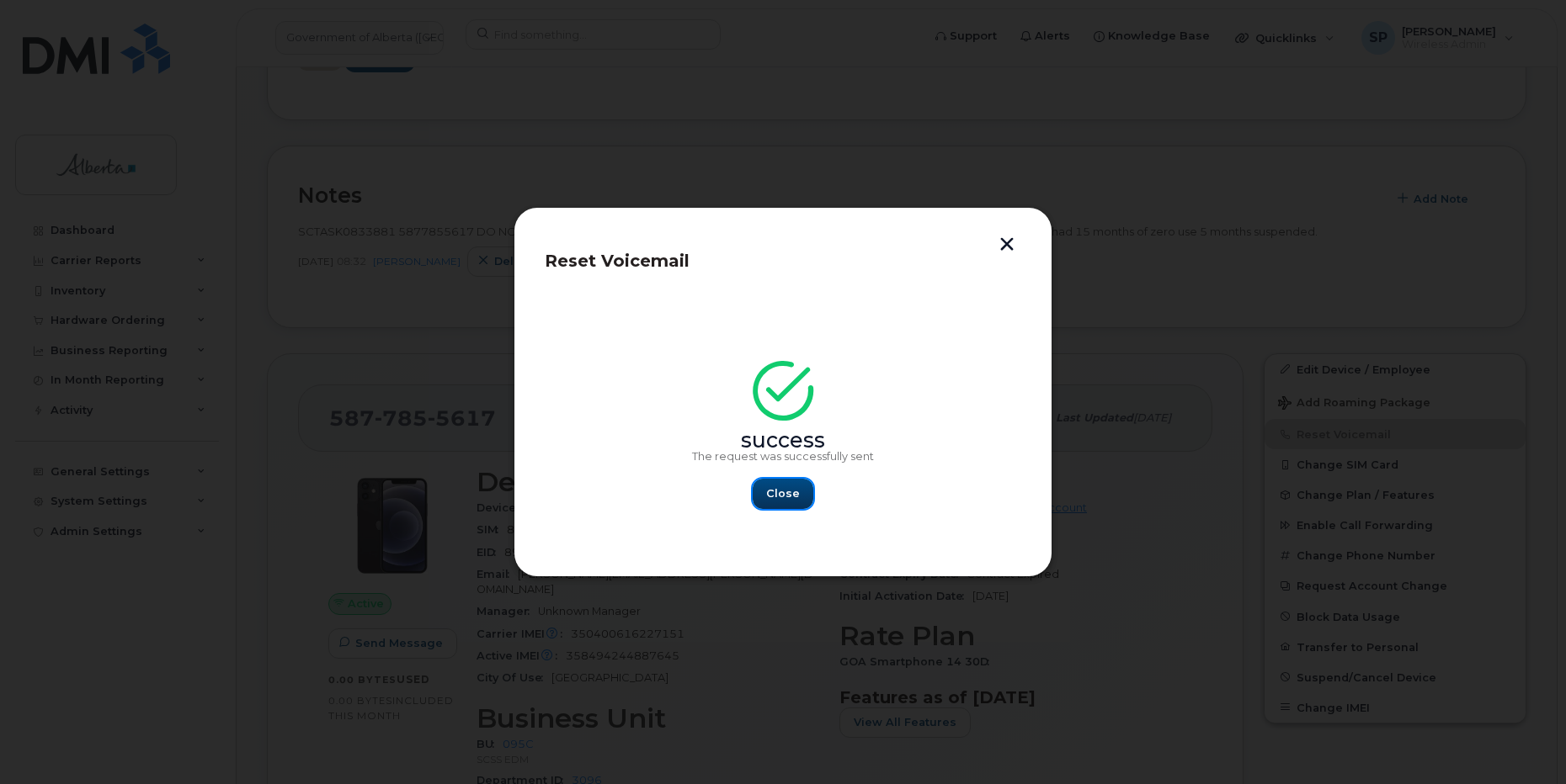
click at [790, 497] on span "Close" at bounding box center [783, 493] width 33 height 16
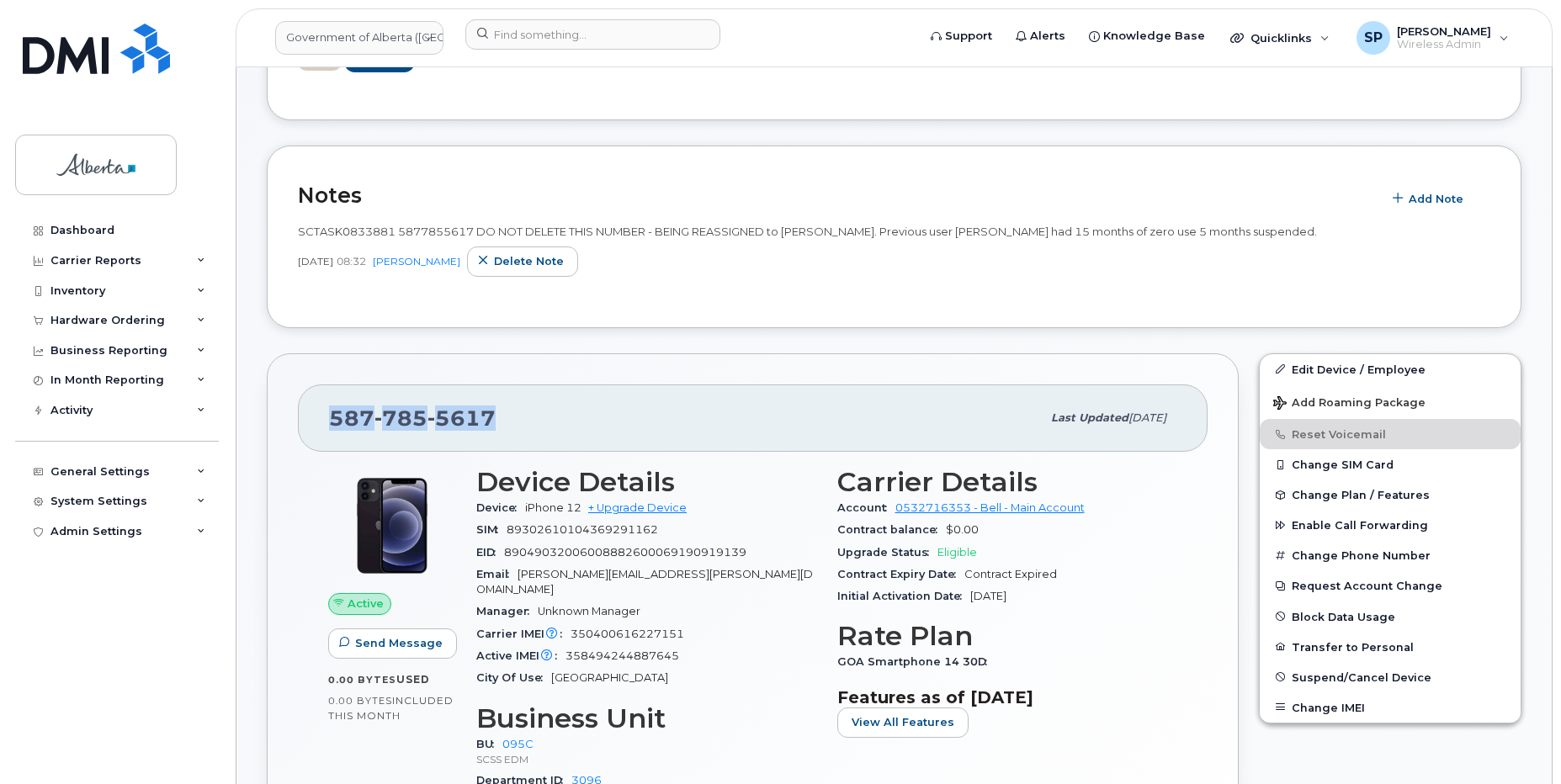
drag, startPoint x: 493, startPoint y: 419, endPoint x: 316, endPoint y: 426, distance: 177.1
click at [316, 426] on div "587 785 5617 Last updated Aug 19, 2025" at bounding box center [753, 418] width 910 height 68
copy span "587 785 5617"
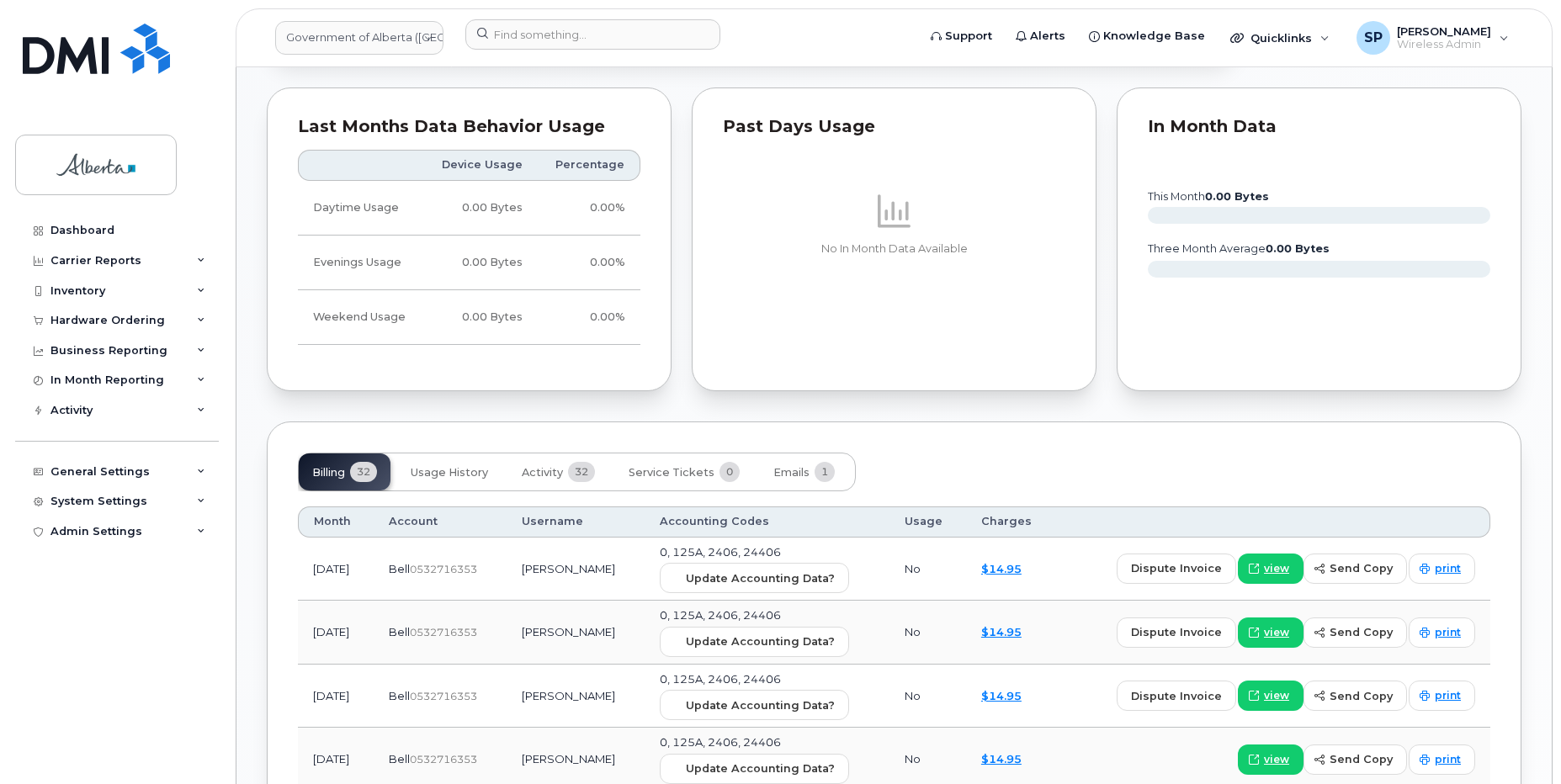
scroll to position [1167, 0]
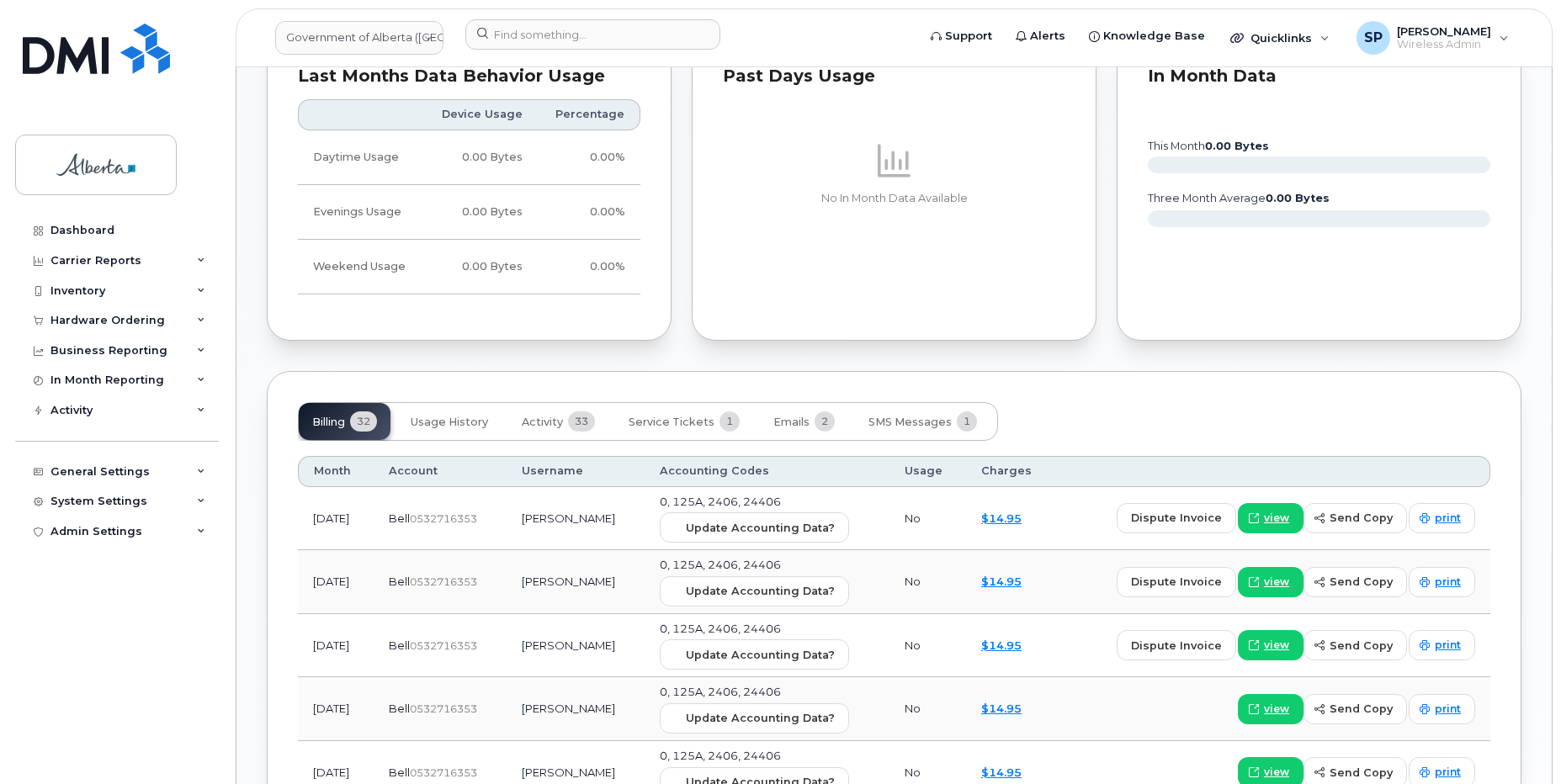
scroll to position [1217, 0]
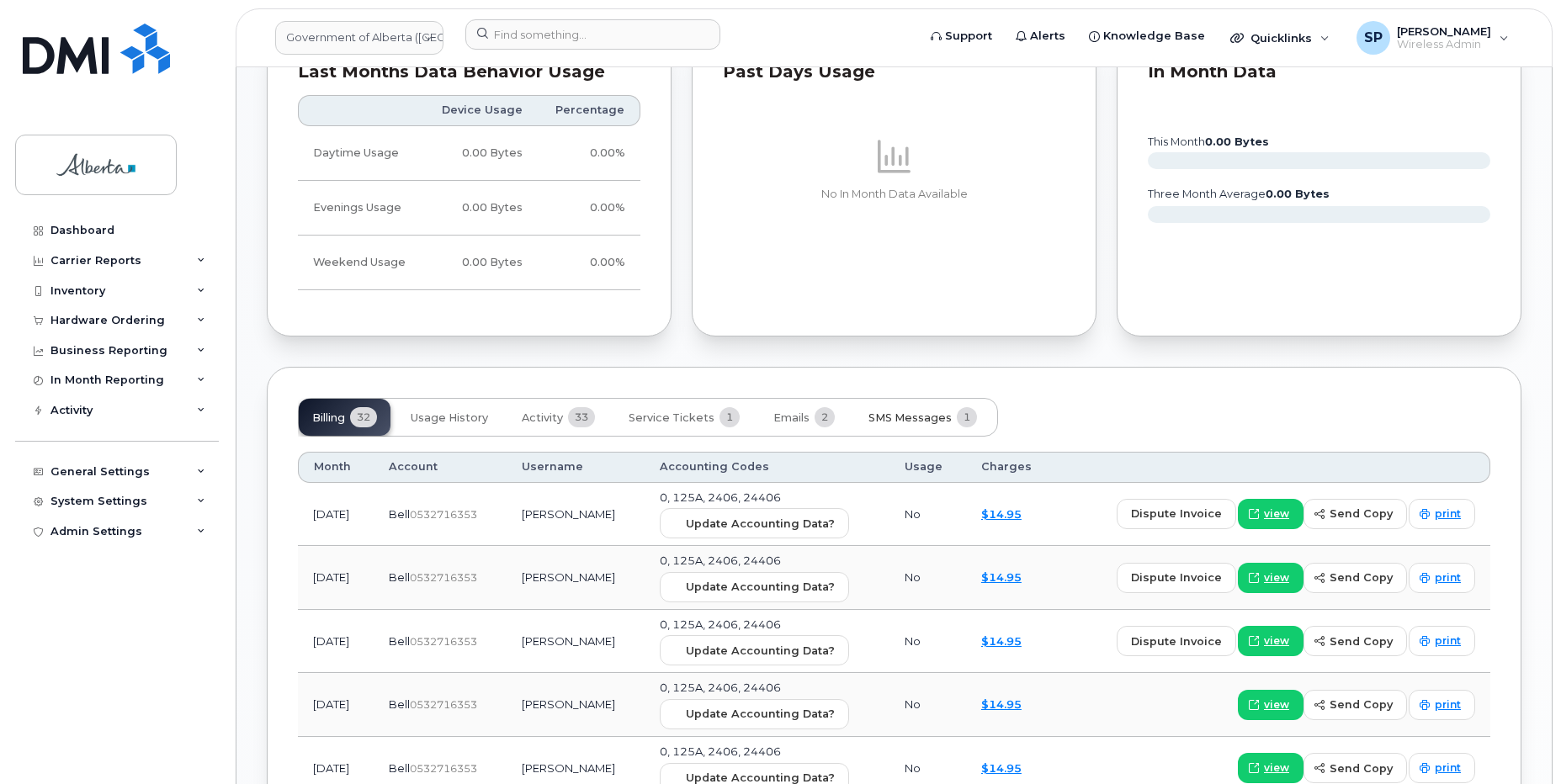
click at [921, 411] on span "SMS Messages" at bounding box center [910, 418] width 83 height 14
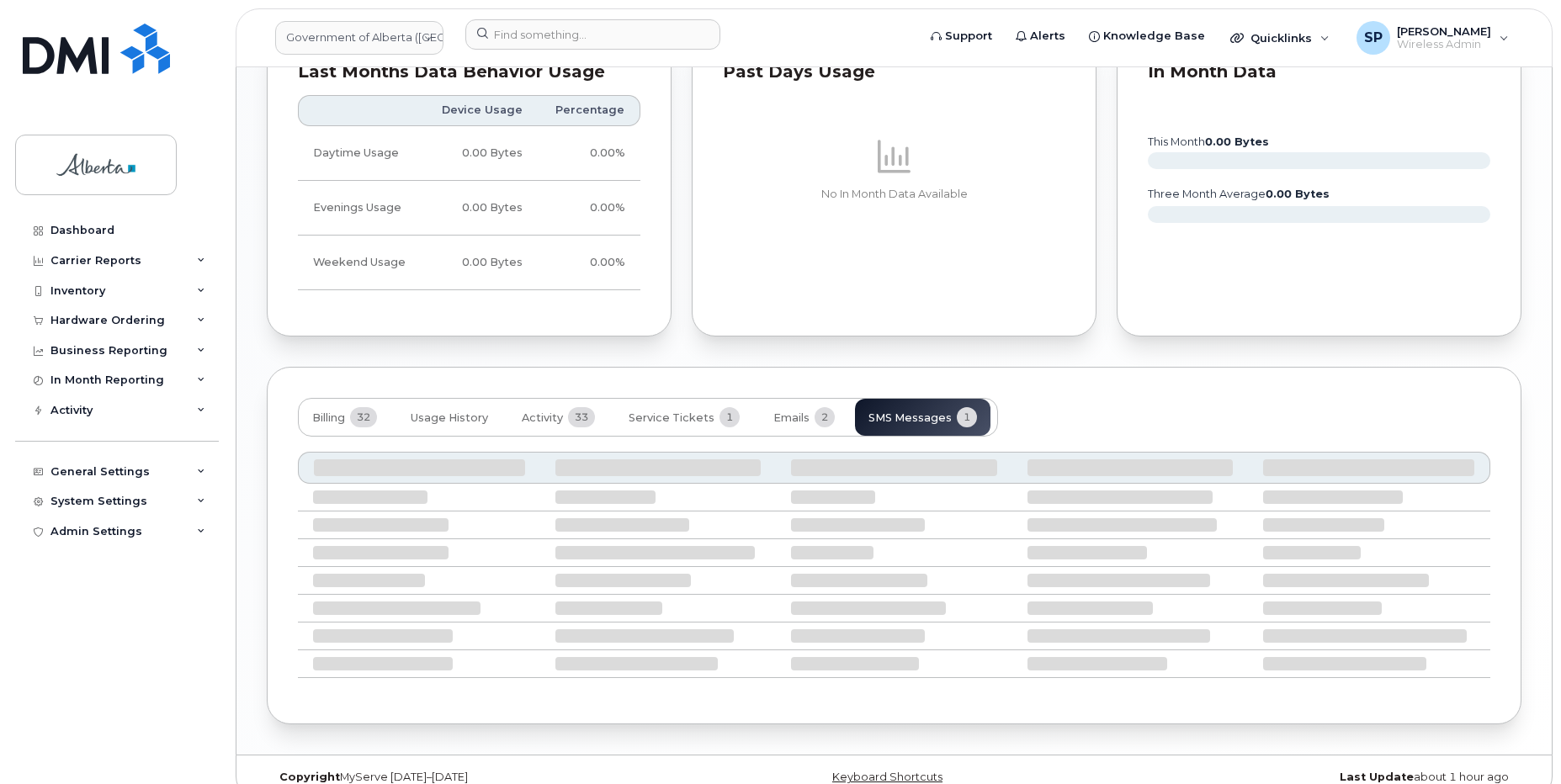
scroll to position [1081, 0]
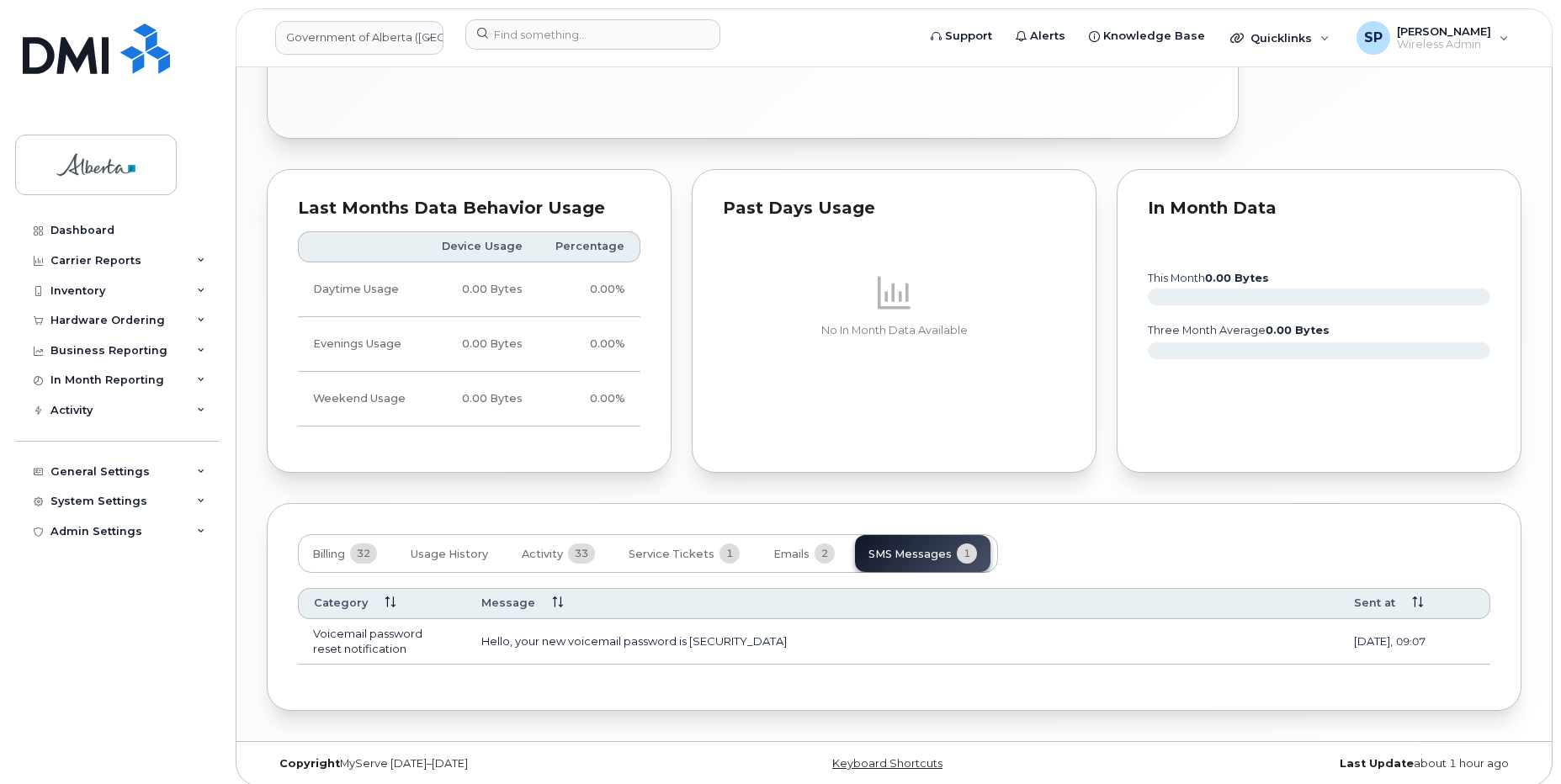
click at [131, 701] on div "Dashboard Carrier Reports Monthly Billing Data Daily Data Pooling Data Behavior…" at bounding box center [119, 487] width 208 height 543
drag, startPoint x: 719, startPoint y: 631, endPoint x: 691, endPoint y: 632, distance: 28.0
click at [691, 632] on td "Hello, your new voicemail password is [SECURITY_DATA]" at bounding box center [902, 641] width 873 height 45
copy td "9688"
